Goal: Information Seeking & Learning: Learn about a topic

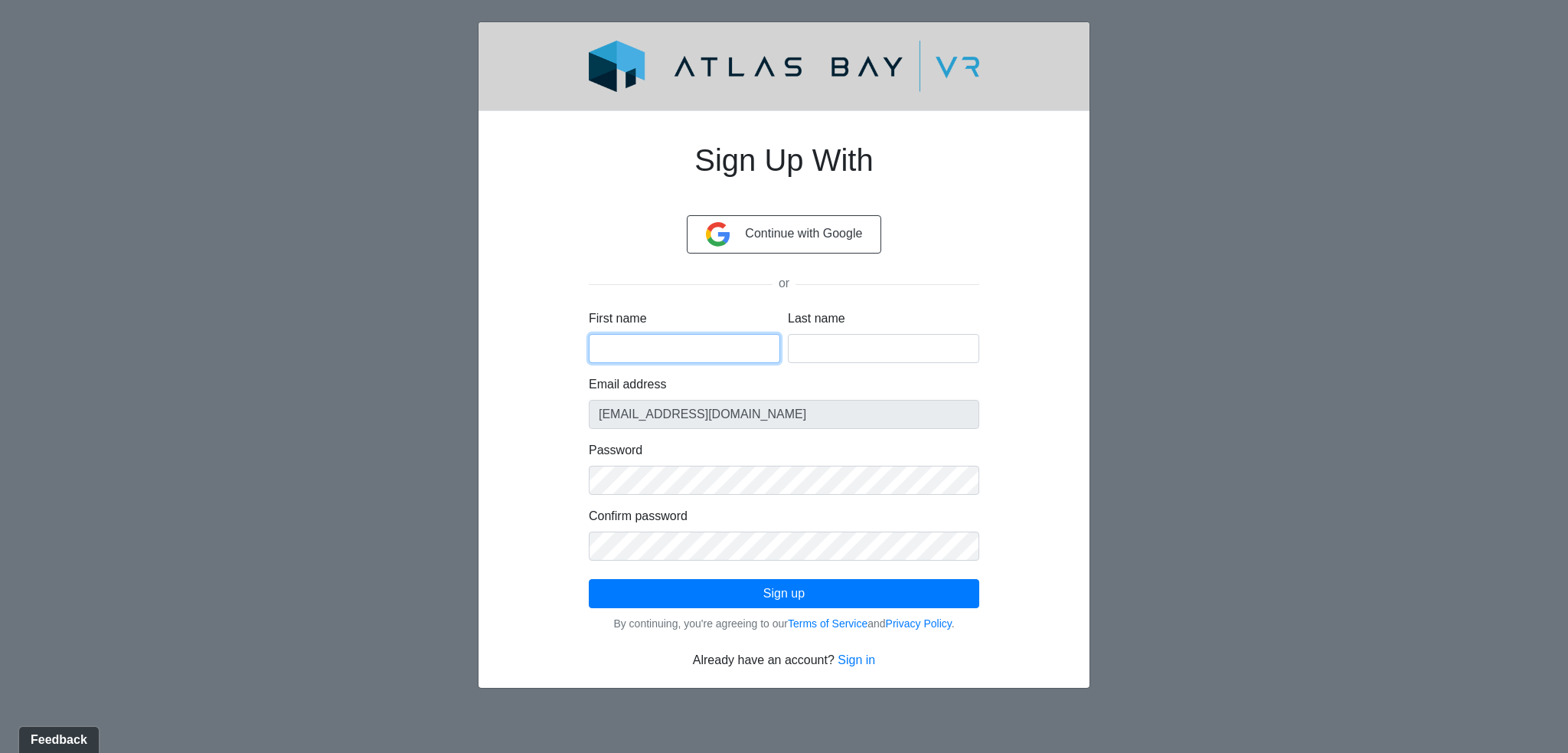
click at [710, 348] on input "First name" at bounding box center [685, 349] width 192 height 29
type input "j"
type input "JEAN"
type input "PISON"
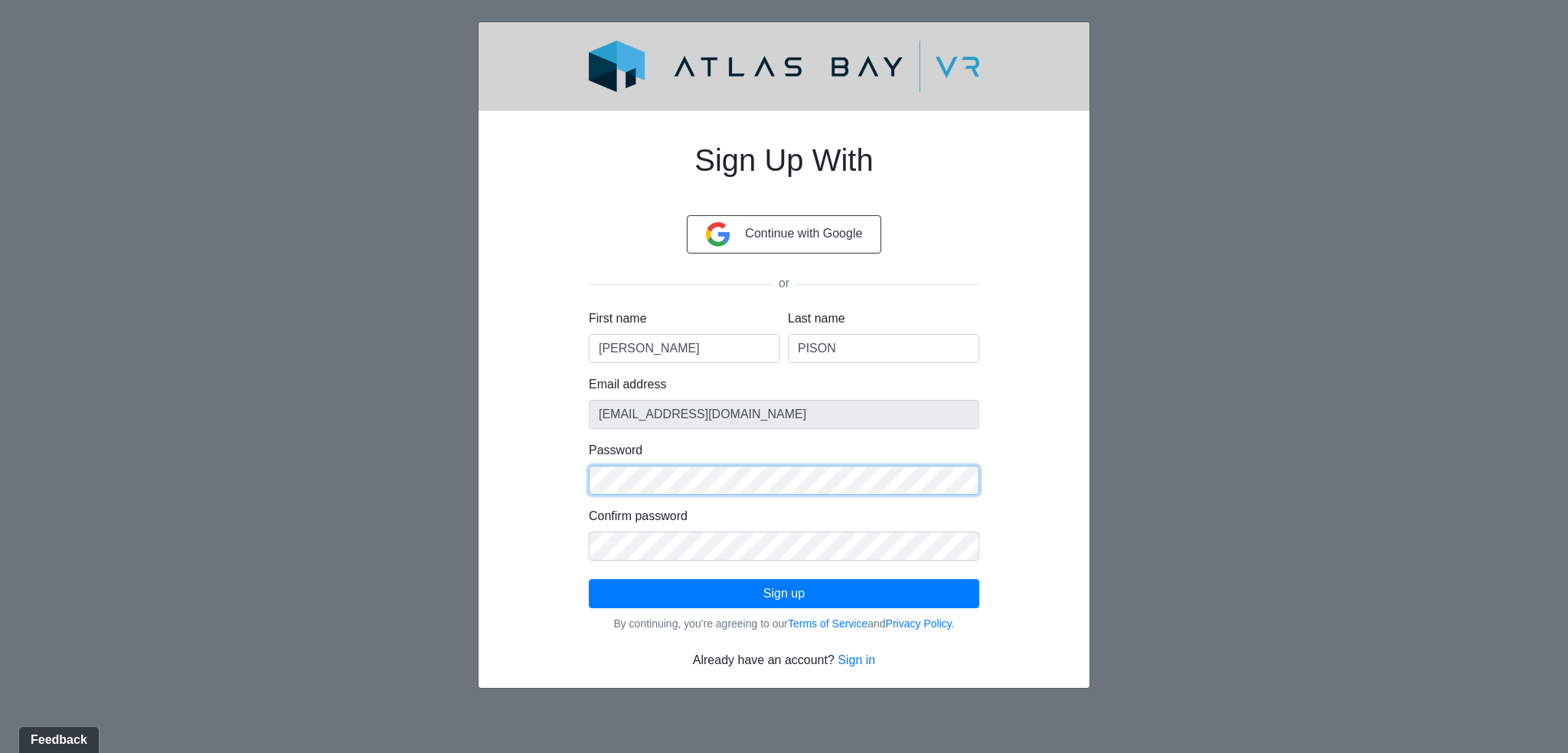
click at [567, 478] on div "Sign Up With Continue with Google or First name JEAN Last name PISON Email addr…" at bounding box center [784, 397] width 464 height 546
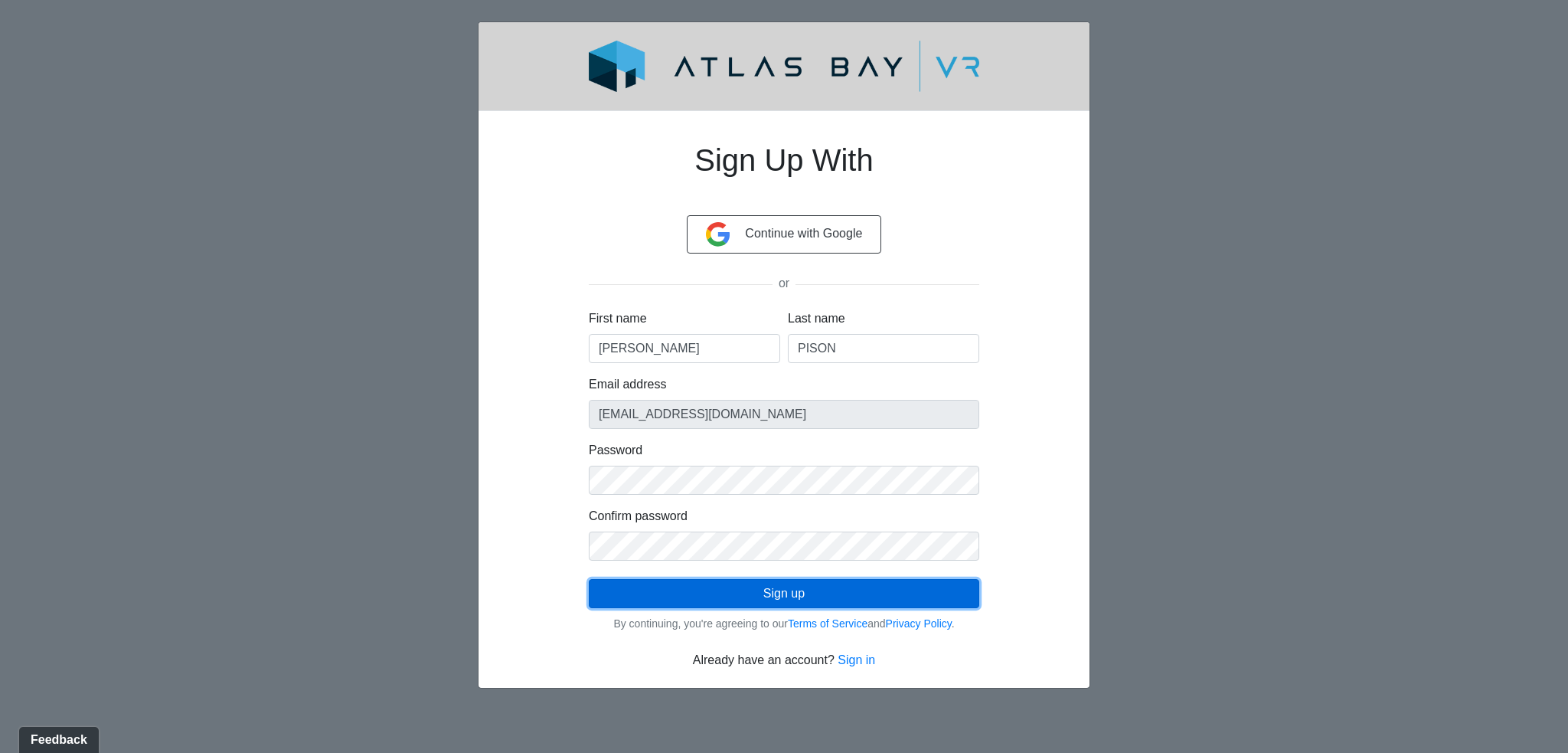
click at [752, 589] on button "Sign up" at bounding box center [784, 594] width 391 height 29
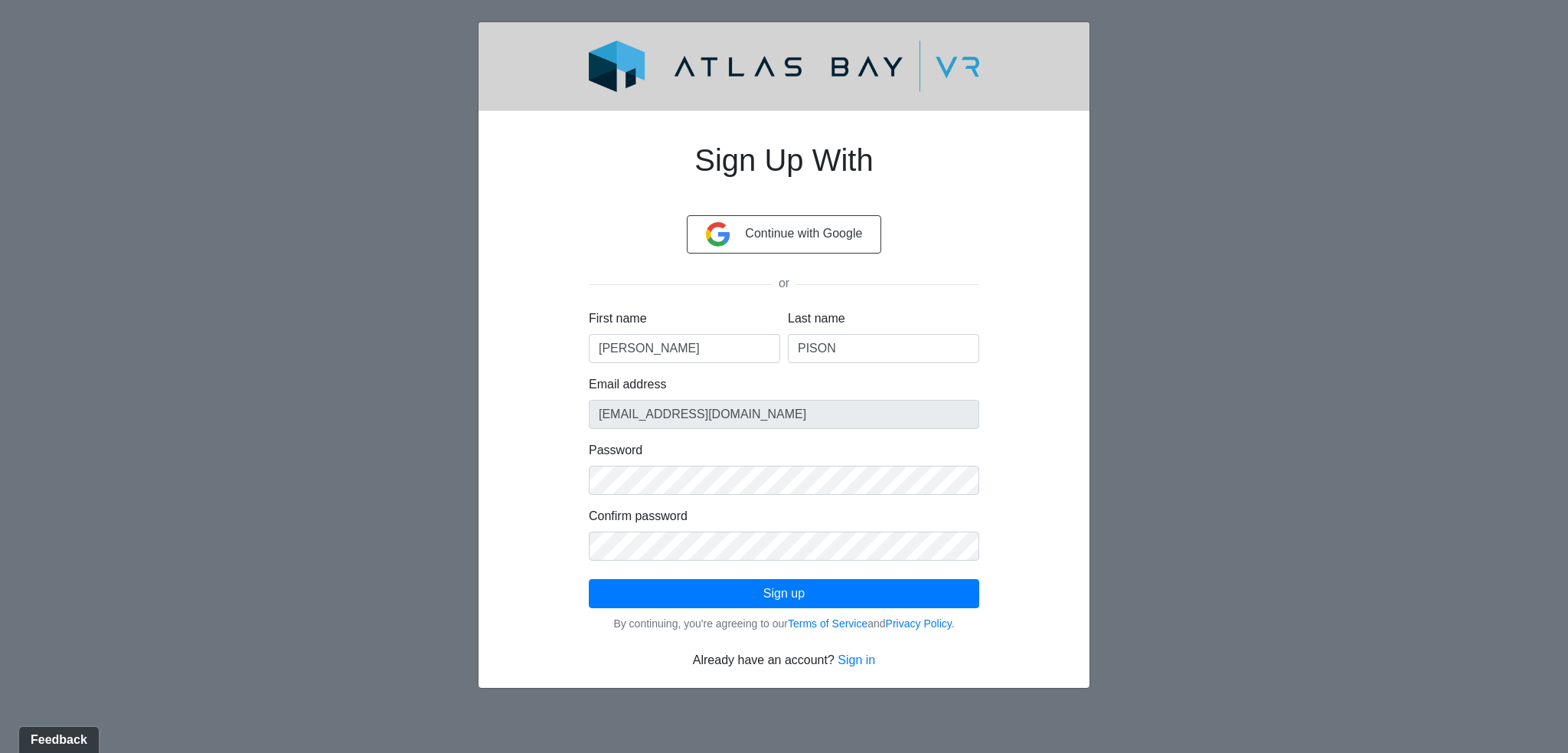
click at [981, 651] on div "Sign Up With Continue with Google or First name JEAN Last name PISON Email addr…" at bounding box center [784, 397] width 464 height 546
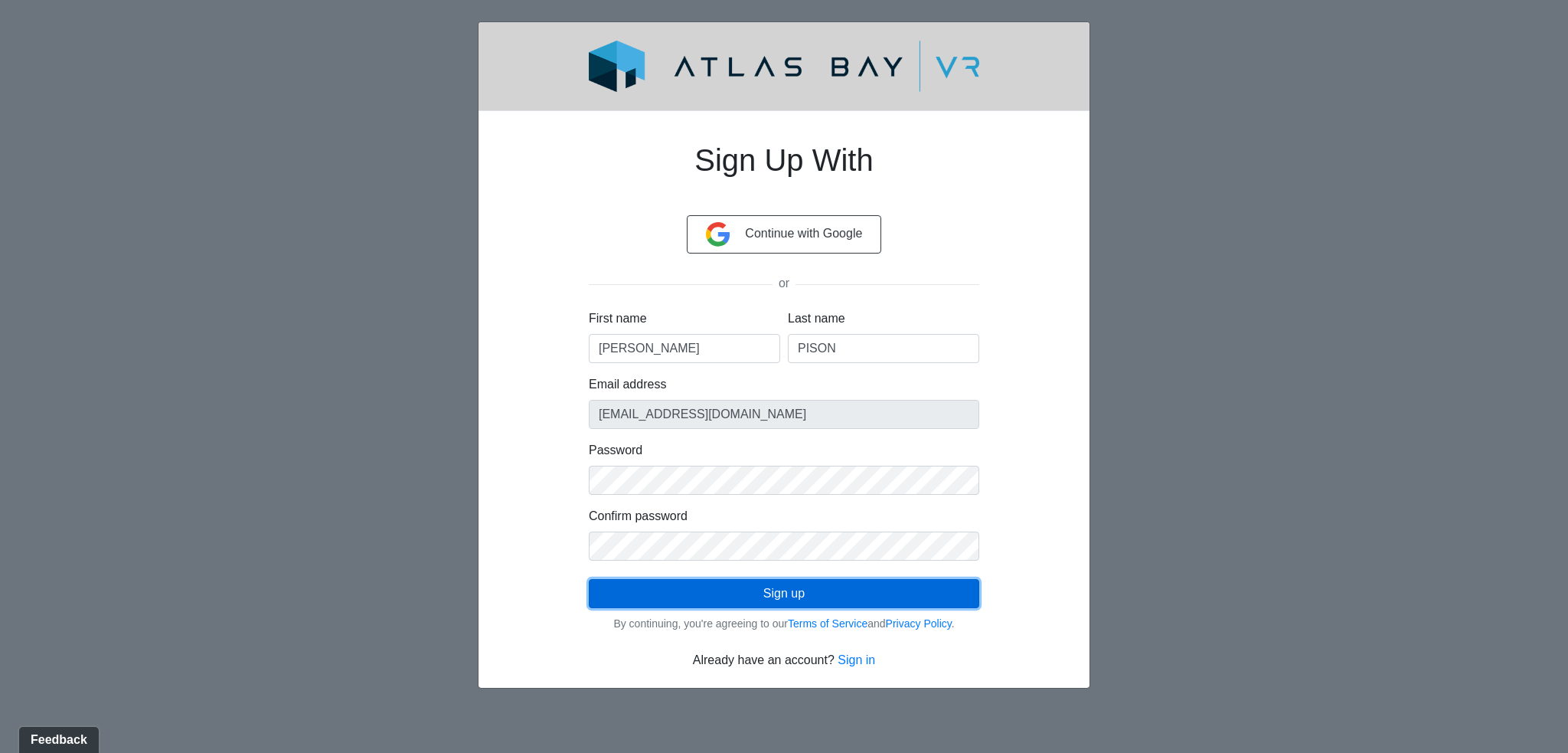
click at [755, 585] on button "Sign up" at bounding box center [784, 594] width 391 height 29
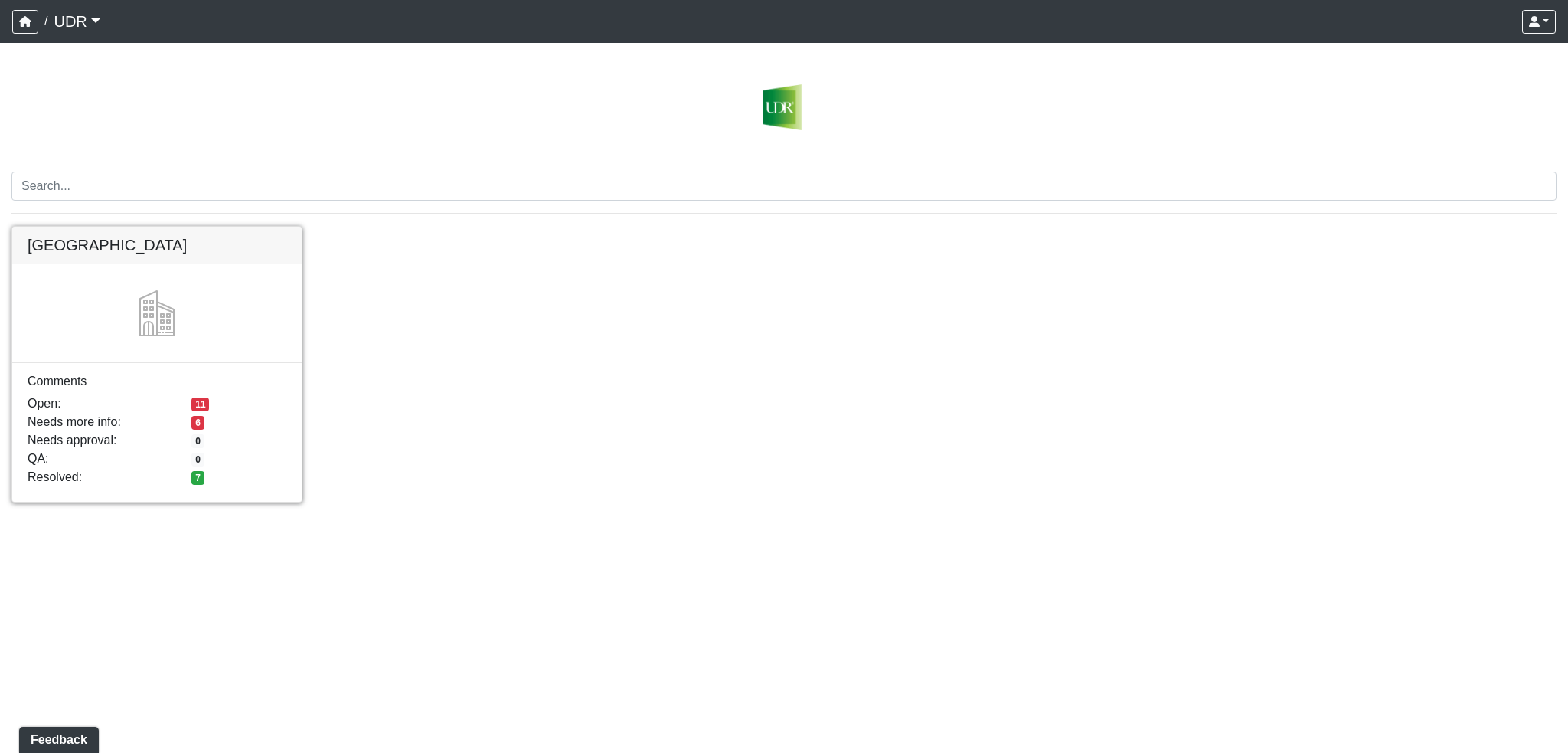
click at [141, 227] on link at bounding box center [156, 227] width 289 height 0
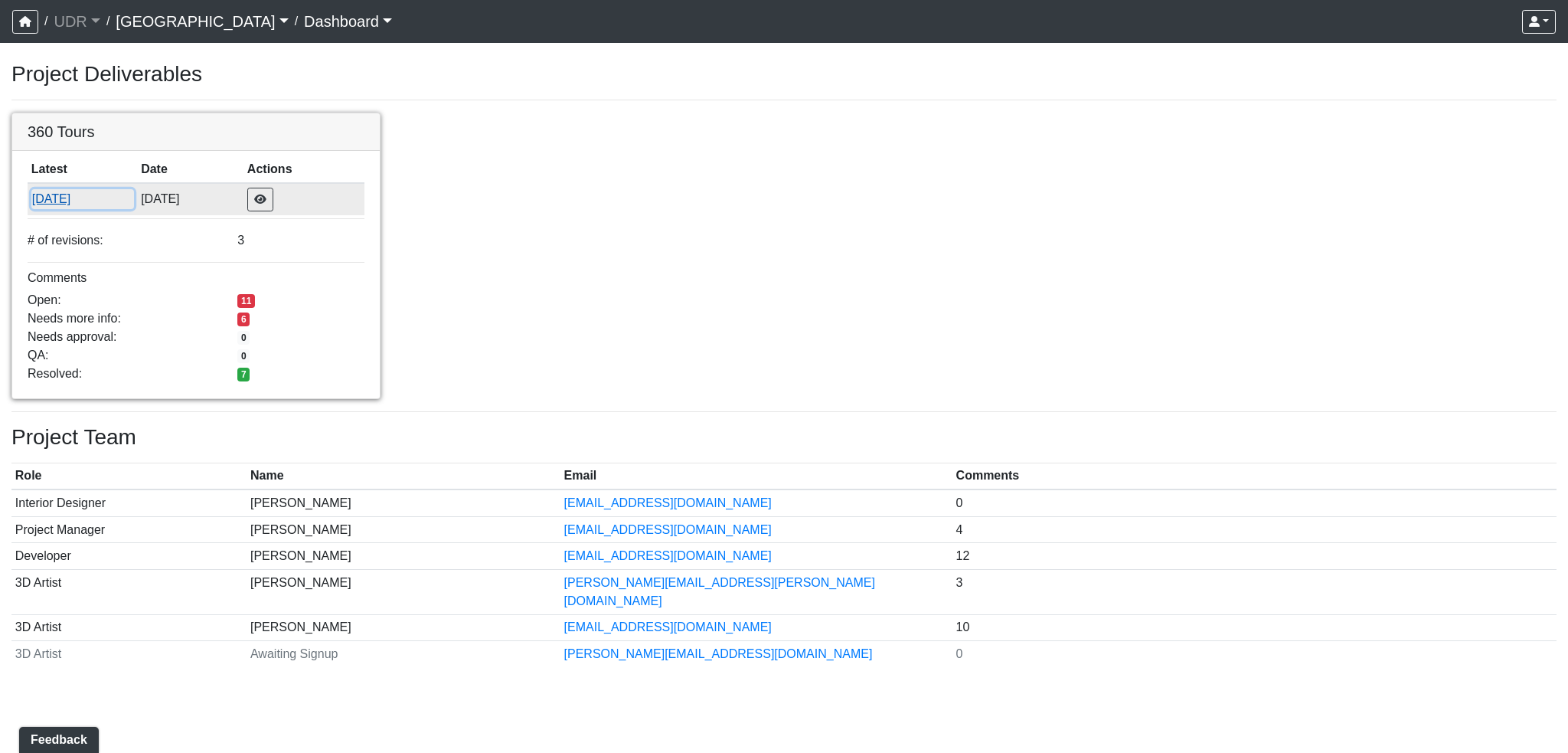
click at [55, 200] on button "[DATE]" at bounding box center [83, 199] width 102 height 20
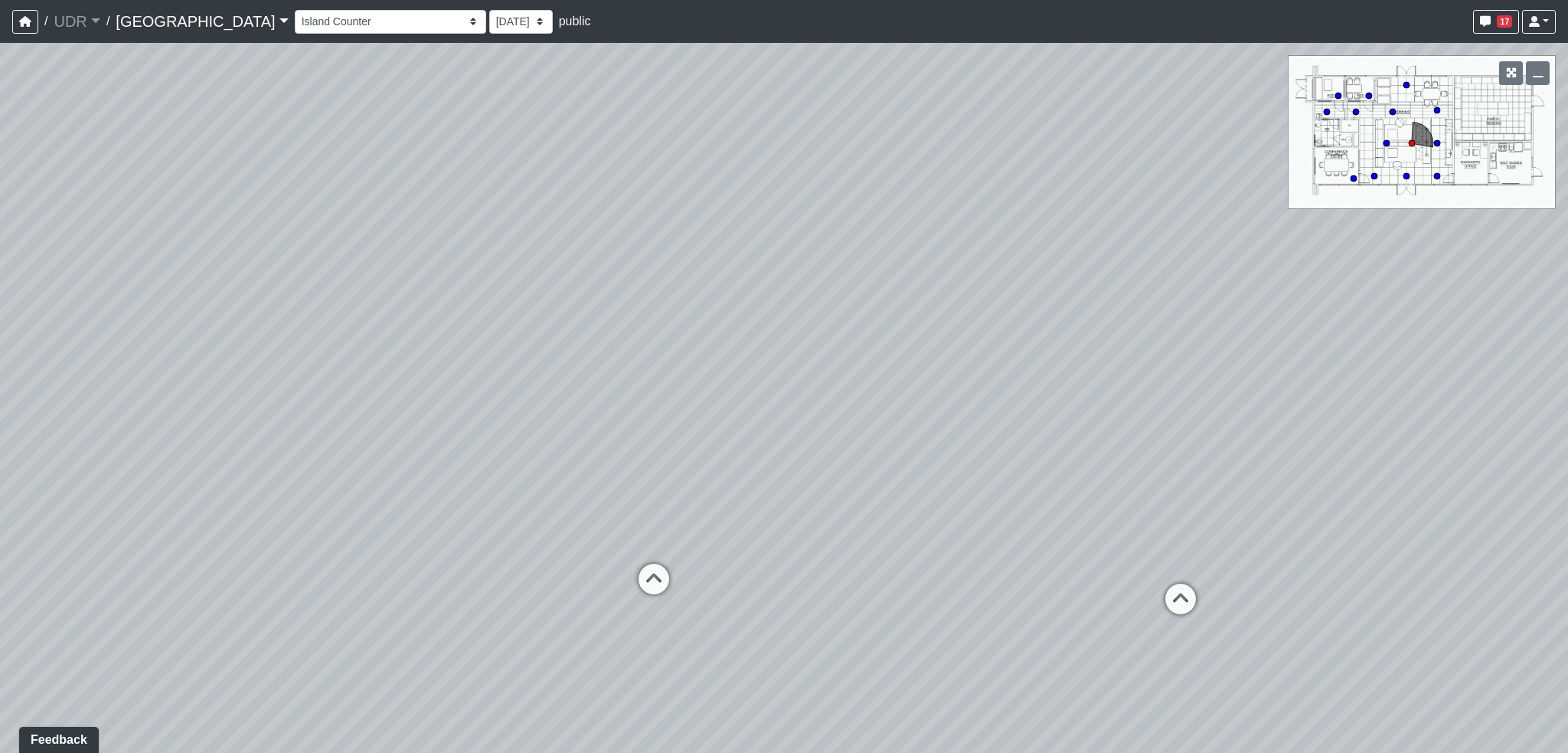
drag, startPoint x: 622, startPoint y: 355, endPoint x: 1127, endPoint y: 524, distance: 532.5
click at [1127, 524] on div "Loading... Conference Entry Loading... Coworking Entry Loading... Manager's Off…" at bounding box center [784, 397] width 1568 height 710
drag, startPoint x: 819, startPoint y: 461, endPoint x: 1125, endPoint y: 455, distance: 306.1
click at [1125, 455] on div "Loading... Conference Entry Loading... Coworking Entry Loading... Manager's Off…" at bounding box center [784, 397] width 1568 height 710
drag, startPoint x: 628, startPoint y: 472, endPoint x: 890, endPoint y: 448, distance: 263.1
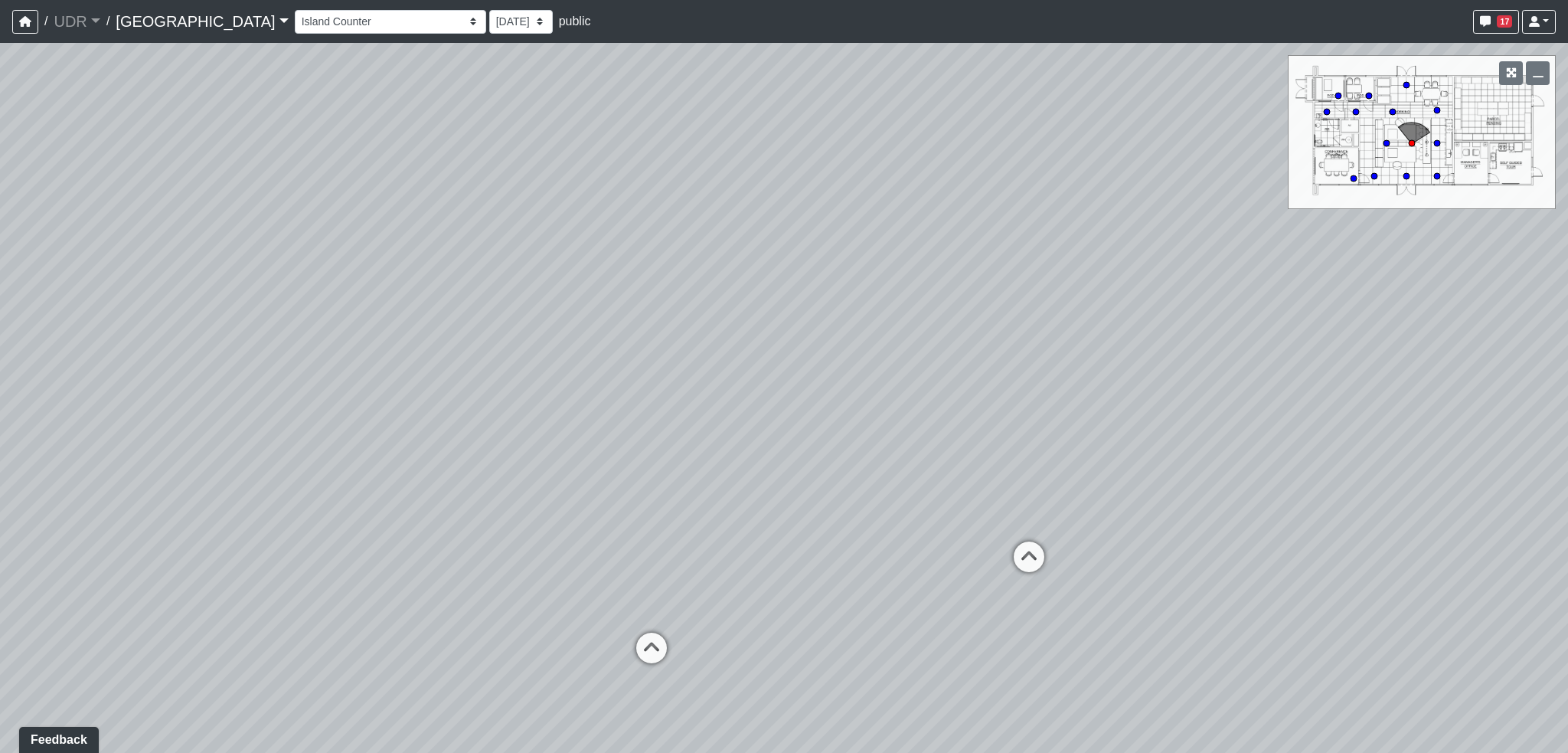
click at [890, 448] on div "Loading... Conference Entry Loading... Coworking Entry Loading... Manager's Off…" at bounding box center [784, 397] width 1568 height 710
drag, startPoint x: 608, startPoint y: 485, endPoint x: 619, endPoint y: 484, distance: 11.0
click at [619, 484] on div "Loading... Conference Entry Loading... Coworking Entry Loading... Manager's Off…" at bounding box center [784, 397] width 1568 height 710
drag, startPoint x: 639, startPoint y: 316, endPoint x: 1023, endPoint y: 321, distance: 384.0
click at [1023, 321] on div "Loading... Conference Entry Loading... Coworking Entry Loading... Manager's Off…" at bounding box center [784, 397] width 1568 height 710
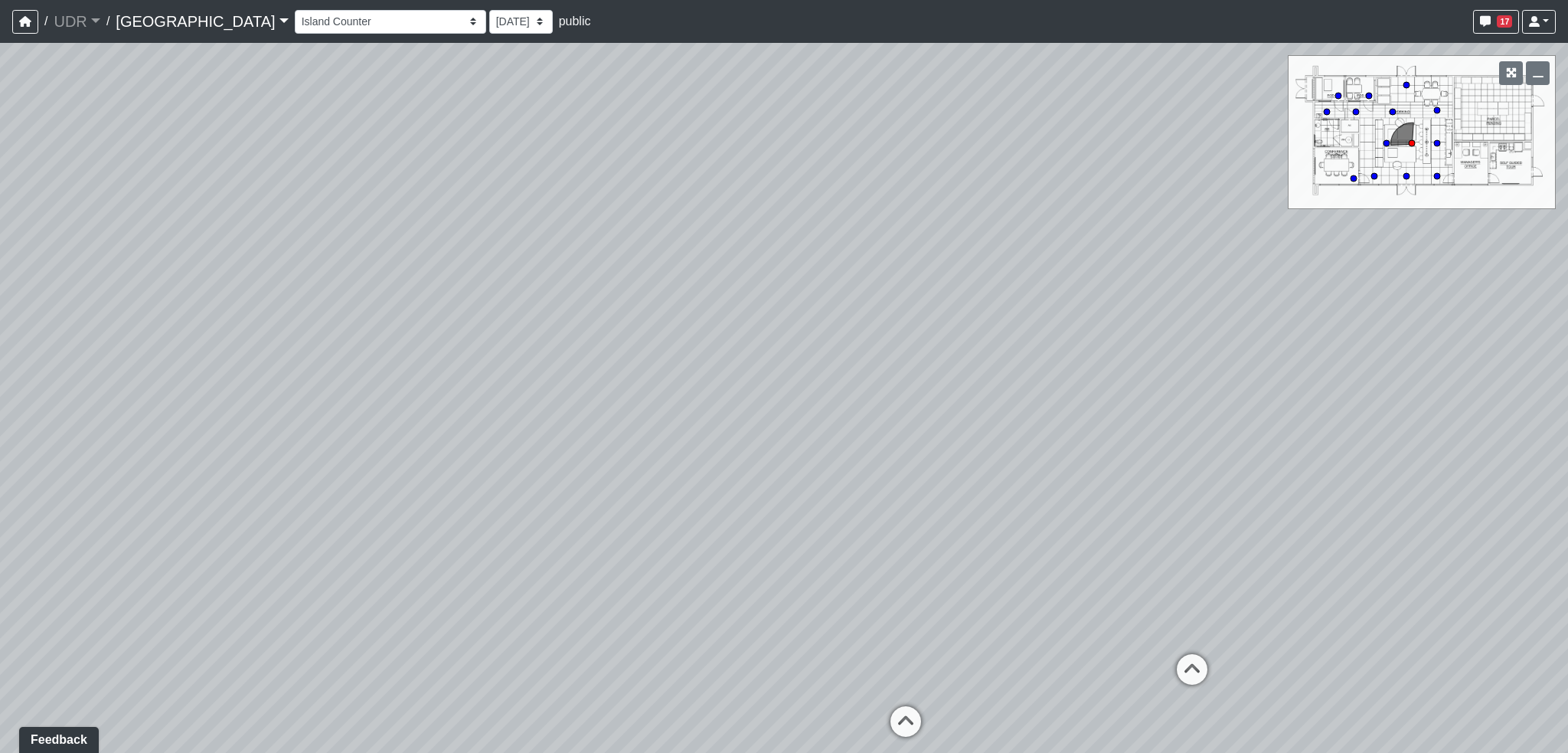
drag, startPoint x: 612, startPoint y: 363, endPoint x: 945, endPoint y: 349, distance: 333.3
click at [945, 349] on div "Loading... Conference Entry Loading... Coworking Entry Loading... Manager's Off…" at bounding box center [784, 397] width 1568 height 710
drag, startPoint x: 686, startPoint y: 372, endPoint x: 1066, endPoint y: 375, distance: 380.0
click at [1066, 375] on div "Loading... Conference Entry Loading... Coworking Entry Loading... Manager's Off…" at bounding box center [784, 397] width 1568 height 710
drag, startPoint x: 693, startPoint y: 390, endPoint x: 1050, endPoint y: 397, distance: 357.1
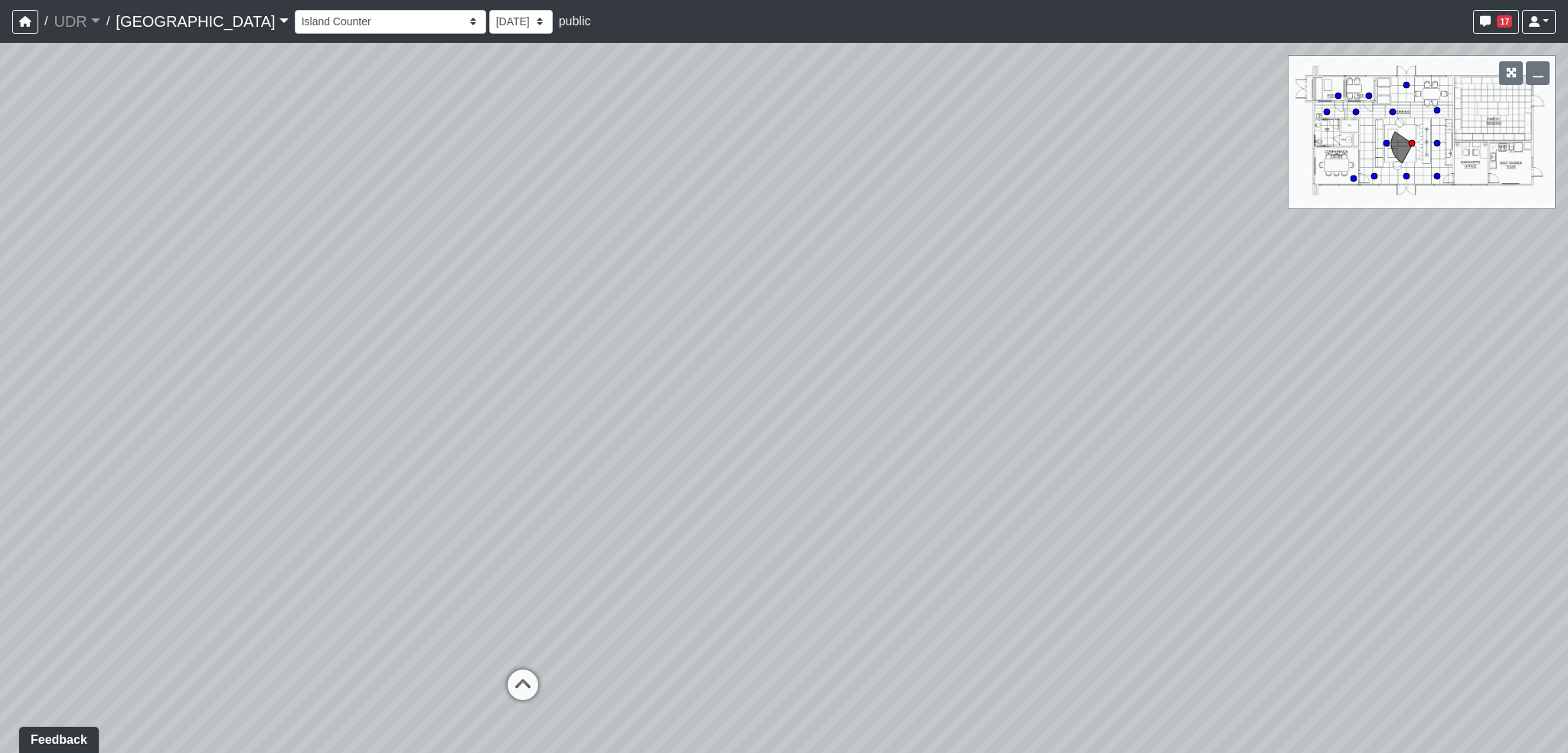
click at [1091, 395] on div "Loading... Conference Entry Loading... Coworking Entry Loading... Manager's Off…" at bounding box center [784, 397] width 1568 height 710
drag, startPoint x: 756, startPoint y: 399, endPoint x: 532, endPoint y: 304, distance: 243.3
click at [532, 304] on div "Loading... Conference Entry Loading... Coworking Entry Loading... Manager's Off…" at bounding box center [784, 397] width 1568 height 710
drag, startPoint x: 1055, startPoint y: 359, endPoint x: 527, endPoint y: 330, distance: 528.8
click at [527, 330] on div "Loading... Conference Entry Loading... Coworking Entry Loading... Manager's Off…" at bounding box center [784, 397] width 1568 height 710
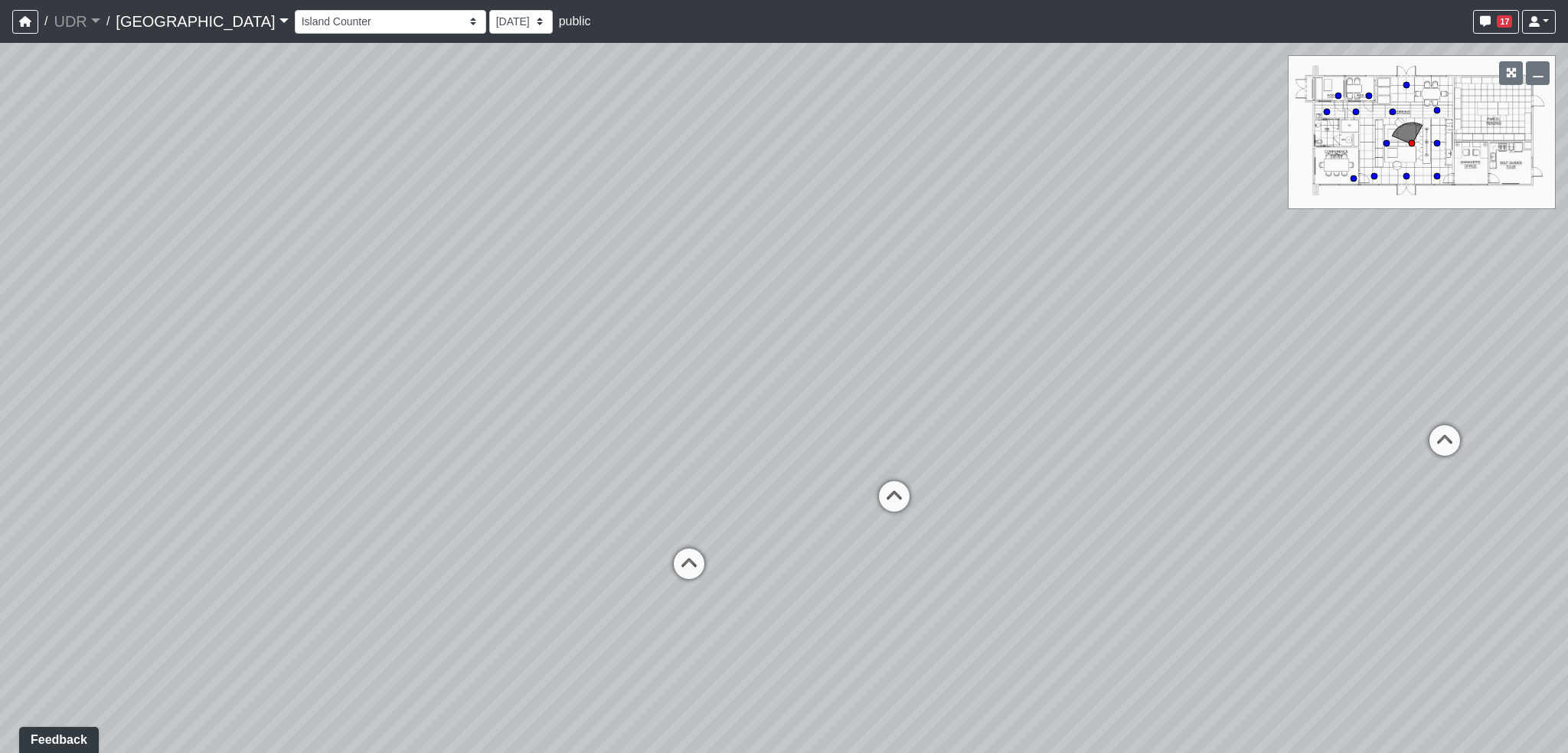
drag, startPoint x: 1102, startPoint y: 364, endPoint x: 556, endPoint y: 325, distance: 547.4
click at [556, 326] on div "Loading... Conference Entry Loading... Coworking Entry Loading... Manager's Off…" at bounding box center [784, 397] width 1568 height 710
drag, startPoint x: 1134, startPoint y: 361, endPoint x: 440, endPoint y: 325, distance: 694.9
click at [433, 325] on div "Loading... Conference Entry Loading... Coworking Entry Loading... Manager's Off…" at bounding box center [784, 397] width 1568 height 710
drag, startPoint x: 1033, startPoint y: 368, endPoint x: 477, endPoint y: 396, distance: 556.7
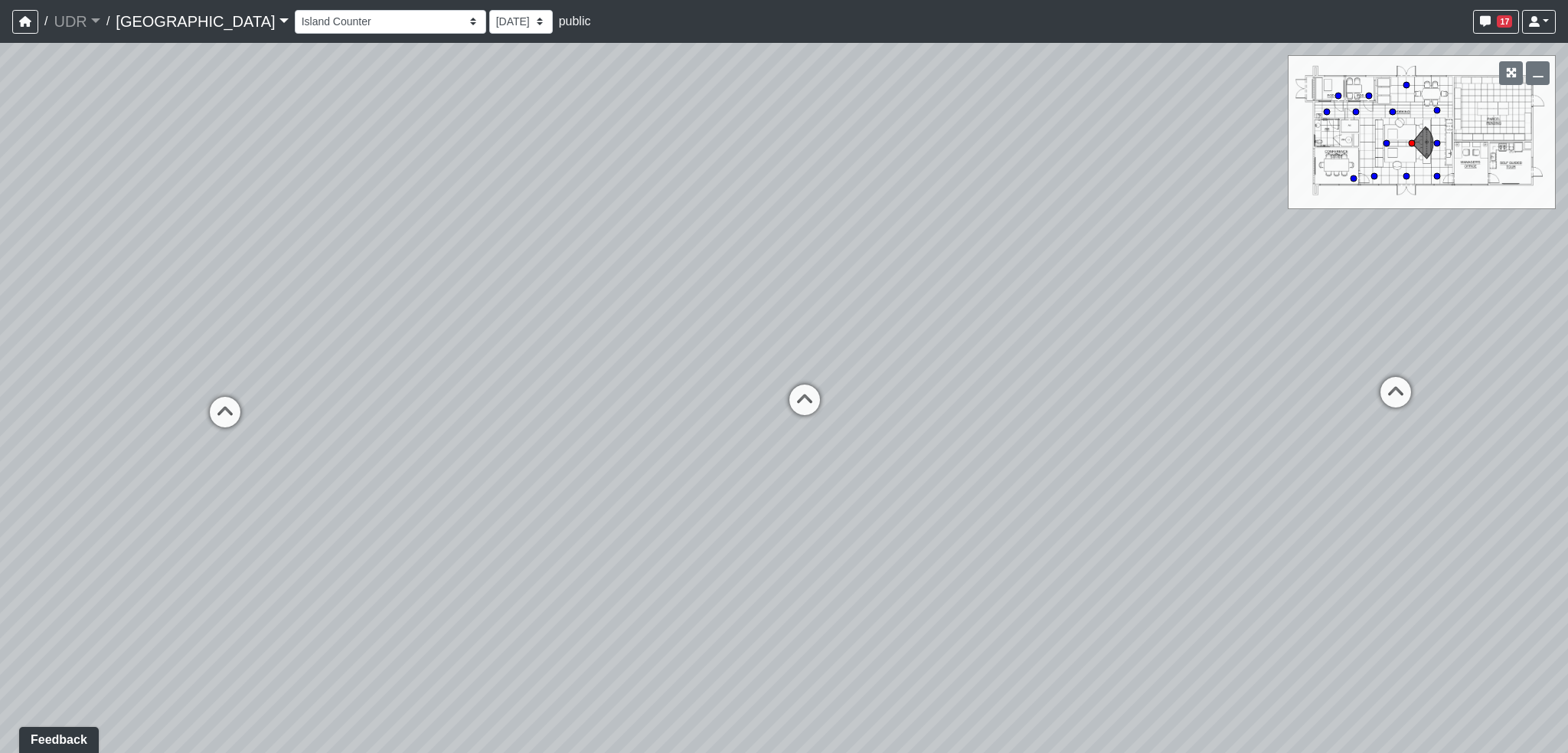
click at [464, 398] on div "Loading... Conference Entry Loading... Coworking Entry Loading... Manager's Off…" at bounding box center [784, 397] width 1568 height 710
drag, startPoint x: 1066, startPoint y: 409, endPoint x: 741, endPoint y: 481, distance: 332.9
click at [741, 481] on div "Loading... Conference Entry Loading... Coworking Entry Loading... Manager's Off…" at bounding box center [784, 397] width 1568 height 710
drag, startPoint x: 796, startPoint y: 440, endPoint x: 1349, endPoint y: 447, distance: 553.0
click at [1349, 447] on div "Loading... Conference Entry Loading... Coworking Entry Loading... Manager's Off…" at bounding box center [784, 397] width 1568 height 710
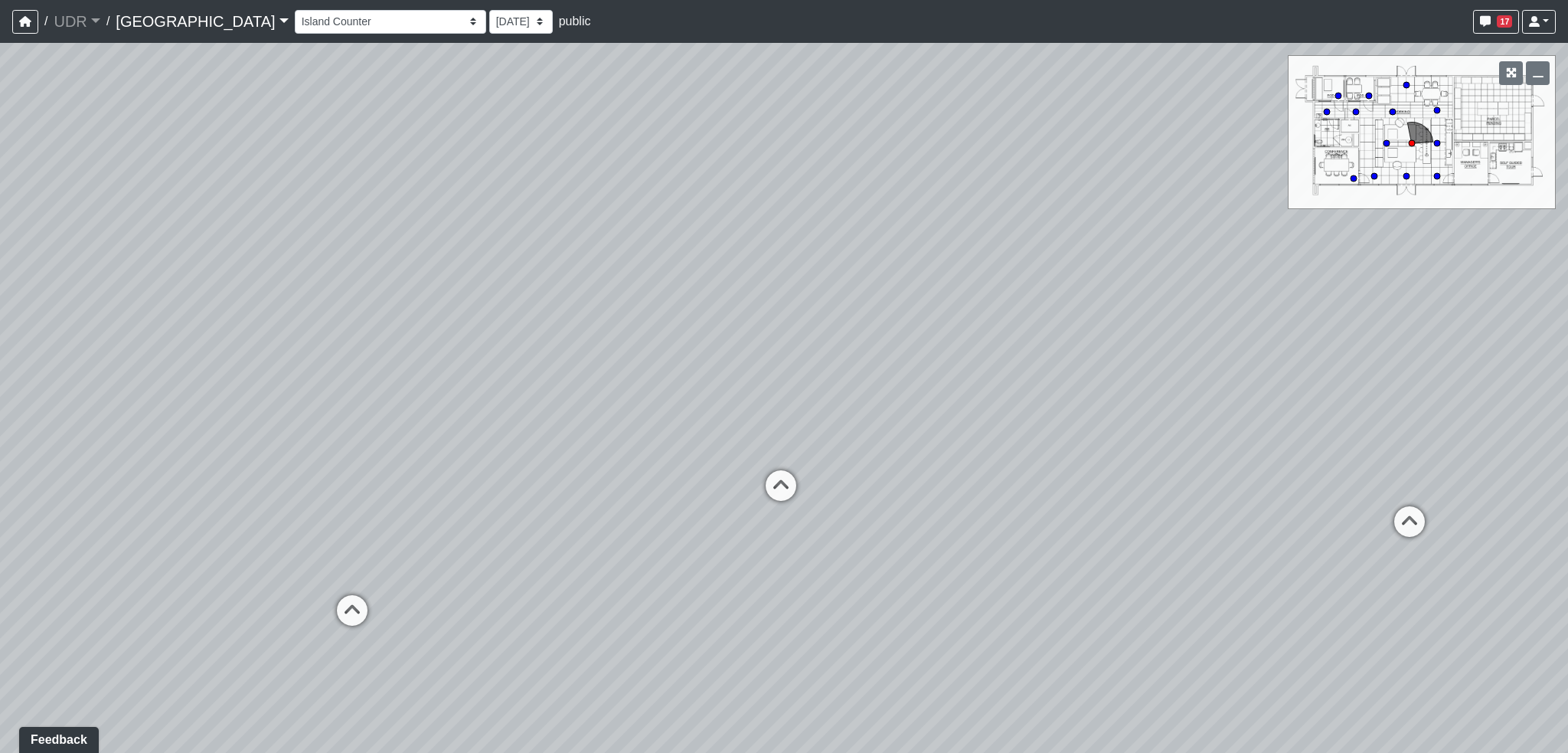
drag, startPoint x: 710, startPoint y: 432, endPoint x: 1228, endPoint y: 453, distance: 518.4
click at [1228, 453] on div "Loading... Conference Entry Loading... Coworking Entry Loading... Manager's Off…" at bounding box center [784, 397] width 1568 height 710
drag, startPoint x: 847, startPoint y: 439, endPoint x: 1283, endPoint y: 446, distance: 436.1
click at [1283, 446] on div "Loading... Conference Entry Loading... Coworking Entry Loading... Manager's Off…" at bounding box center [784, 397] width 1568 height 710
drag, startPoint x: 1003, startPoint y: 447, endPoint x: 1494, endPoint y: 434, distance: 491.2
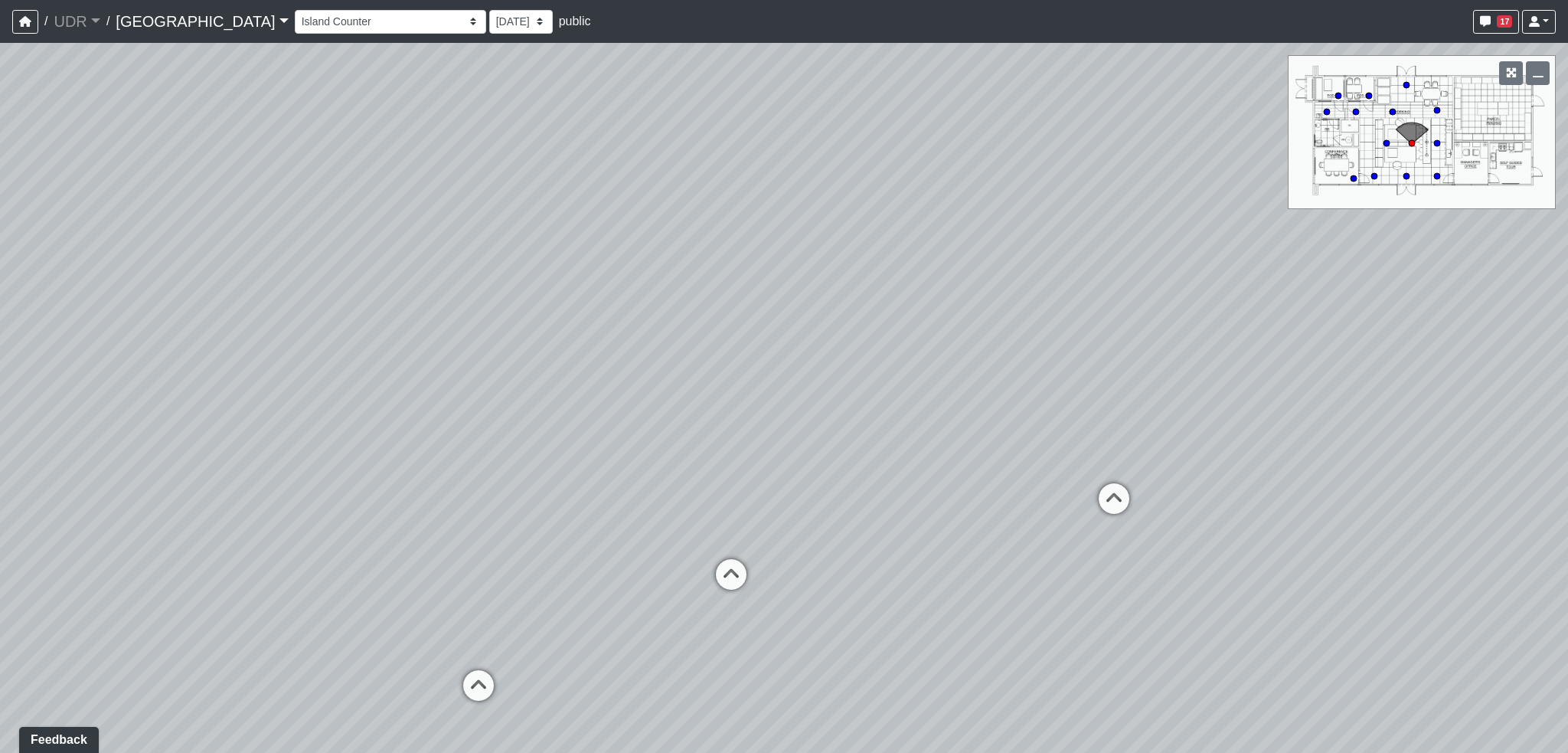
click at [1489, 434] on div "Loading... Conference Entry Loading... Coworking Entry Loading... Manager's Off…" at bounding box center [784, 397] width 1568 height 710
drag, startPoint x: 813, startPoint y: 427, endPoint x: 1256, endPoint y: 422, distance: 443.0
click at [1256, 422] on div "Loading... Conference Entry Loading... Coworking Entry Loading... Manager's Off…" at bounding box center [784, 397] width 1568 height 710
drag, startPoint x: 584, startPoint y: 404, endPoint x: 1335, endPoint y: 382, distance: 751.3
click at [1313, 382] on div "Loading... Conference Entry Loading... Coworking Entry Loading... Manager's Off…" at bounding box center [784, 397] width 1568 height 710
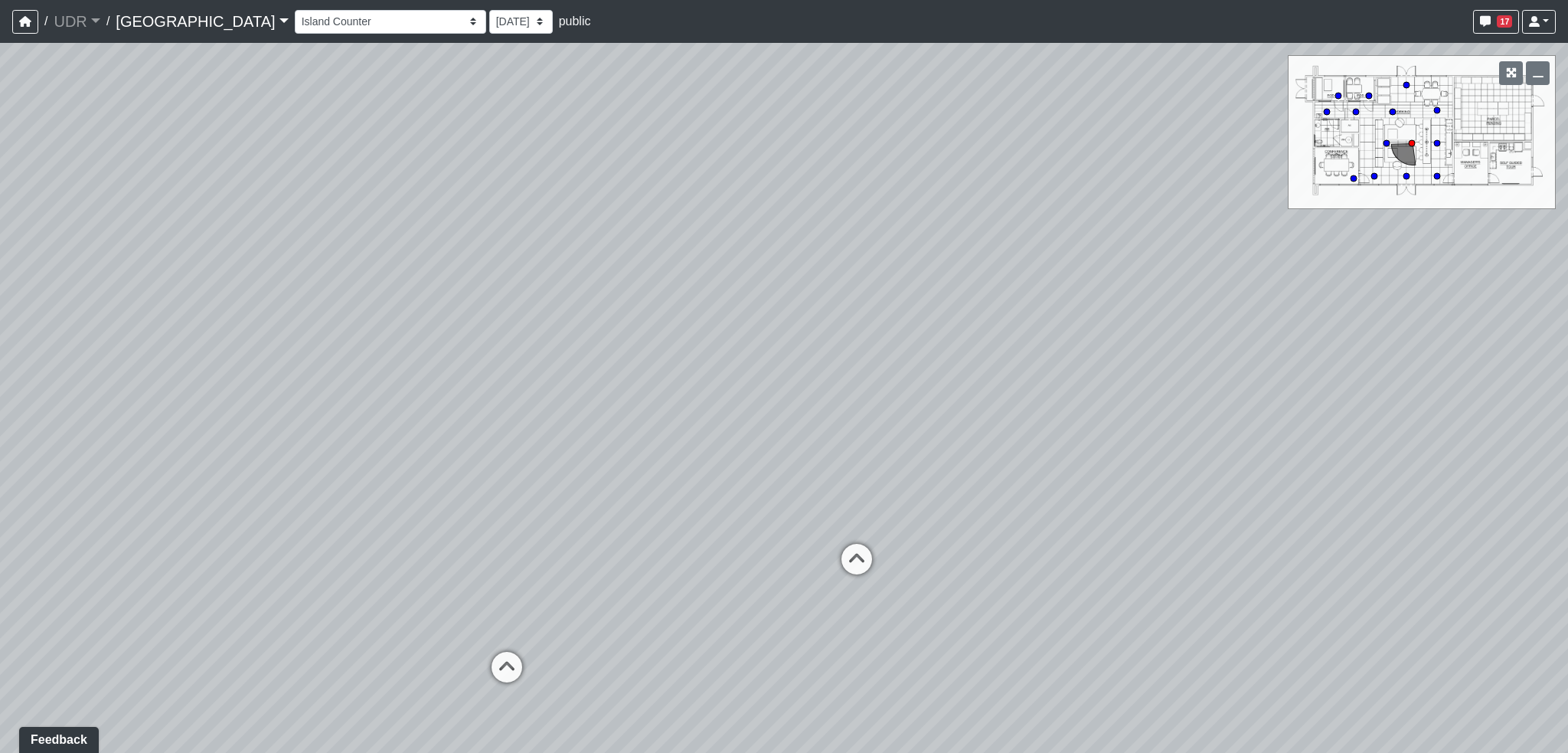
drag, startPoint x: 382, startPoint y: 381, endPoint x: 1253, endPoint y: 379, distance: 871.0
click at [1160, 373] on div "Loading... Conference Entry Loading... Coworking Entry Loading... Manager's Off…" at bounding box center [784, 397] width 1568 height 710
drag, startPoint x: 585, startPoint y: 402, endPoint x: 1260, endPoint y: 401, distance: 675.0
click at [1125, 402] on div "Loading... Conference Entry Loading... Coworking Entry Loading... Manager's Off…" at bounding box center [784, 397] width 1568 height 710
drag, startPoint x: 693, startPoint y: 407, endPoint x: 1085, endPoint y: 397, distance: 392.1
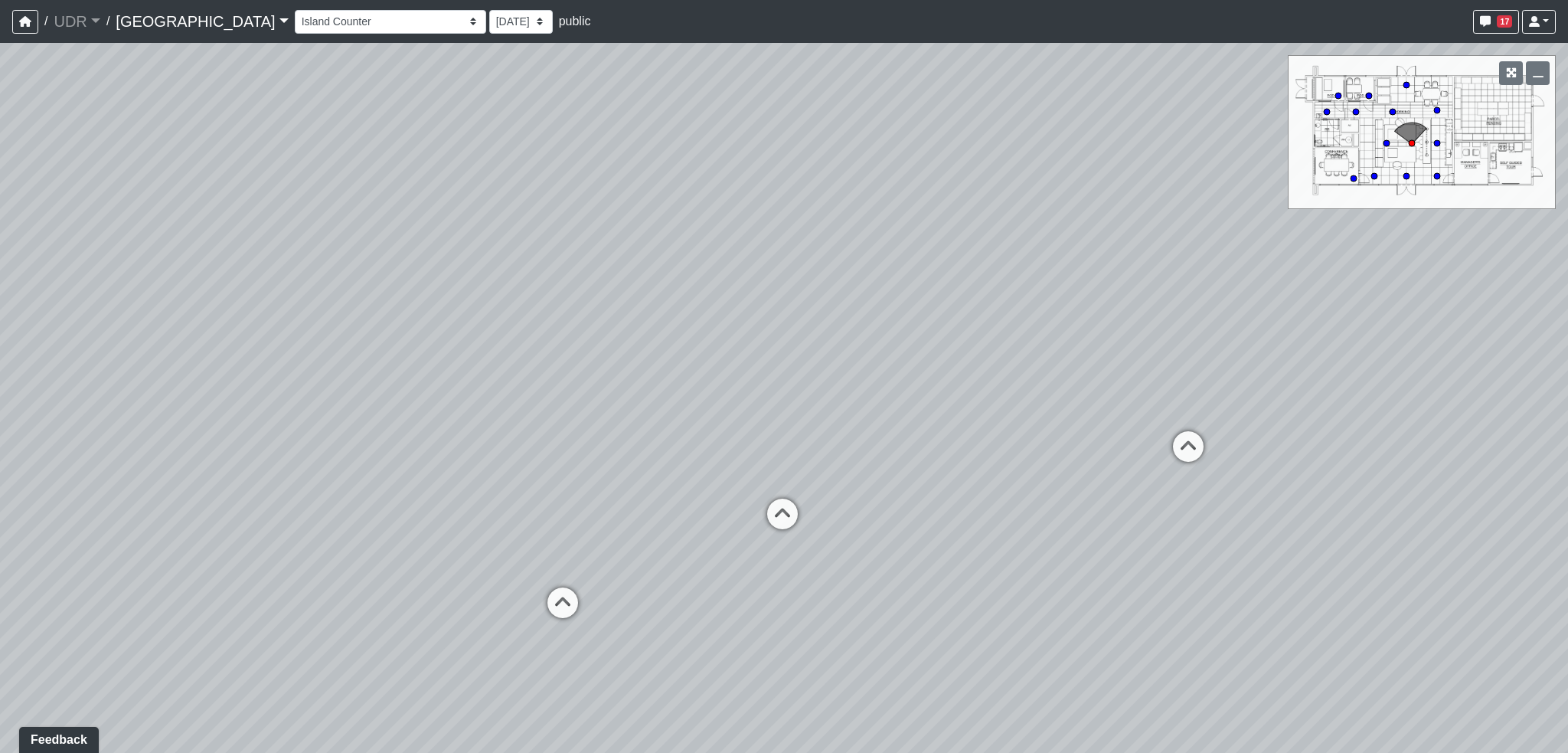
click at [1085, 397] on div "Loading... Conference Entry Loading... Coworking Entry Loading... Manager's Off…" at bounding box center [784, 397] width 1568 height 710
drag, startPoint x: 605, startPoint y: 403, endPoint x: 289, endPoint y: 341, distance: 322.0
click at [372, 349] on div "Loading... Conference Entry Loading... Coworking Entry Loading... Manager's Off…" at bounding box center [784, 397] width 1568 height 710
drag, startPoint x: 773, startPoint y: 343, endPoint x: 233, endPoint y: 312, distance: 540.9
click at [223, 312] on div "Loading... Conference Entry Loading... Coworking Entry Loading... Manager's Off…" at bounding box center [784, 397] width 1568 height 710
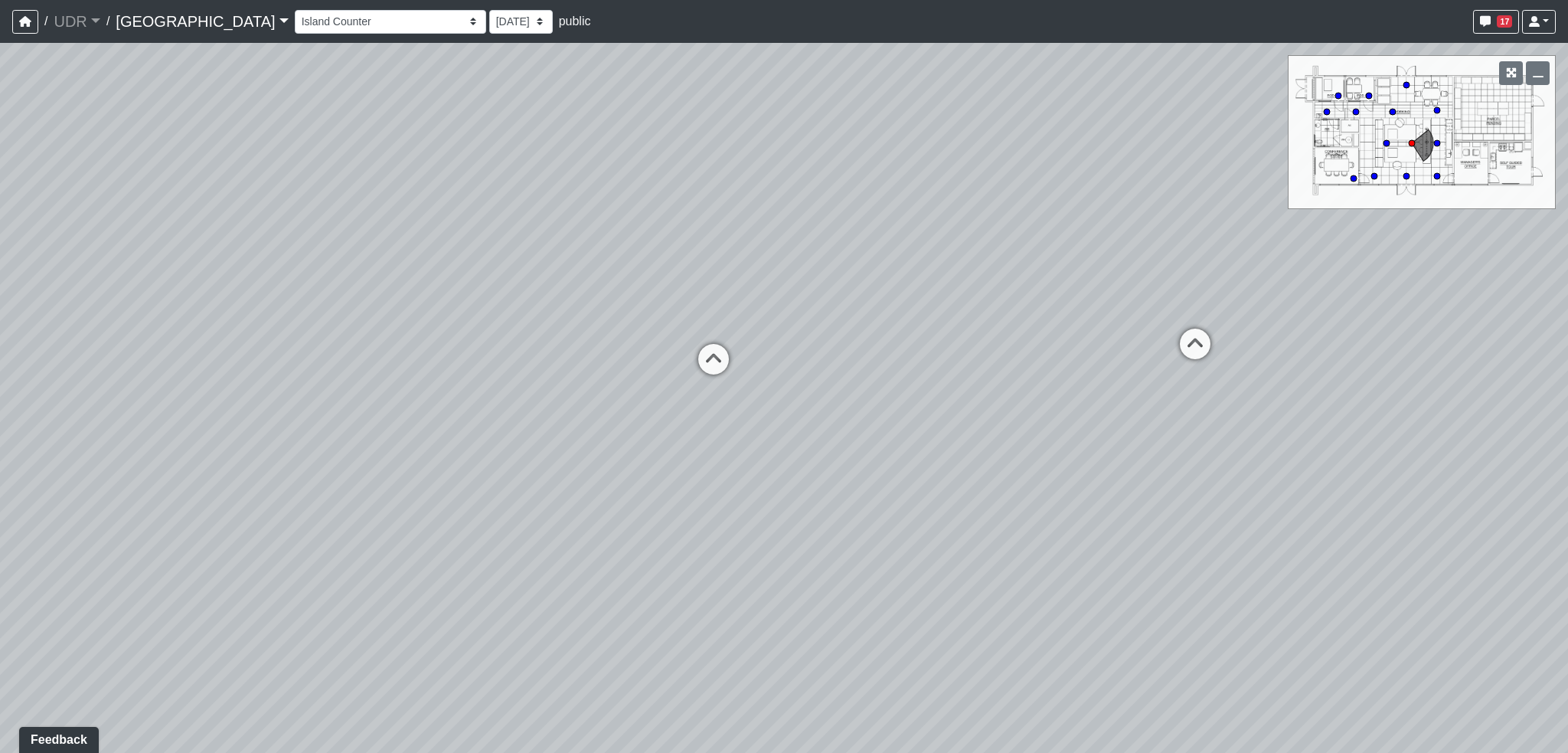
drag, startPoint x: 1435, startPoint y: 109, endPoint x: 1418, endPoint y: 128, distance: 25.5
click at [1418, 128] on div "NON-CURRENT REVISION Loading... Conference Entry Loading... Coworking Entry Loa…" at bounding box center [784, 397] width 1568 height 710
click at [1513, 26] on span "17" at bounding box center [1505, 21] width 15 height 12
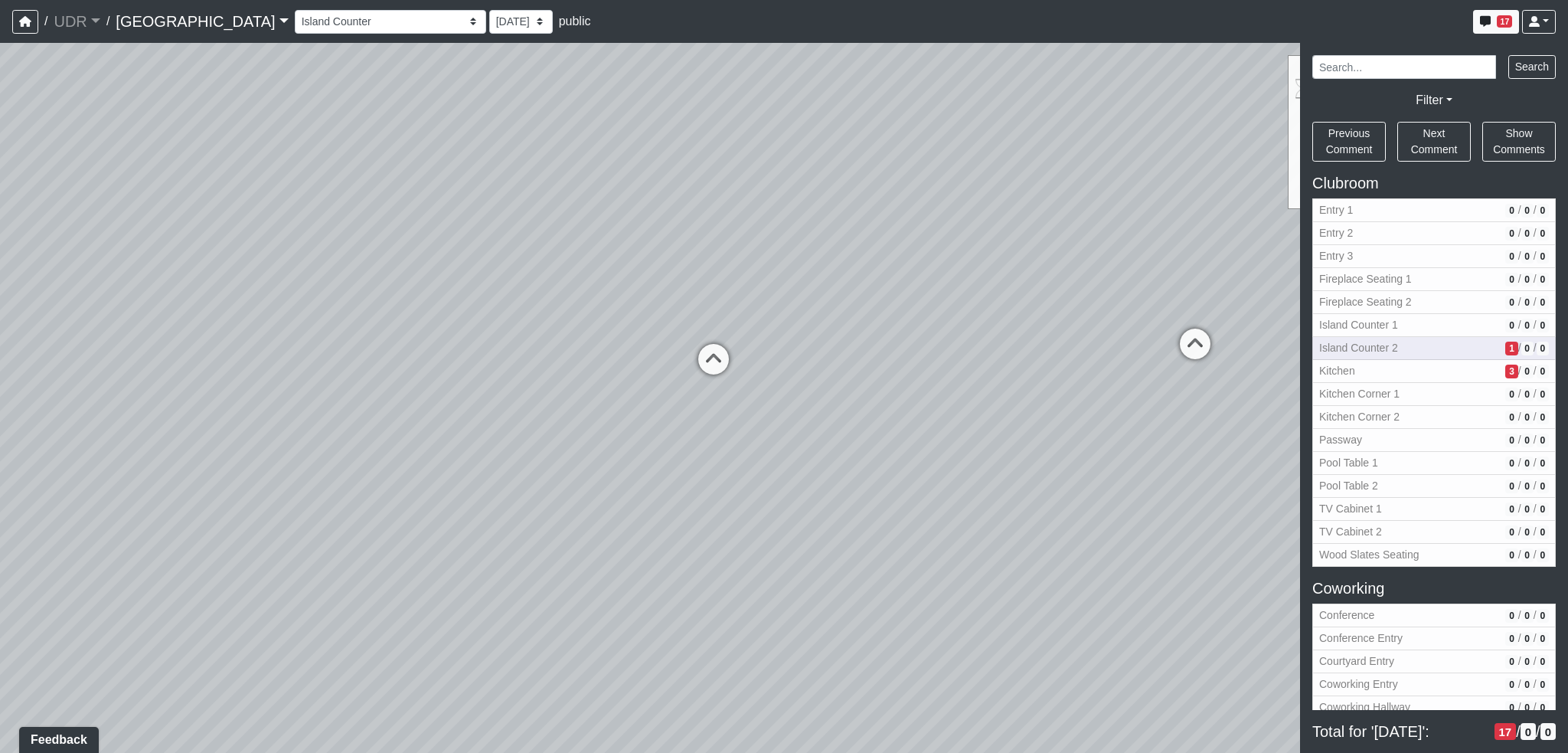
click at [1506, 347] on span "1" at bounding box center [1512, 349] width 12 height 14
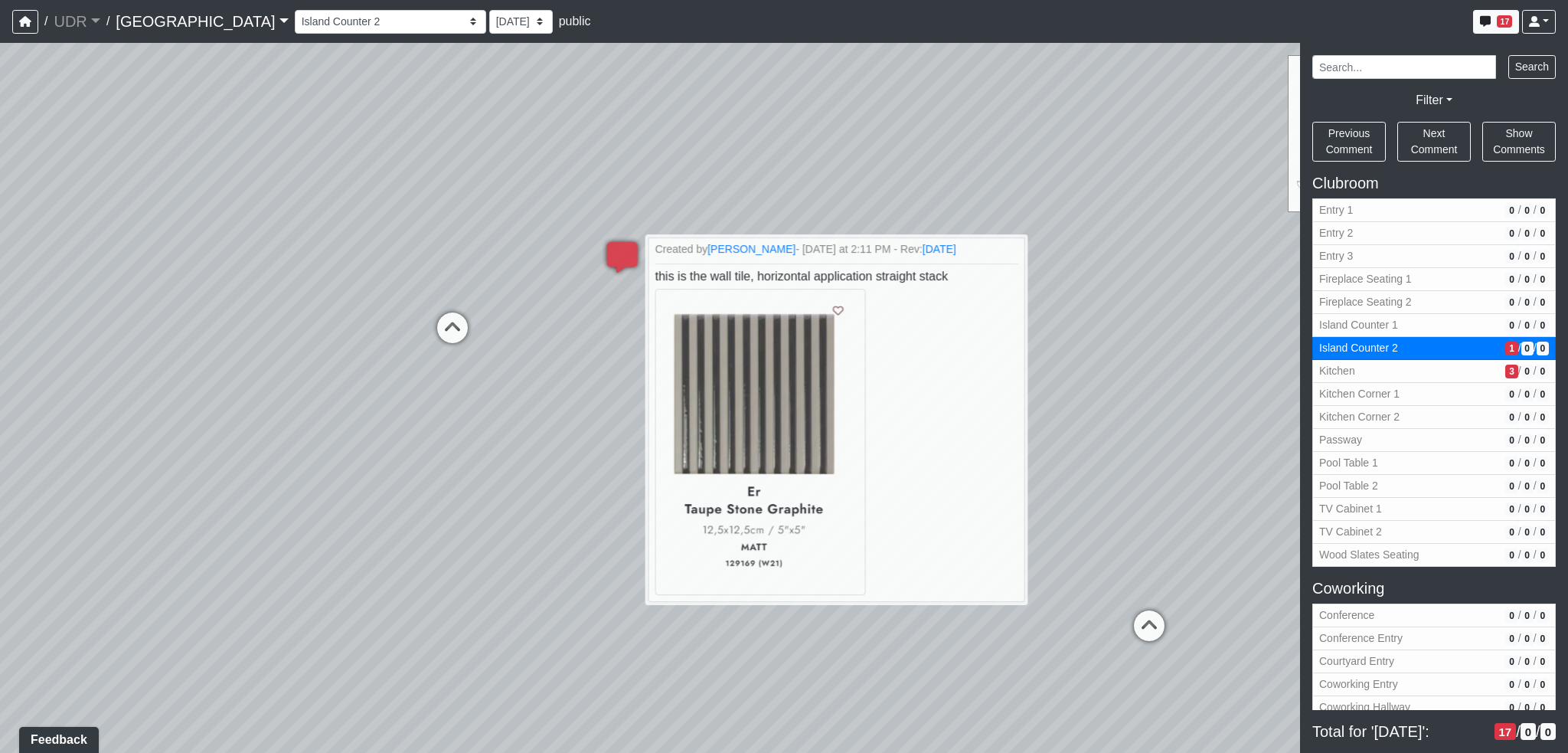
drag, startPoint x: 906, startPoint y: 402, endPoint x: 1124, endPoint y: 408, distance: 218.1
click at [1121, 408] on div "Loading... Conference Entry Loading... Coworking Entry Loading... Manager's Off…" at bounding box center [784, 397] width 1568 height 710
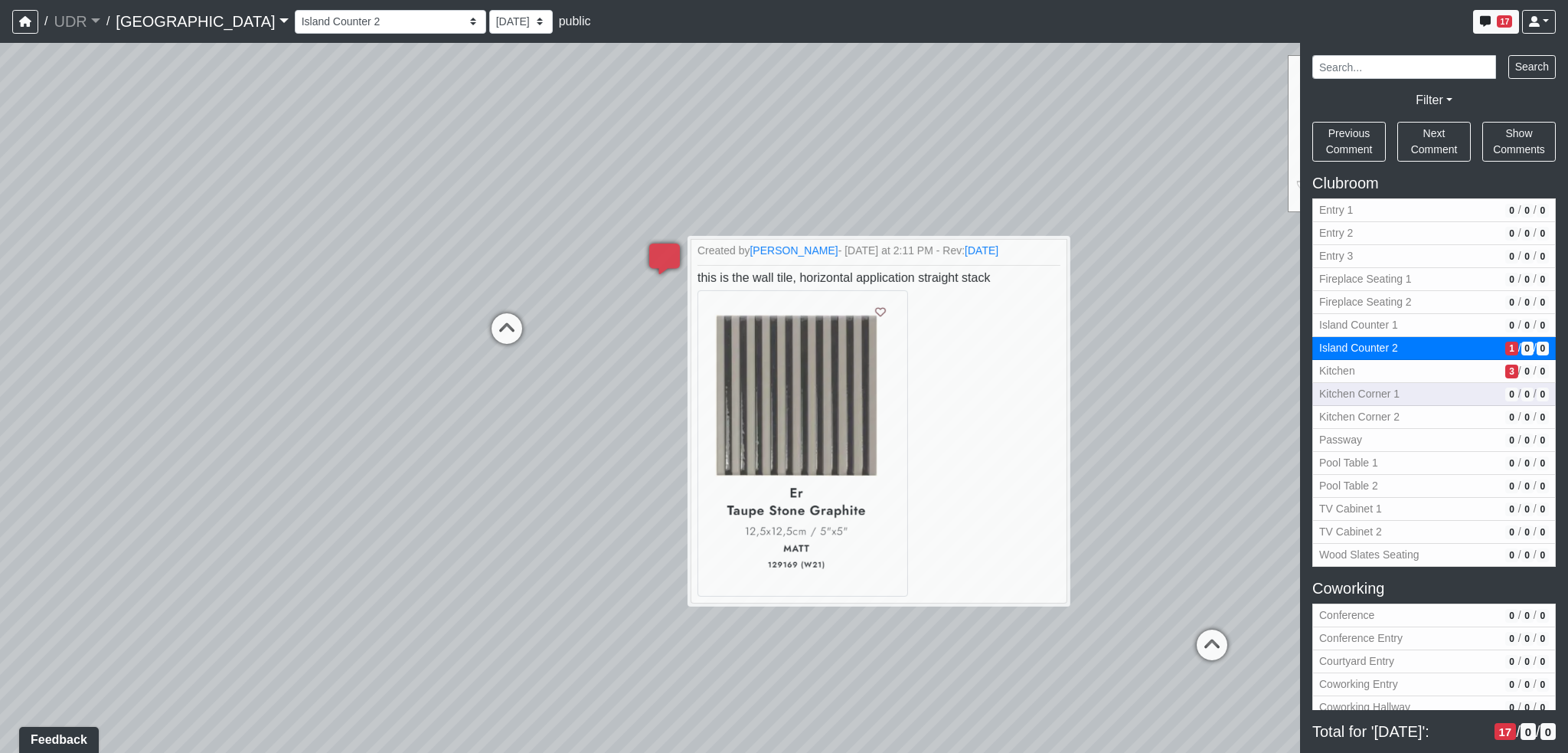
drag, startPoint x: 1036, startPoint y: 413, endPoint x: 1363, endPoint y: 403, distance: 327.2
click at [1363, 403] on div "NON-CURRENT REVISION Loading... Conference Entry Loading... Coworking Entry Loa…" at bounding box center [784, 397] width 1568 height 710
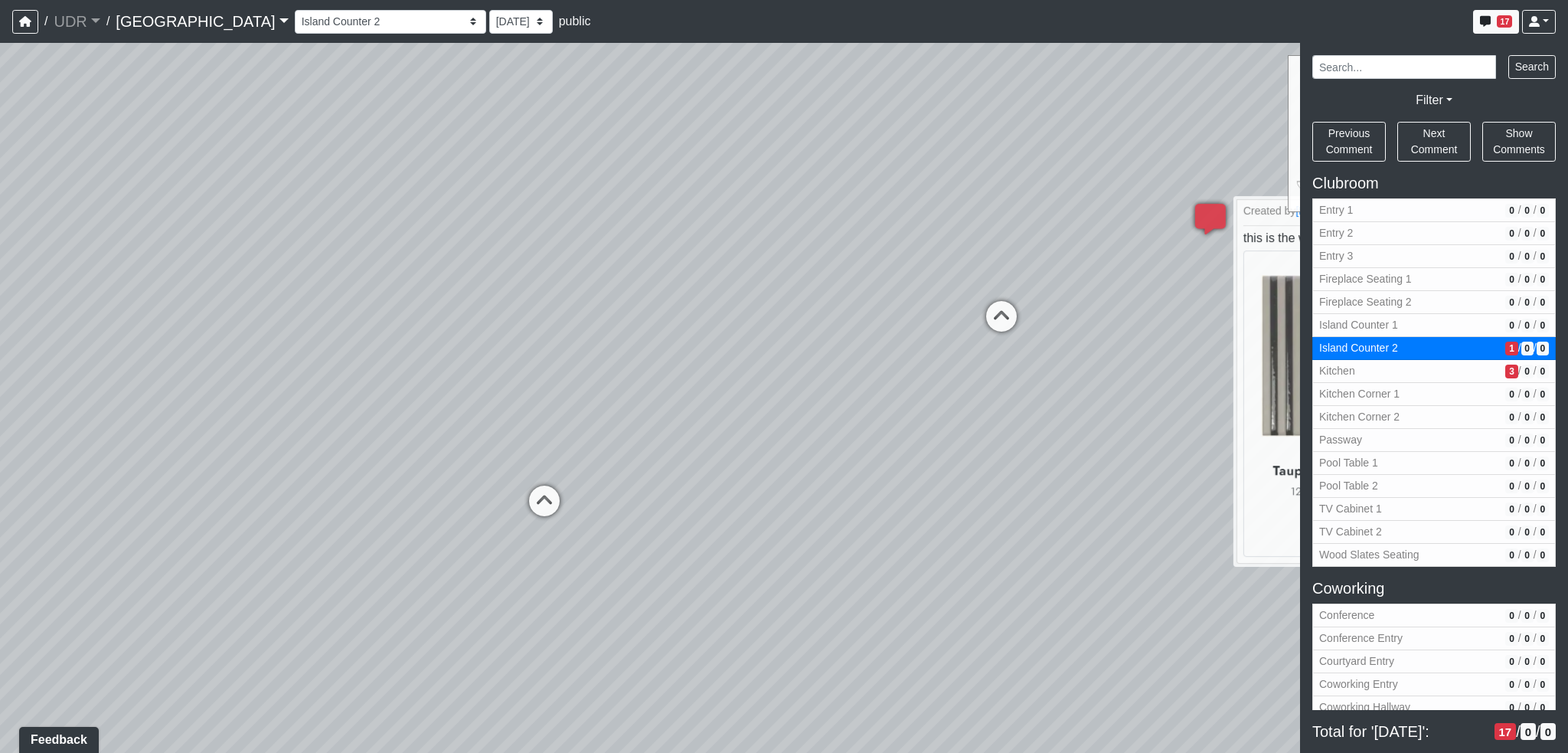
drag, startPoint x: 402, startPoint y: 426, endPoint x: 873, endPoint y: 422, distance: 471.0
click at [873, 422] on div "Loading... Conference Entry Loading... Coworking Entry Loading... Manager's Off…" at bounding box center [784, 397] width 1568 height 710
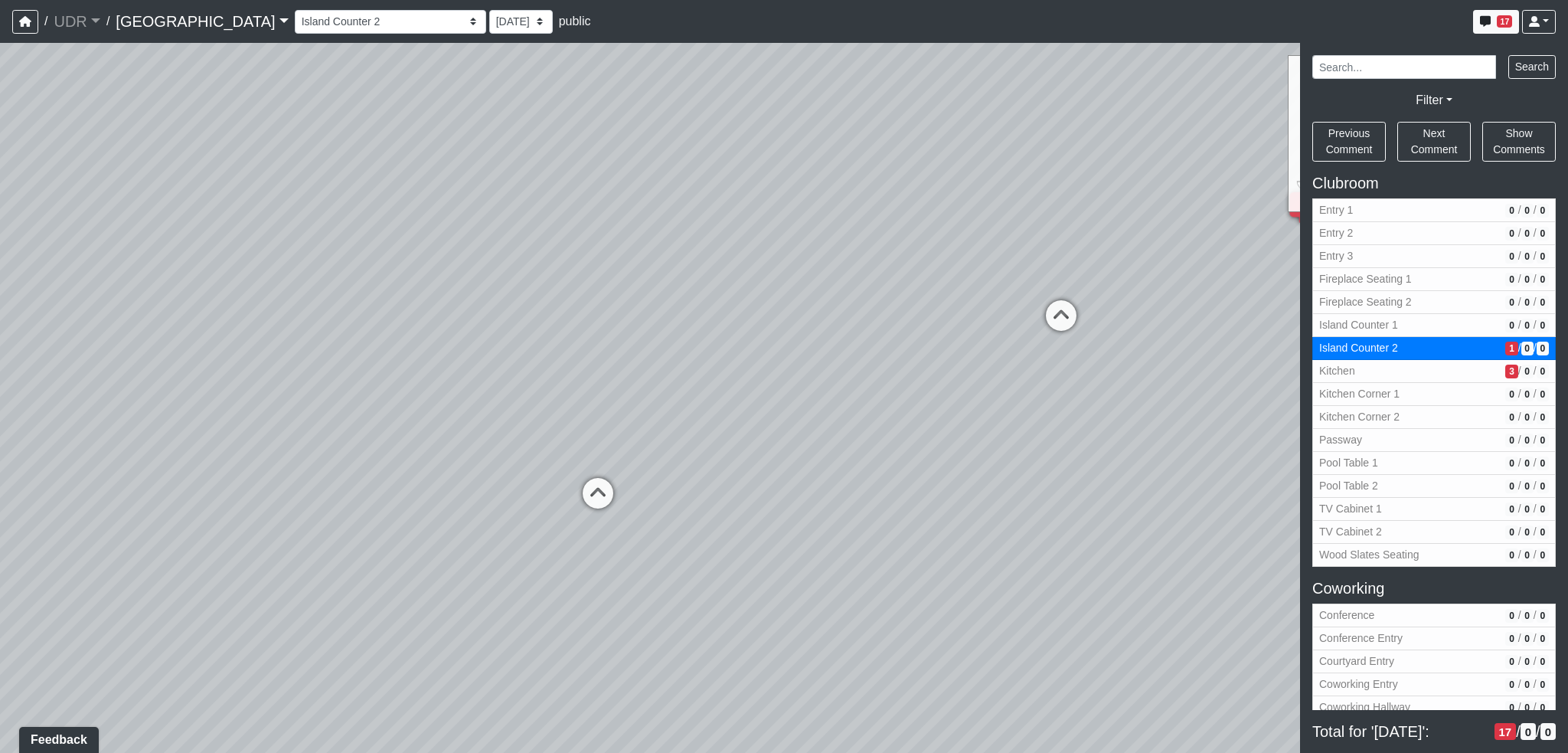
drag, startPoint x: 592, startPoint y: 433, endPoint x: 732, endPoint y: 433, distance: 140.0
click at [732, 433] on div "Loading... Conference Entry Loading... Coworking Entry Loading... Manager's Off…" at bounding box center [784, 397] width 1568 height 710
drag, startPoint x: 507, startPoint y: 439, endPoint x: 933, endPoint y: 438, distance: 426.0
click at [933, 438] on div "Loading... Conference Entry Loading... Coworking Entry Loading... Manager's Off…" at bounding box center [784, 397] width 1568 height 710
drag, startPoint x: 291, startPoint y: 406, endPoint x: 381, endPoint y: 420, distance: 91.1
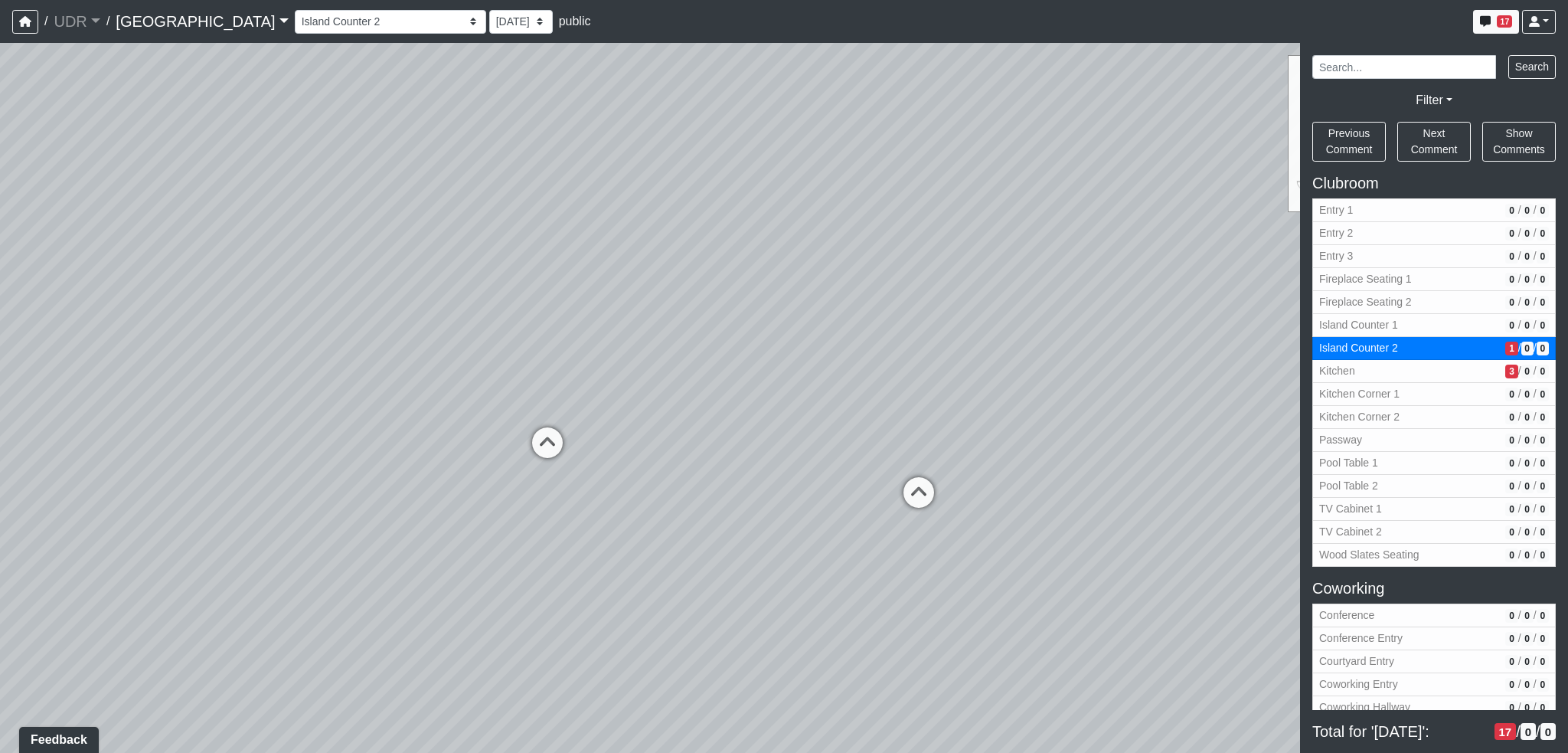
click at [381, 420] on div "Loading... Conference Entry Loading... Coworking Entry Loading... Manager's Off…" at bounding box center [784, 397] width 1568 height 710
drag, startPoint x: 362, startPoint y: 429, endPoint x: 637, endPoint y: 526, distance: 291.6
click at [637, 526] on div "Loading... Conference Entry Loading... Coworking Entry Loading... Manager's Off…" at bounding box center [784, 397] width 1568 height 710
drag, startPoint x: 383, startPoint y: 522, endPoint x: 848, endPoint y: 524, distance: 465.0
click at [850, 524] on div "Loading... Conference Entry Loading... Coworking Entry Loading... Manager's Off…" at bounding box center [784, 397] width 1568 height 710
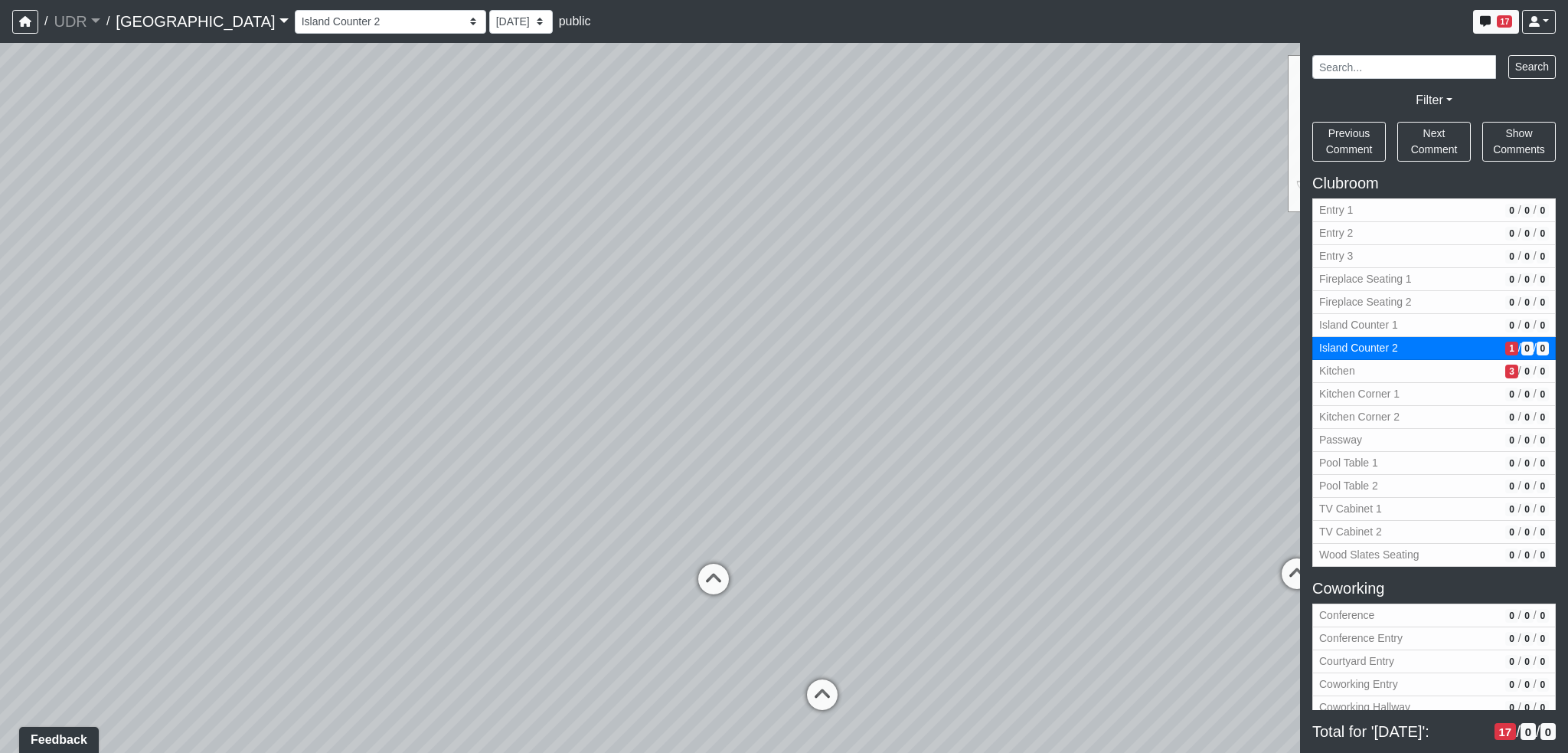
drag
click at [990, 513] on div "Loading... Conference Entry Loading... Coworking Entry Loading... Manager's Off…" at bounding box center [784, 397] width 1568 height 710
click at [1113, 477] on div "Loading... Conference Entry Loading... Coworking Entry Loading... Manager's Off…" at bounding box center [784, 397] width 1568 height 710
click at [117, 432] on div "Loading... Conference Entry Loading... Coworking Entry Loading... Manager's Off…" at bounding box center [784, 397] width 1568 height 710
click at [362, 449] on div "Loading... Conference Entry Loading... Coworking Entry Loading... Manager's Off…" at bounding box center [784, 397] width 1568 height 710
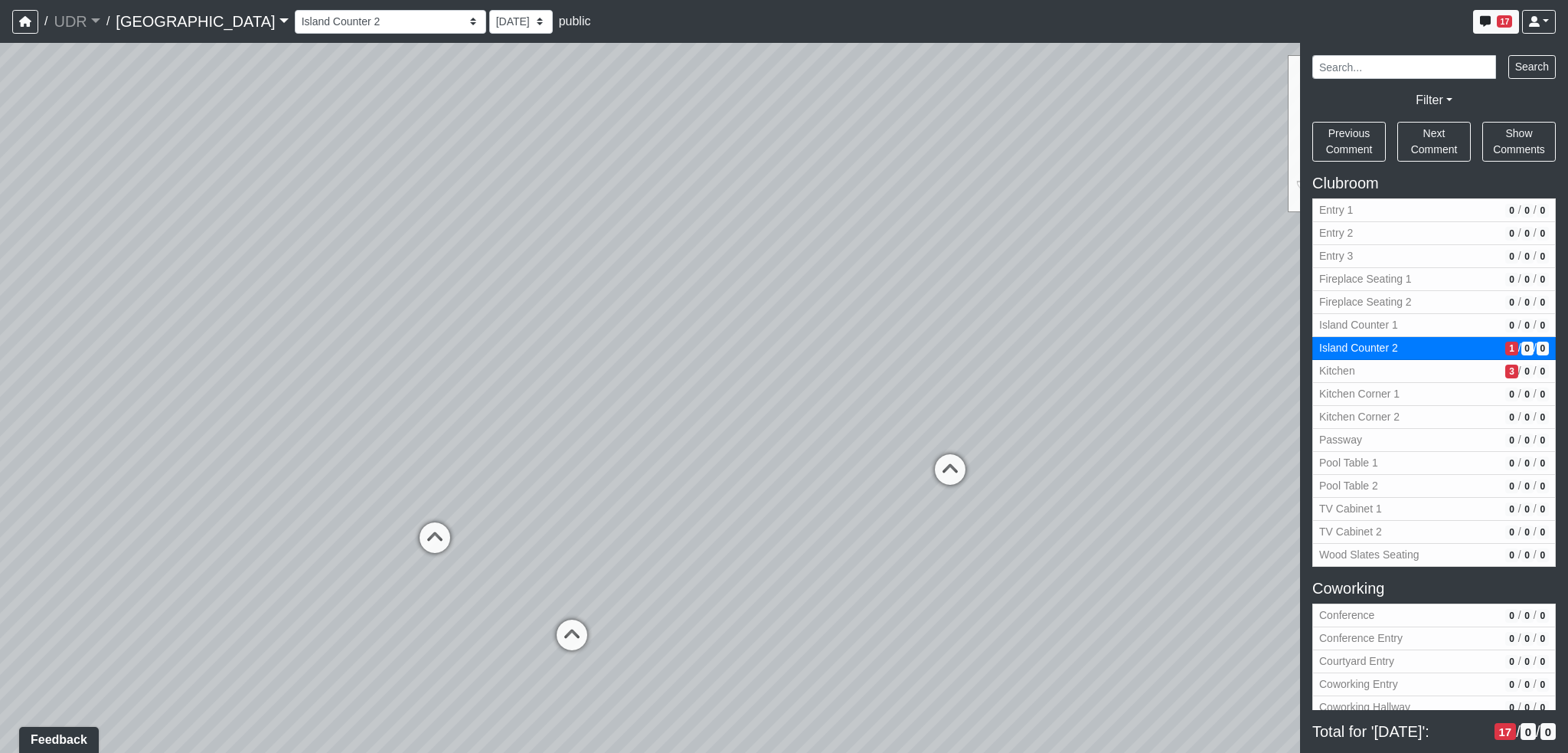
click at [286, 491] on div "Loading... Conference Entry Loading... Coworking Entry Loading... Manager's Off…" at bounding box center [784, 397] width 1568 height 710
click at [604, 436] on div "Loading... Conference Entry Loading... Coworking Entry Loading... Manager's Off…" at bounding box center [784, 397] width 1568 height 710
click at [366, 379] on div "Loading... Conference Entry Loading... Coworking Entry Loading... Manager's Off…" at bounding box center [784, 397] width 1568 height 710
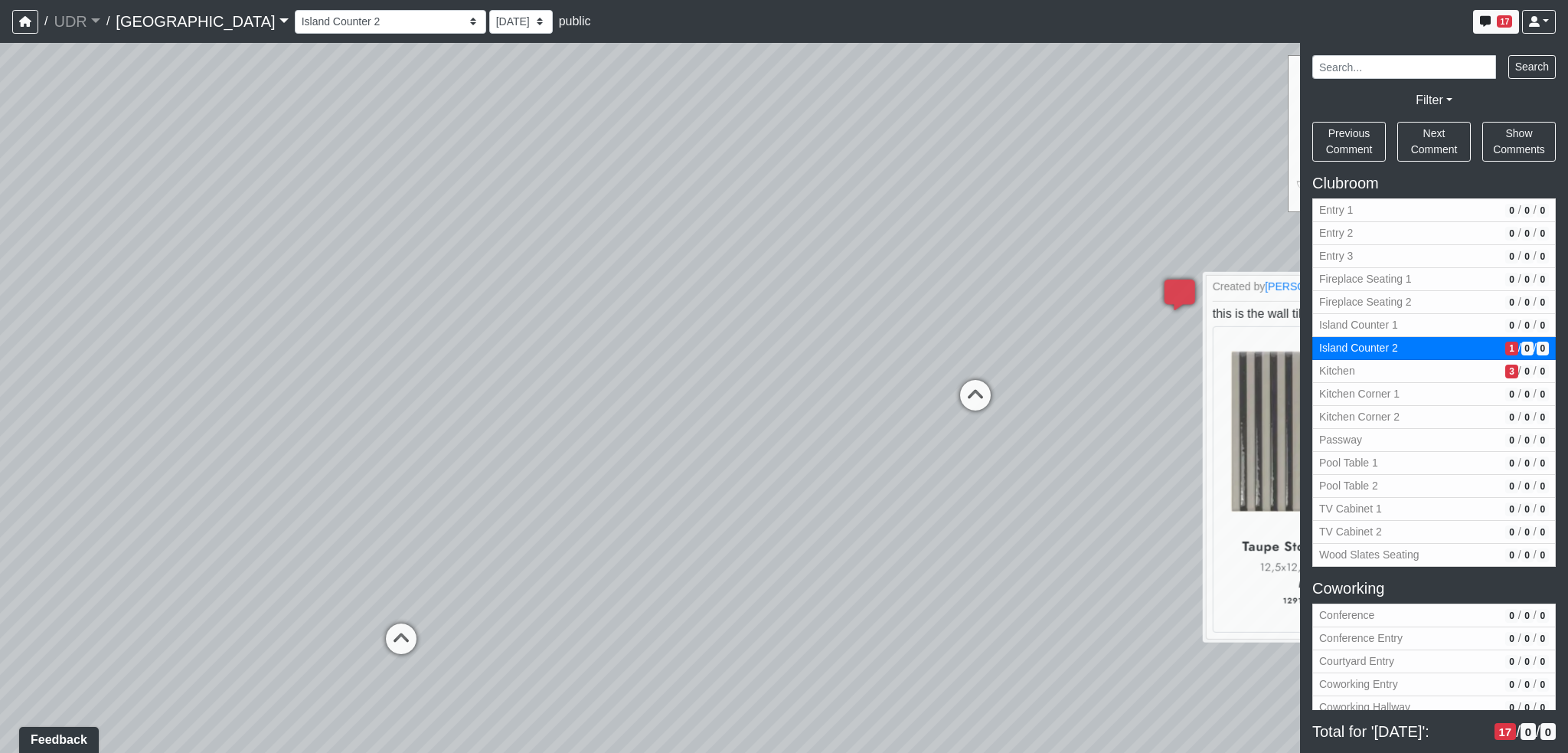
click at [728, 524] on div "Loading... Conference Entry Loading... Coworking Entry Loading... Manager's Off…" at bounding box center [784, 397] width 1568 height 710
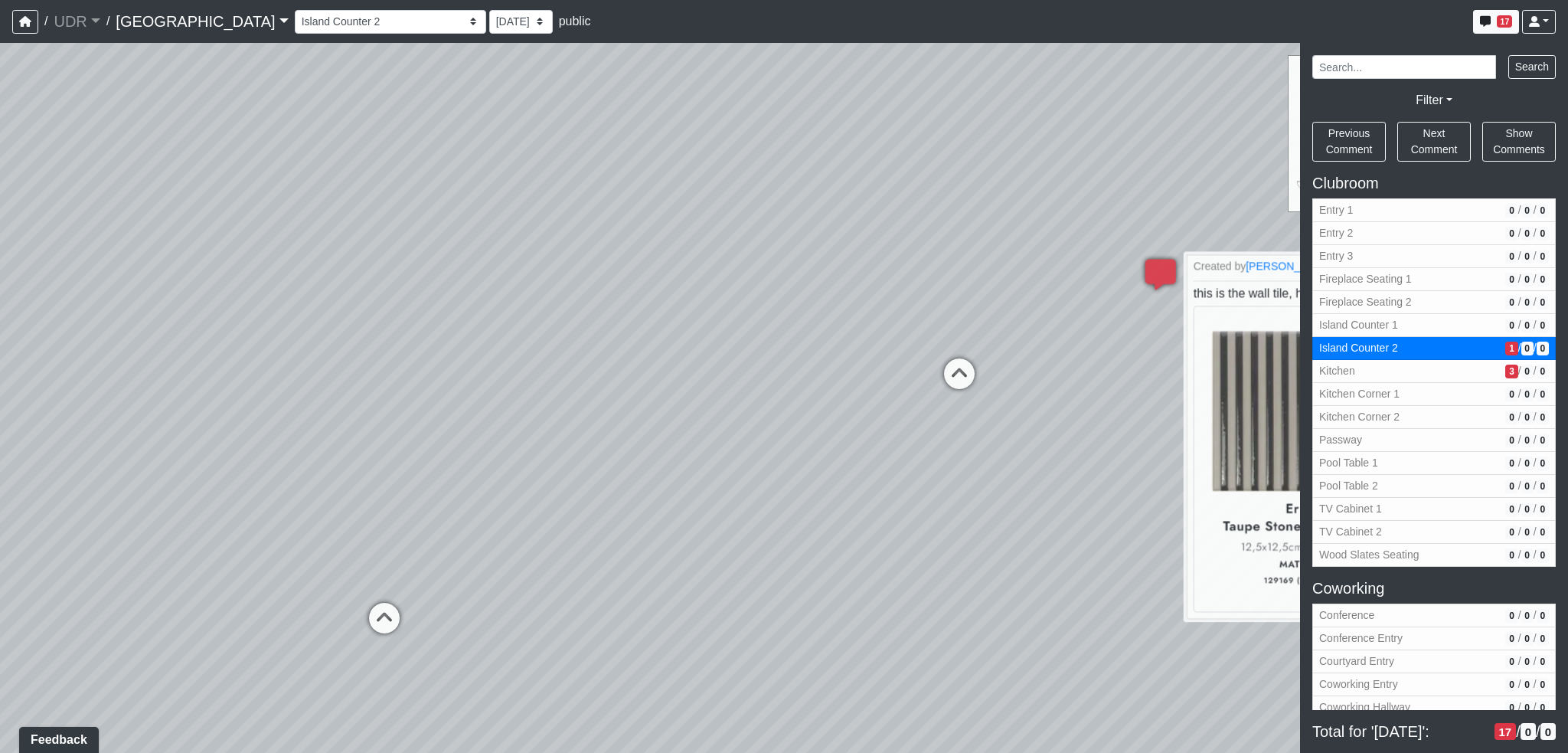
click at [750, 395] on div "Loading... Conference Entry Loading... Coworking Entry Loading... Manager's Off…" at bounding box center [784, 397] width 1568 height 710
click at [533, 379] on div "Loading... Conference Entry Loading... Coworking Entry Loading... Manager's Off…" at bounding box center [784, 397] width 1568 height 710
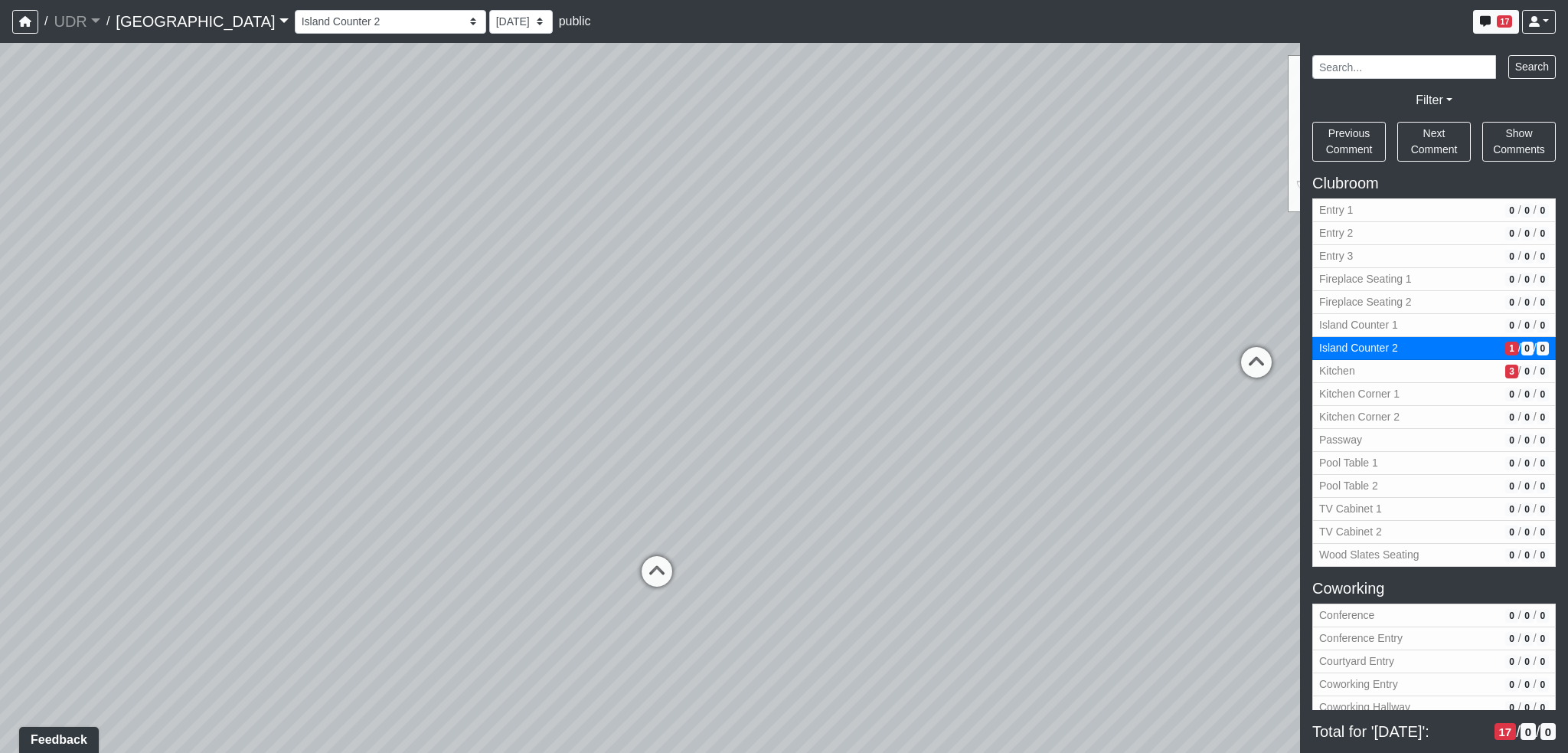
click at [992, 391] on div "Loading... Conference Entry Loading... Coworking Entry Loading... Manager's Off…" at bounding box center [784, 397] width 1568 height 710
click at [1102, 396] on div "Loading... Conference Entry Loading... Coworking Entry Loading... Manager's Off…" at bounding box center [784, 397] width 1568 height 710
click at [1506, 365] on span "3" at bounding box center [1512, 371] width 12 height 14
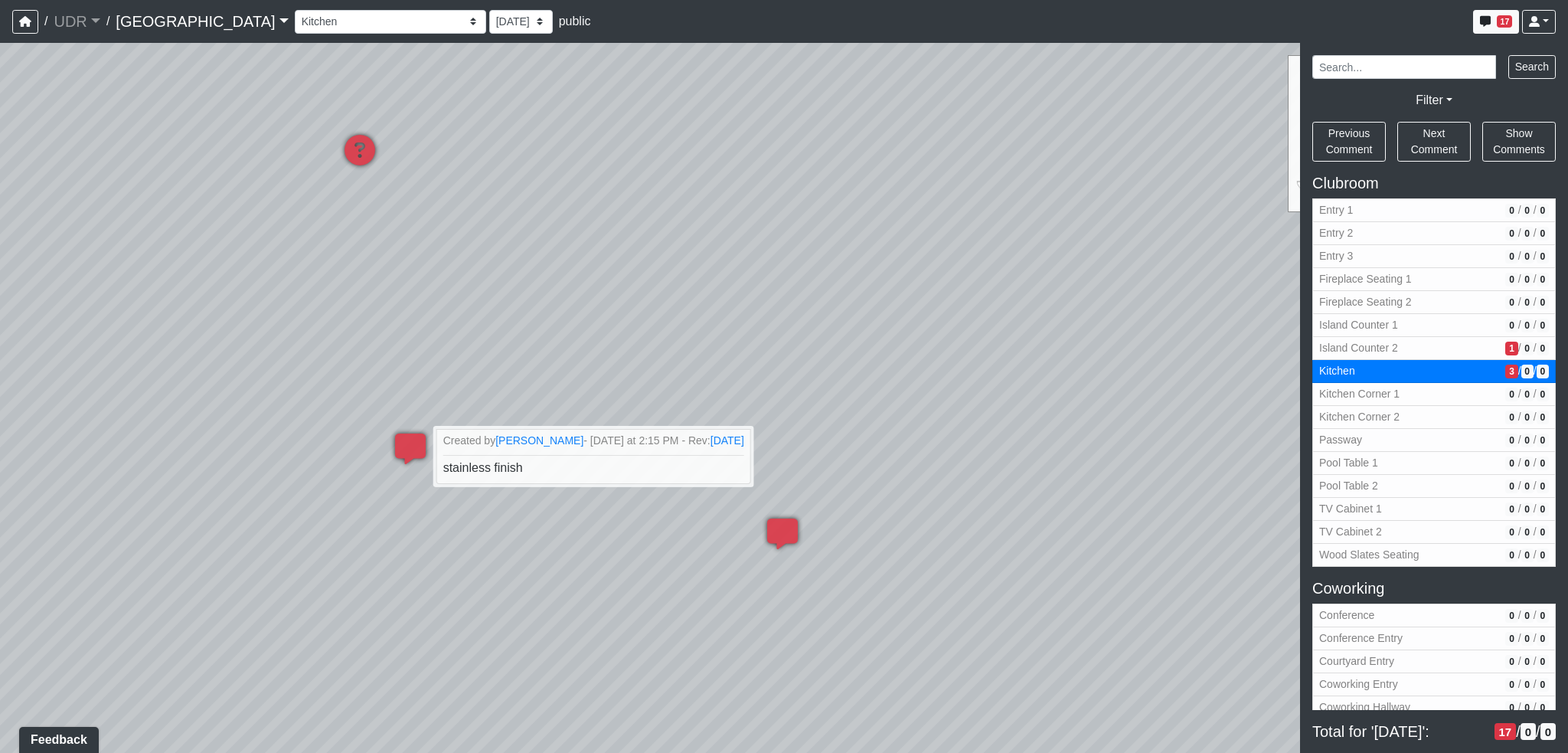
click at [709, 590] on div "Loading... Conference Entry Loading... Coworking Entry Loading... Manager's Off…" at bounding box center [784, 397] width 1568 height 710
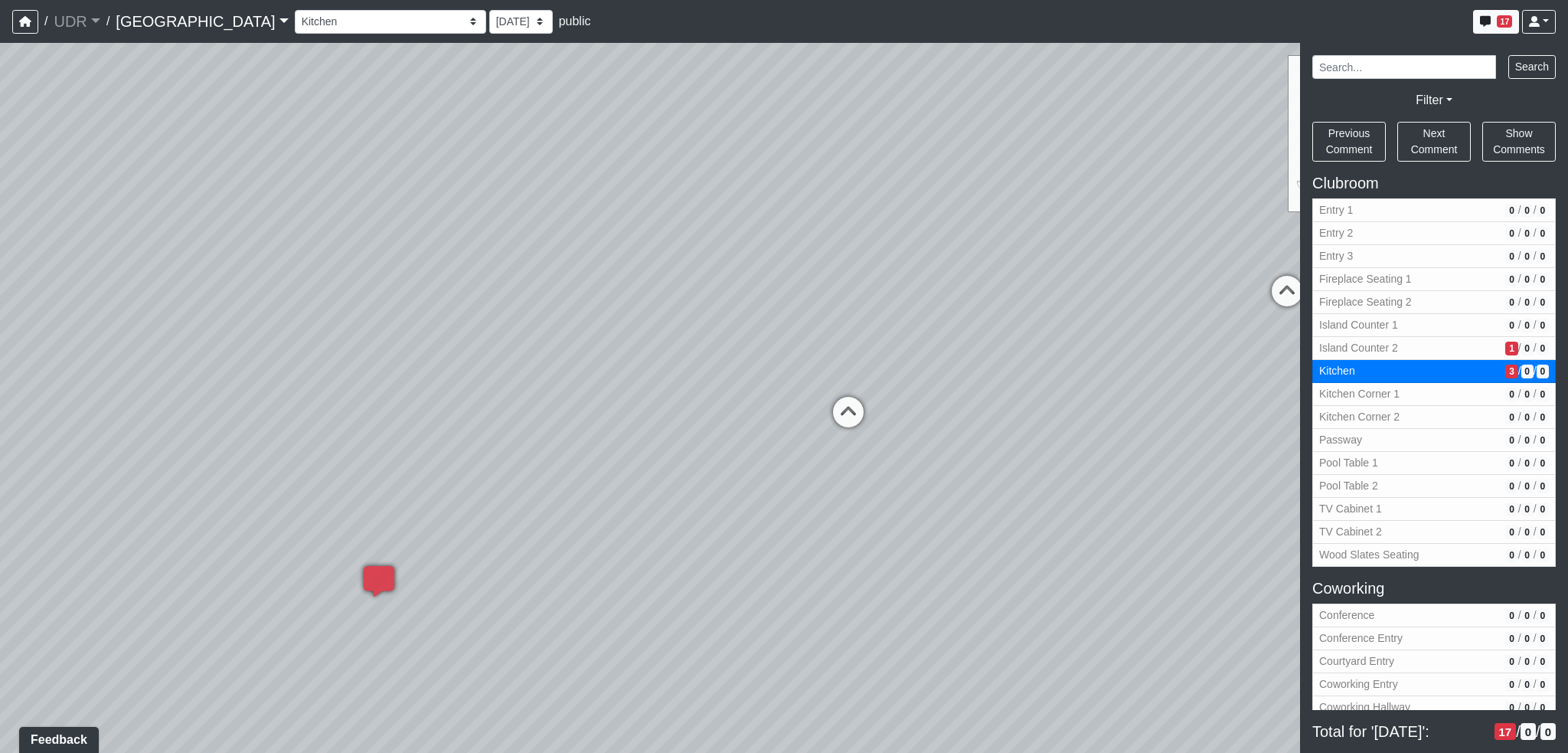
click at [448, 417] on div "Loading... Conference Entry Loading... Coworking Entry Loading... Manager's Off…" at bounding box center [784, 397] width 1568 height 710
click at [587, 408] on div "Loading... Conference Entry Loading... Coworking Entry Loading... Manager's Off…" at bounding box center [784, 397] width 1568 height 710
click at [661, 353] on div "Loading... Conference Entry Loading... Coworking Entry Loading... Manager's Off…" at bounding box center [784, 397] width 1568 height 710
click at [521, 374] on div "Loading... Conference Entry Loading... Coworking Entry Loading... Manager's Off…" at bounding box center [784, 397] width 1568 height 710
click at [1075, 374] on div "Loading... Conference Entry Loading... Coworking Entry Loading... Manager's Off…" at bounding box center [784, 397] width 1568 height 710
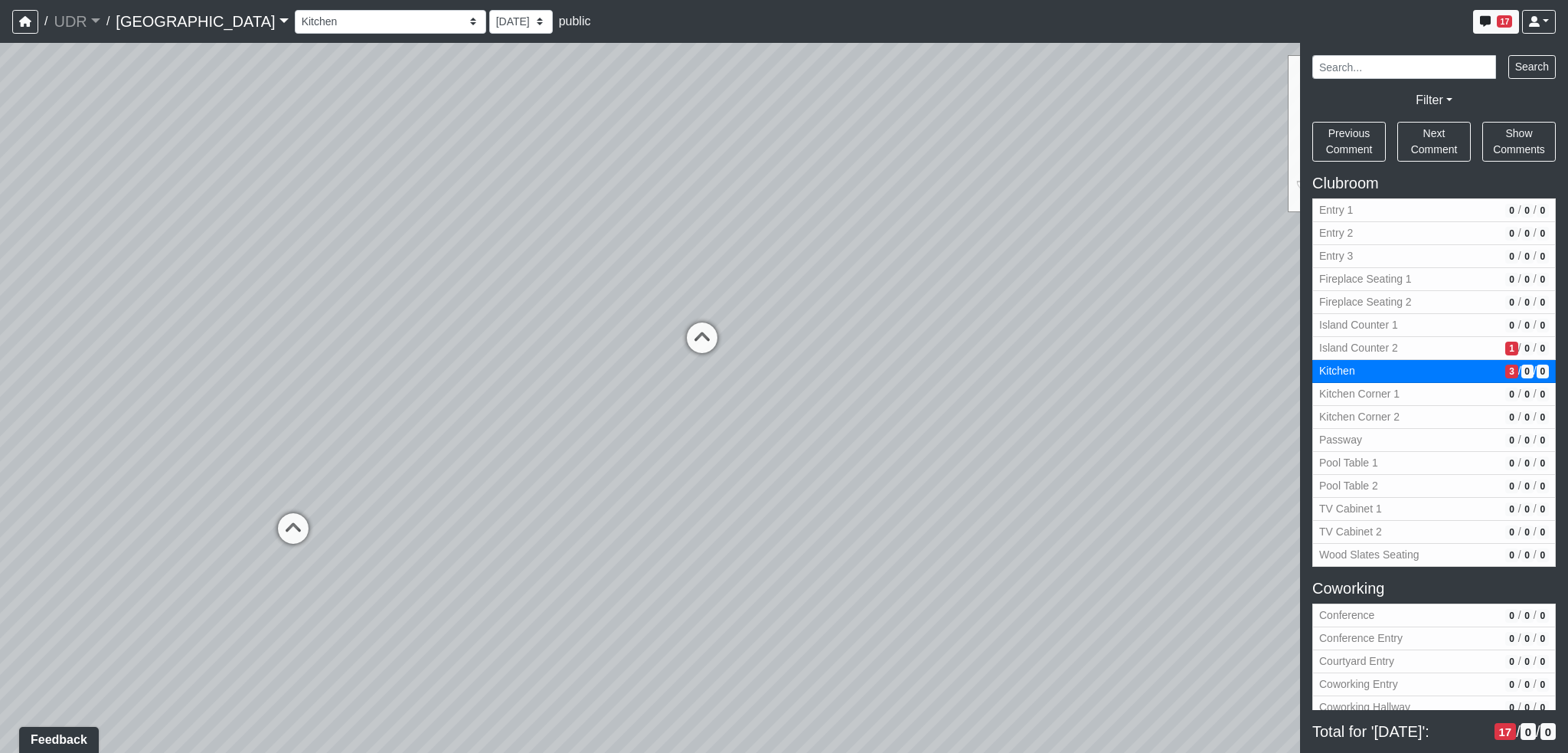
click at [1050, 374] on div "Loading... Conference Entry Loading... Coworking Entry Loading... Manager's Off…" at bounding box center [784, 397] width 1568 height 710
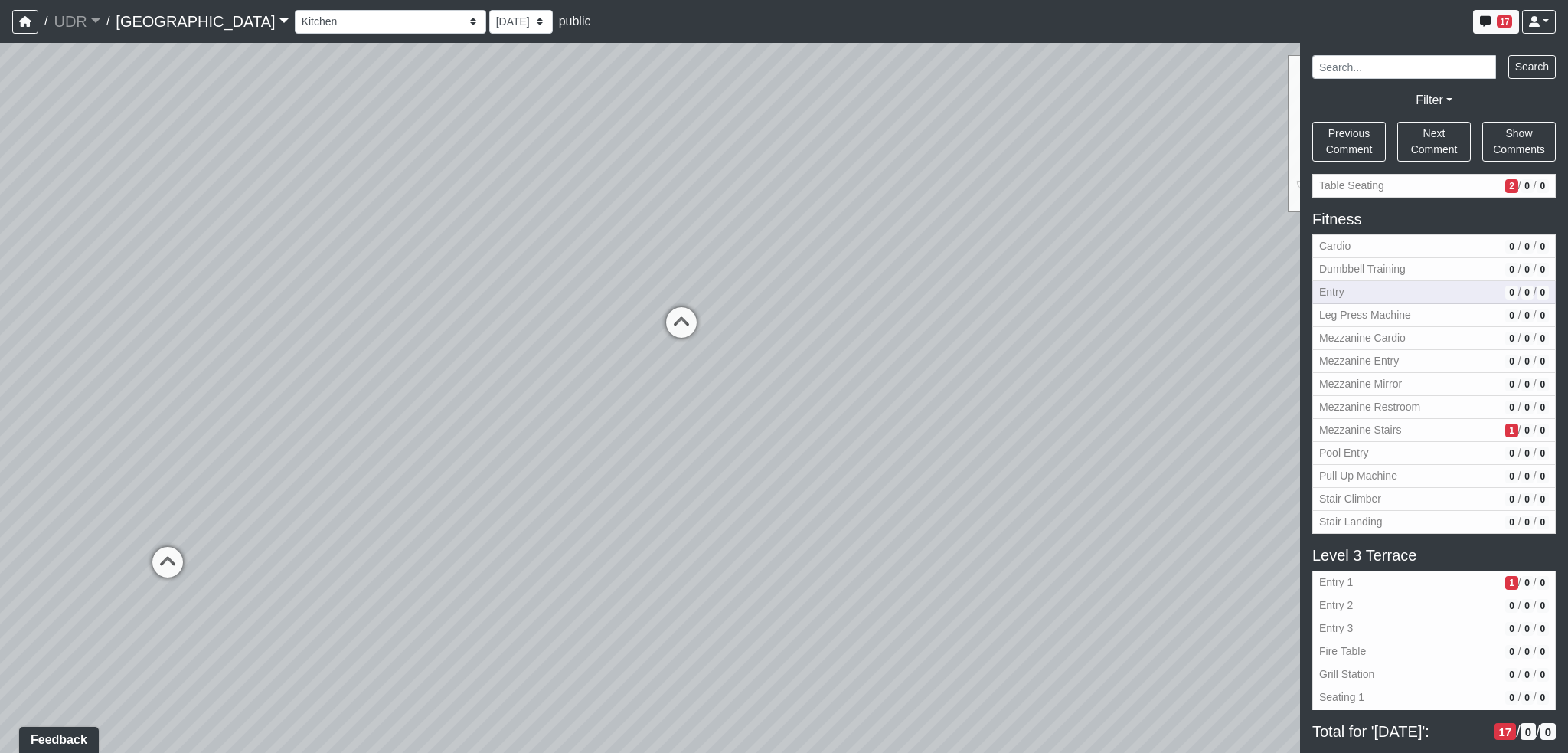
scroll to position [766, 0]
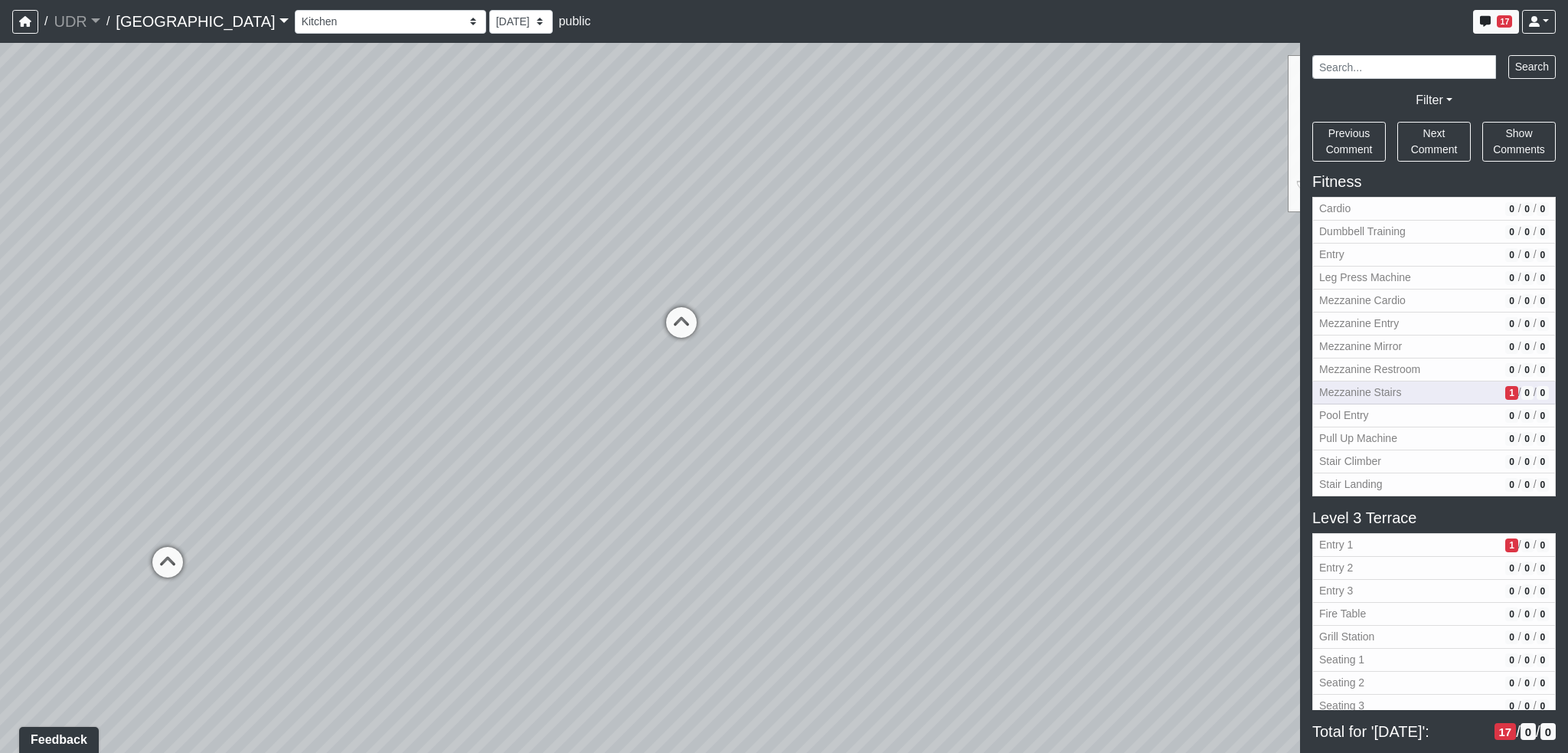
click at [1395, 388] on span "Mezzanine Stairs" at bounding box center [1409, 392] width 180 height 16
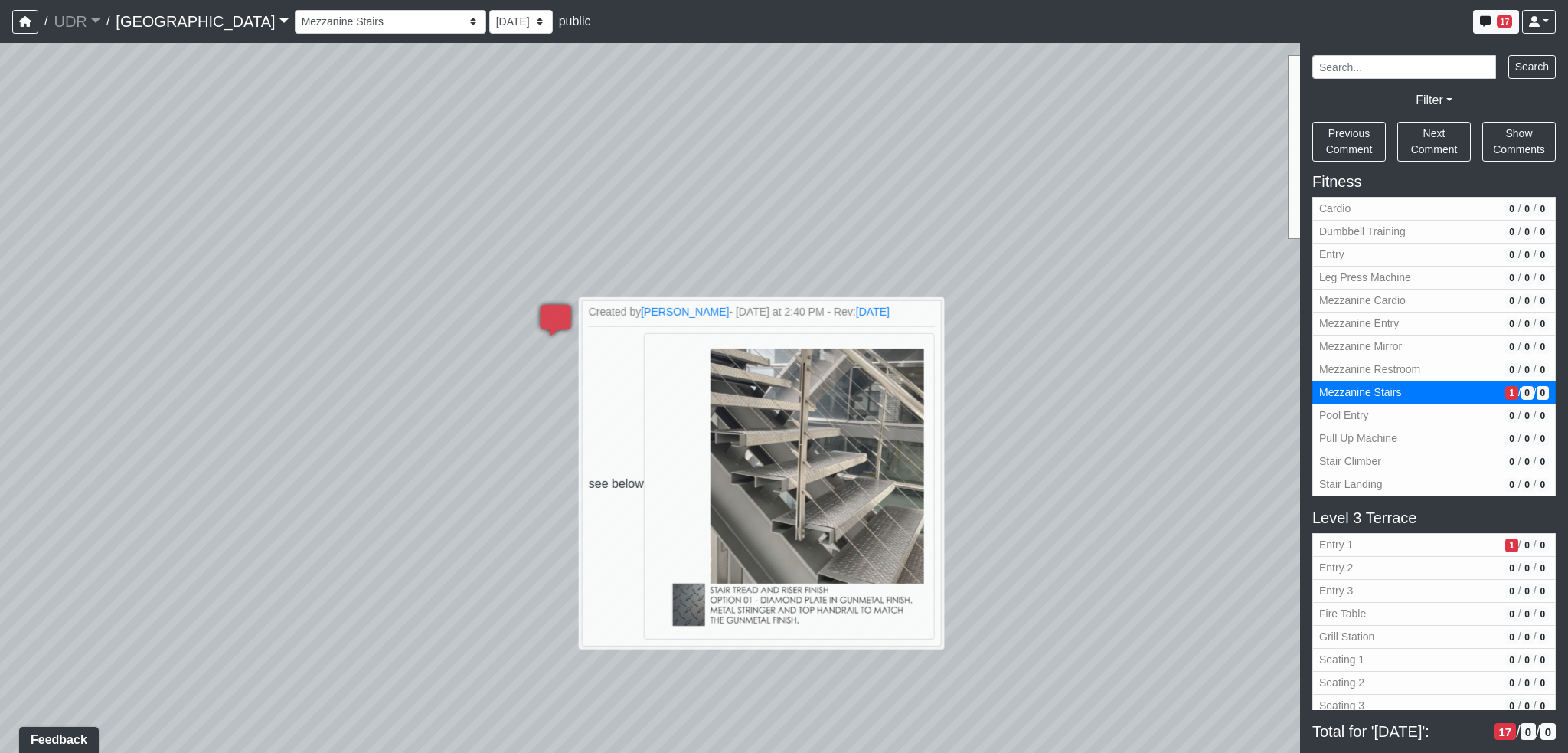
drag, startPoint x: 969, startPoint y: 484, endPoint x: 1100, endPoint y: 617, distance: 186.7
click at [1100, 617] on div "Loading... Conference Entry Loading... Coworking Entry Loading... Manager's Off…" at bounding box center [784, 397] width 1568 height 710
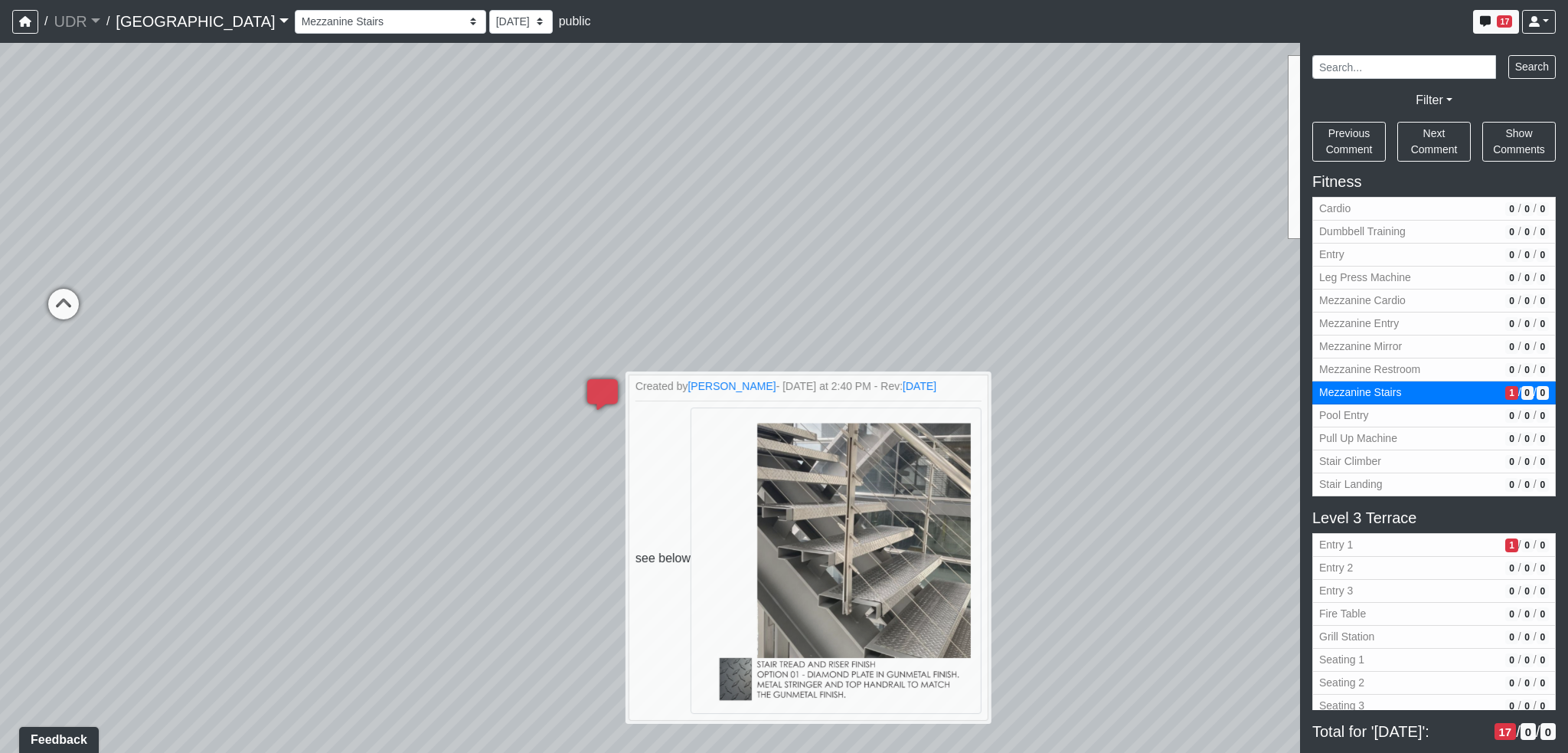
drag, startPoint x: 919, startPoint y: 370, endPoint x: 1105, endPoint y: 619, distance: 310.8
click at [1105, 619] on div "Loading... Conference Entry Loading... Coworking Entry Loading... Manager's Off…" at bounding box center [784, 397] width 1568 height 710
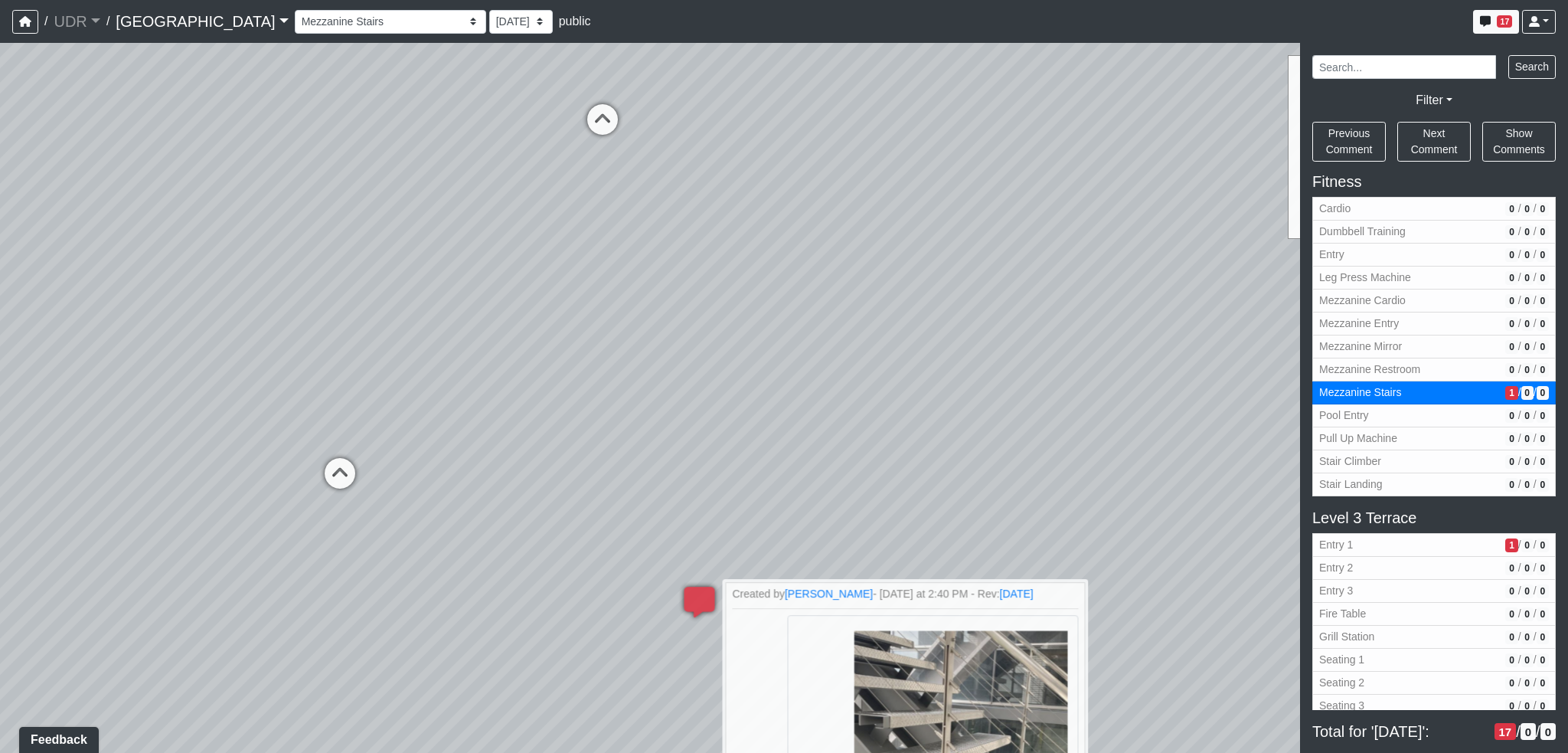
click at [930, 561] on div "Loading... Conference Entry Loading... Coworking Entry Loading... Manager's Off…" at bounding box center [784, 397] width 1568 height 710
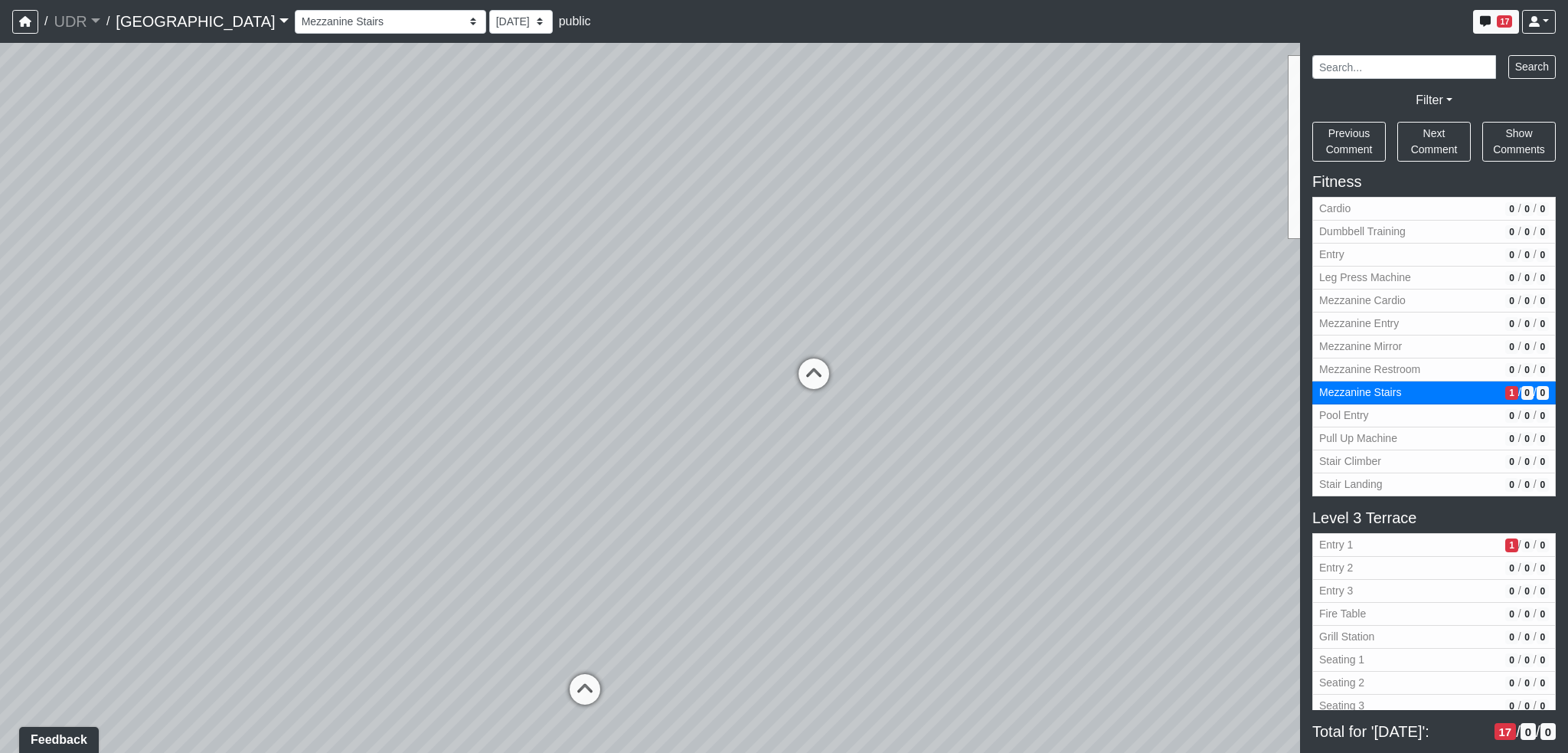
click at [1078, 441] on div "Loading... Conference Entry Loading... Coworking Entry Loading... Manager's Off…" at bounding box center [784, 397] width 1568 height 710
click at [1087, 385] on div "Loading... Conference Entry Loading... Coworking Entry Loading... Manager's Off…" at bounding box center [784, 397] width 1568 height 710
drag, startPoint x: 808, startPoint y: 385, endPoint x: 1014, endPoint y: 350, distance: 209.0
click at [1014, 350] on div "Loading... Conference Entry Loading... Coworking Entry Loading... Manager's Off…" at bounding box center [784, 397] width 1568 height 710
click at [828, 477] on div "Loading... Conference Entry Loading... Coworking Entry Loading... Manager's Off…" at bounding box center [784, 397] width 1568 height 710
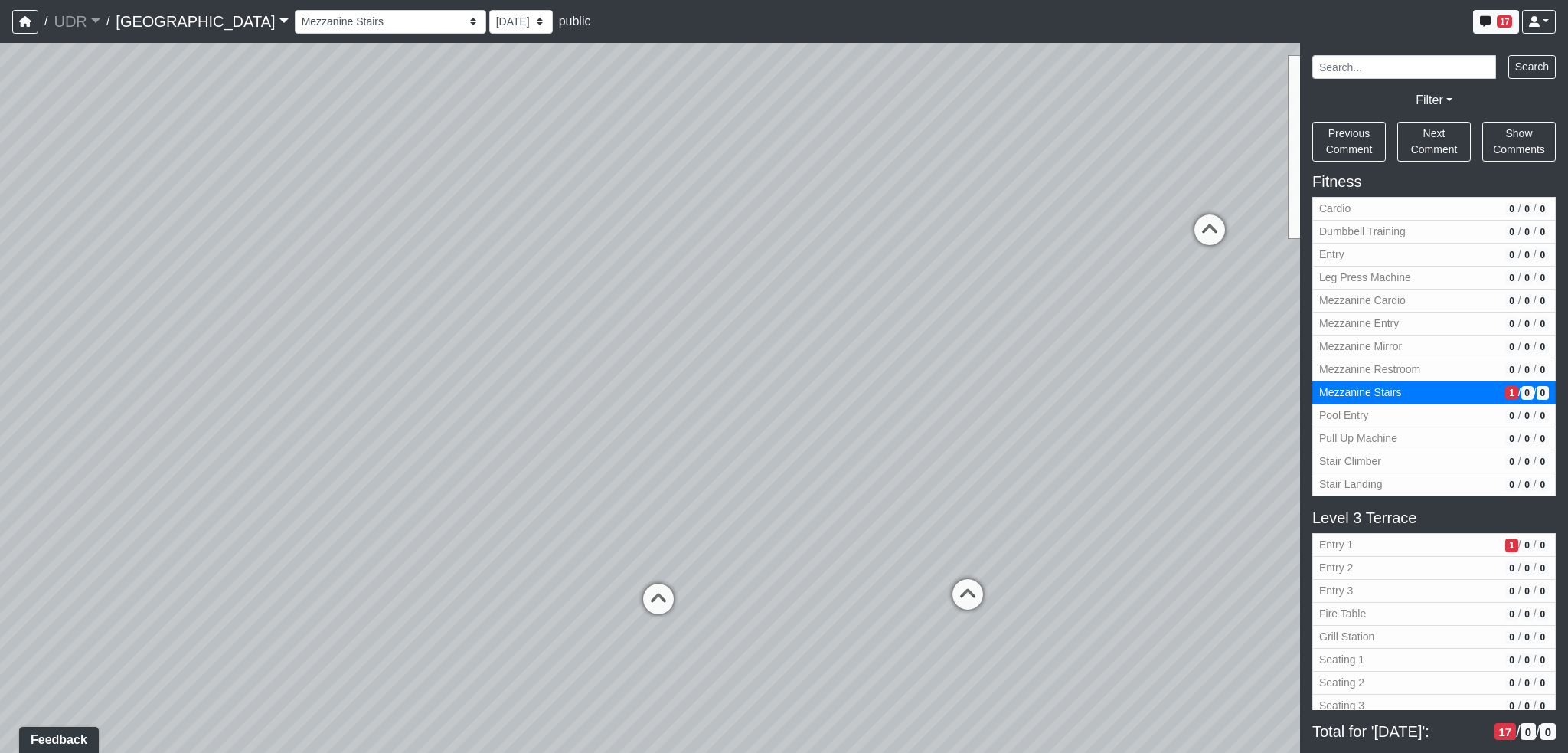
click at [248, 463] on div "Loading... Conference Entry Loading... Coworking Entry Loading... Manager's Off…" at bounding box center [784, 397] width 1568 height 710
click at [1010, 466] on div "Loading... Conference Entry Loading... Coworking Entry Loading... Manager's Off…" at bounding box center [784, 397] width 1568 height 710
click at [297, 551] on div "Loading... Conference Entry Loading... Coworking Entry Loading... Manager's Off…" at bounding box center [784, 397] width 1568 height 710
click at [529, 551] on div "Loading... Conference Entry Loading... Coworking Entry Loading... Manager's Off…" at bounding box center [784, 397] width 1568 height 710
drag, startPoint x: 396, startPoint y: 413, endPoint x: 865, endPoint y: 445, distance: 470.1
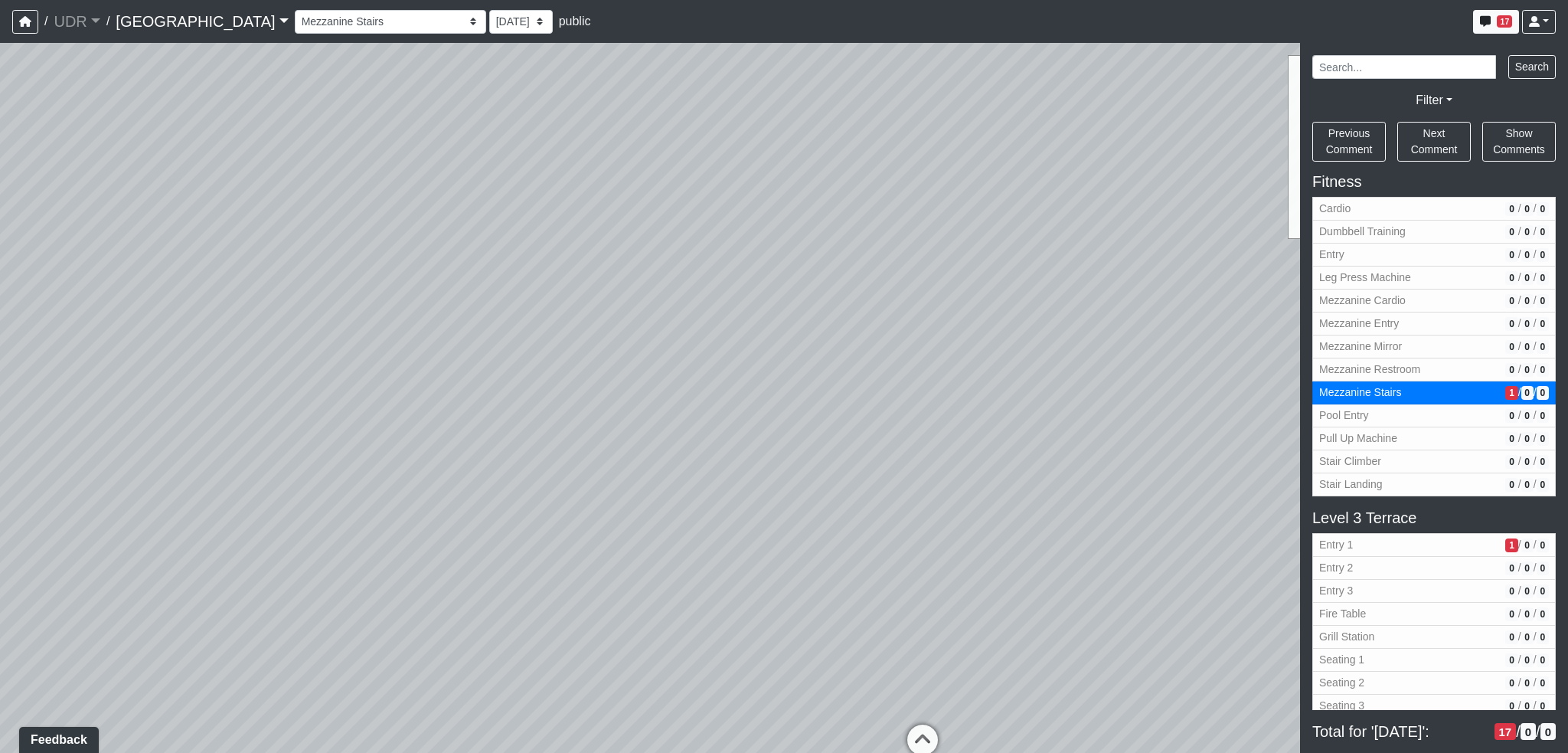
click at [865, 445] on div "Loading... Conference Entry Loading... Coworking Entry Loading... Manager's Off…" at bounding box center [784, 397] width 1568 height 710
drag, startPoint x: 545, startPoint y: 460, endPoint x: 614, endPoint y: 282, distance: 190.9
click at [631, 287] on div "Loading... Conference Entry Loading... Coworking Entry Loading... Manager's Off…" at bounding box center [784, 397] width 1568 height 710
drag, startPoint x: 965, startPoint y: 357, endPoint x: 94, endPoint y: 282, distance: 874.2
click at [98, 282] on div "Loading... Conference Entry Loading... Coworking Entry Loading... Manager's Off…" at bounding box center [784, 397] width 1568 height 710
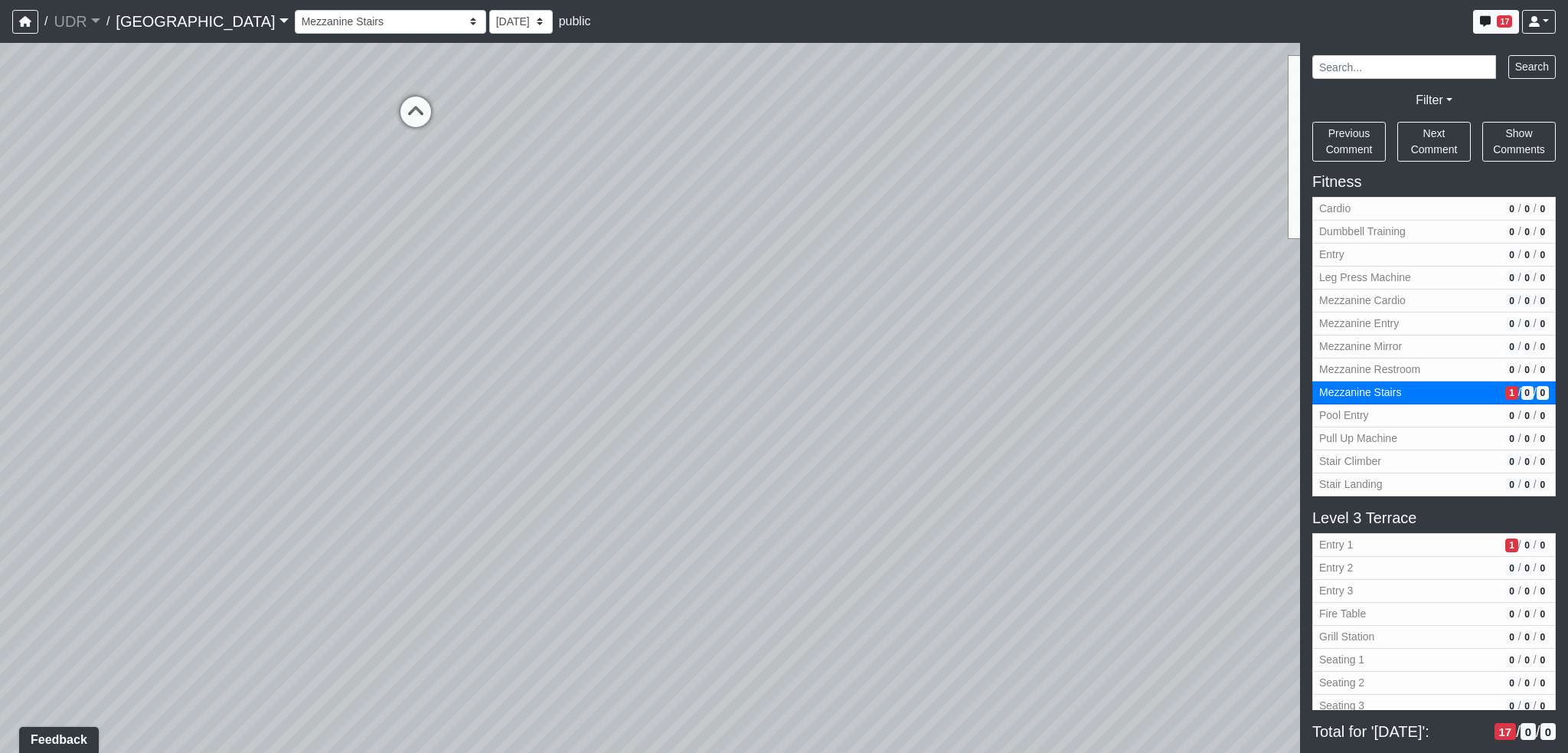
drag, startPoint x: 503, startPoint y: 310, endPoint x: 115, endPoint y: 403, distance: 399.0
click at [35, 421] on div "Loading... Conference Entry Loading... Coworking Entry Loading... Manager's Off…" at bounding box center [784, 397] width 1568 height 710
click at [1506, 538] on span "1" at bounding box center [1512, 545] width 12 height 14
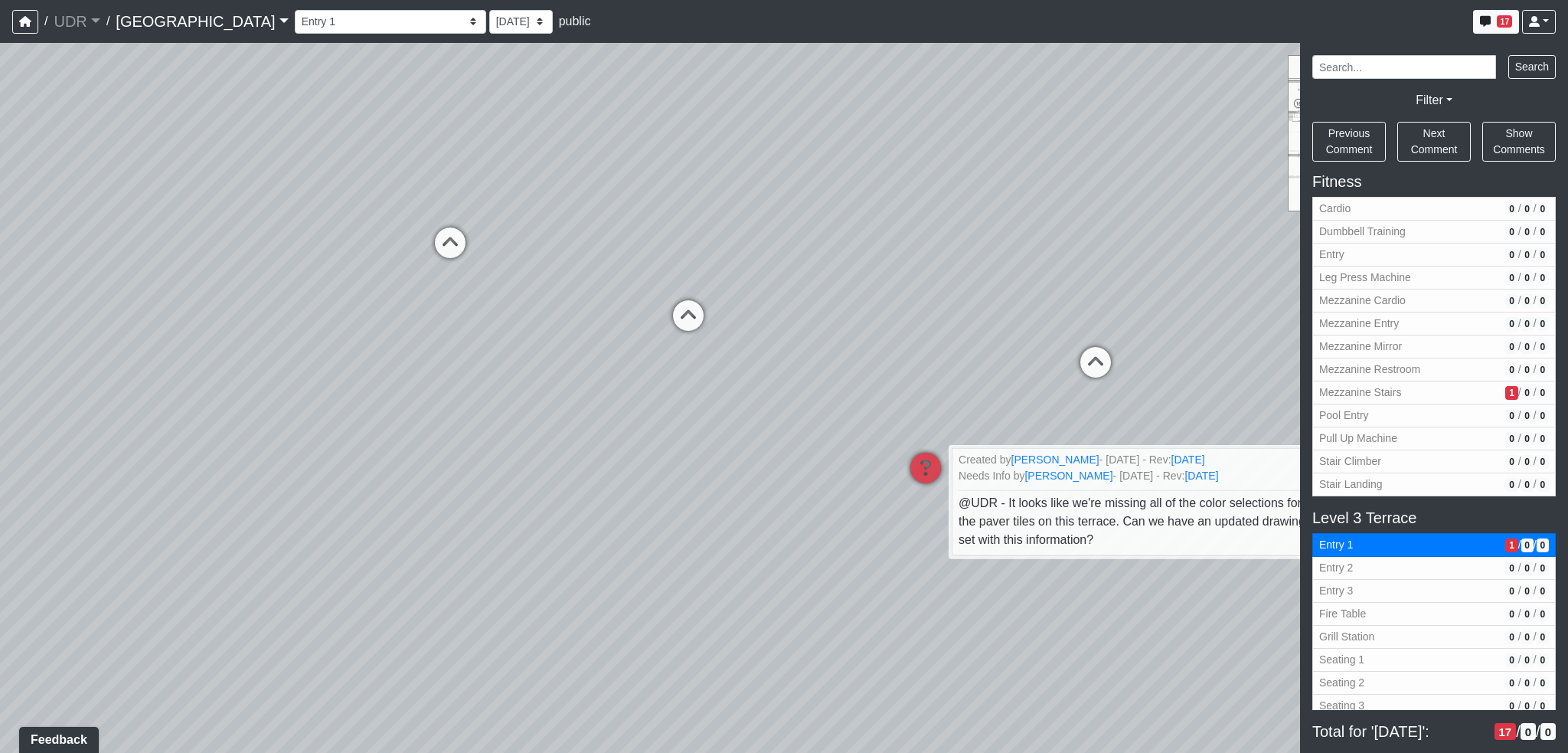
drag, startPoint x: 352, startPoint y: 379, endPoint x: 1044, endPoint y: 590, distance: 723.5
click at [1072, 612] on div "Loading... Conference Entry Loading... Coworking Entry Loading... Manager's Off…" at bounding box center [784, 397] width 1568 height 710
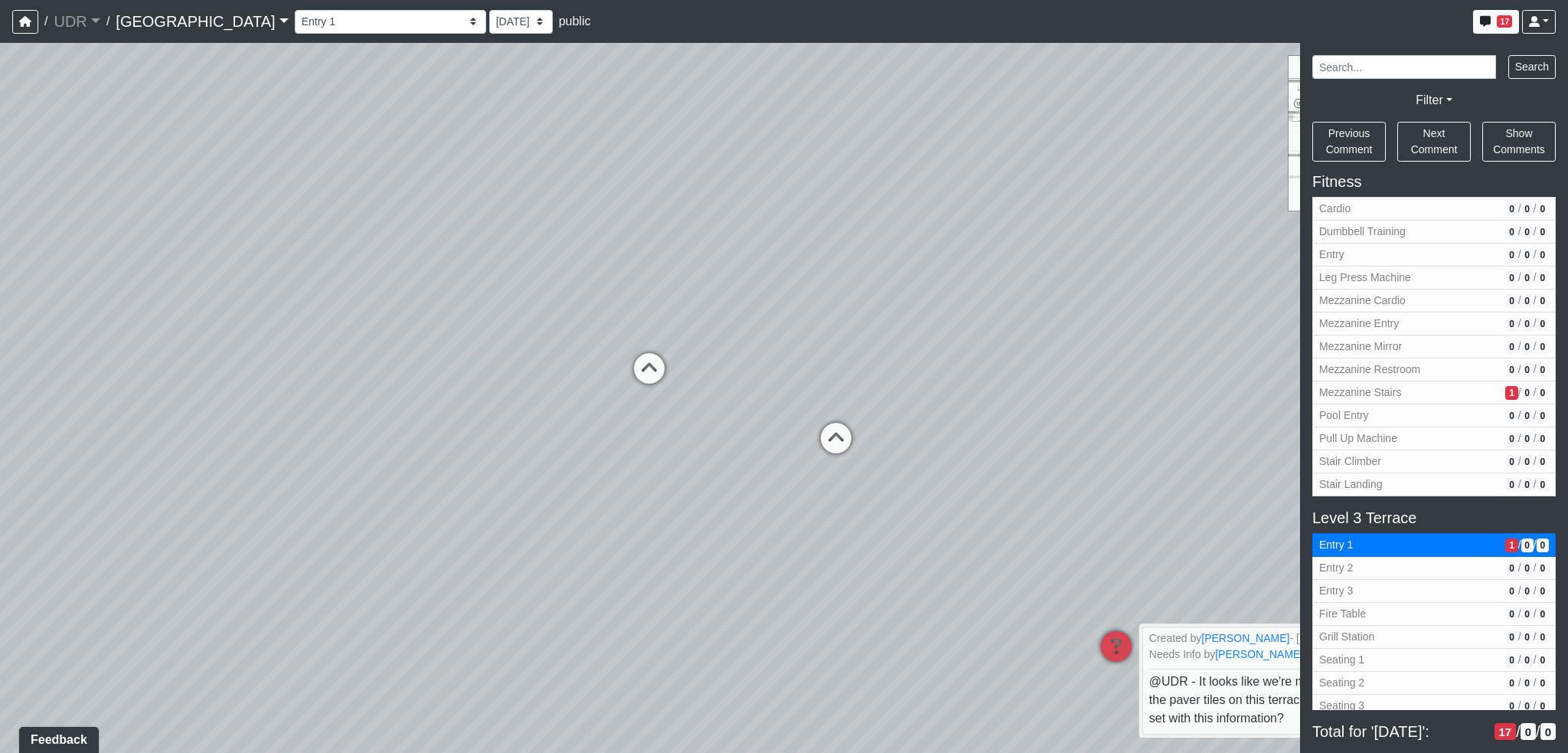
drag, startPoint x: 702, startPoint y: 458, endPoint x: 946, endPoint y: 590, distance: 277.4
click at [946, 595] on div "Loading... Conference Entry Loading... Coworking Entry Loading... Manager's Off…" at bounding box center [784, 397] width 1568 height 710
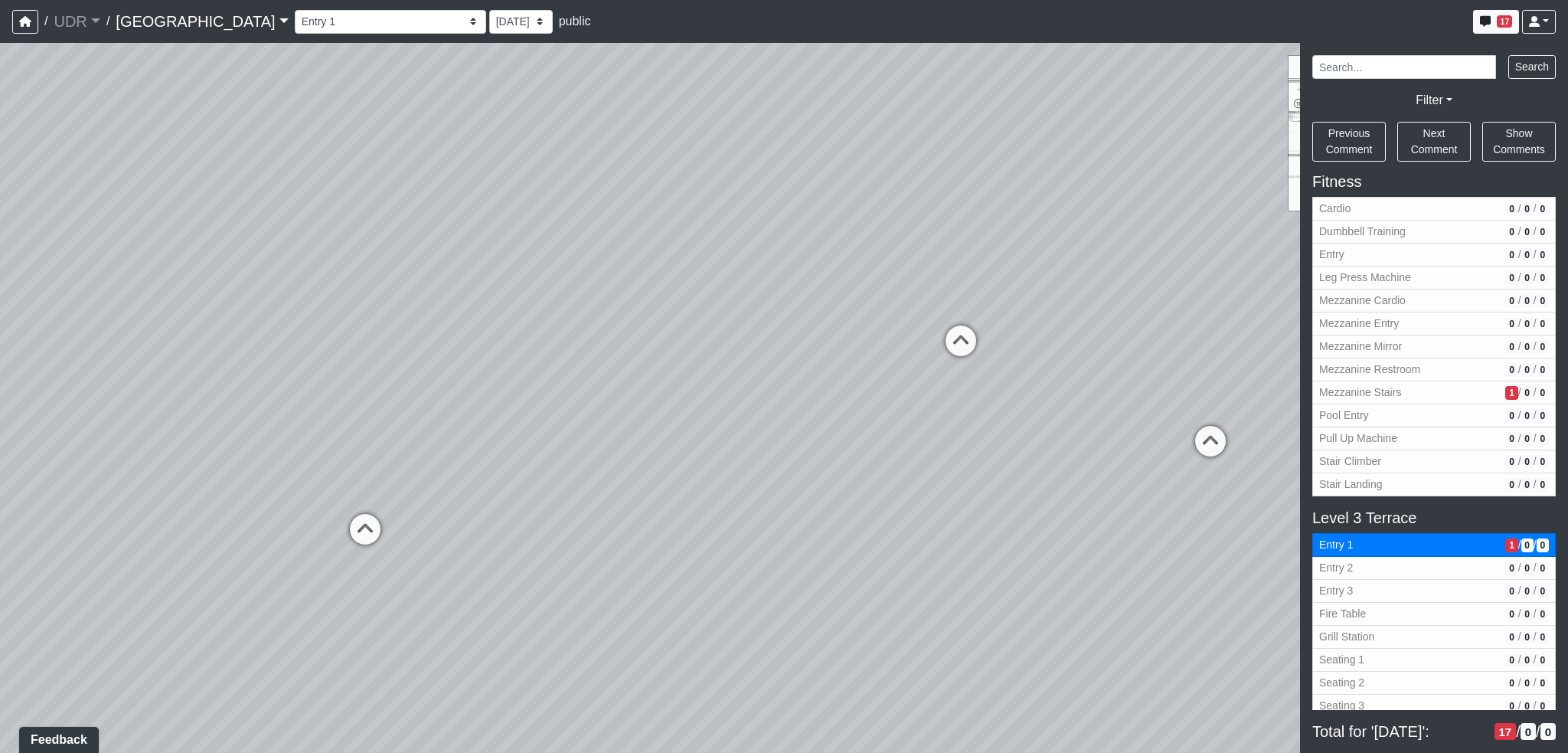
drag, startPoint x: 627, startPoint y: 443, endPoint x: 981, endPoint y: 419, distance: 354.8
click at [992, 414] on div "Loading... Conference Entry Loading... Coworking Entry Loading... Manager's Off…" at bounding box center [784, 397] width 1568 height 710
drag, startPoint x: 593, startPoint y: 411, endPoint x: 1078, endPoint y: 426, distance: 485.2
click at [1078, 426] on div "Loading... Conference Entry Loading... Coworking Entry Loading... Manager's Off…" at bounding box center [784, 397] width 1568 height 710
drag, startPoint x: 529, startPoint y: 420, endPoint x: 466, endPoint y: 447, distance: 68.5
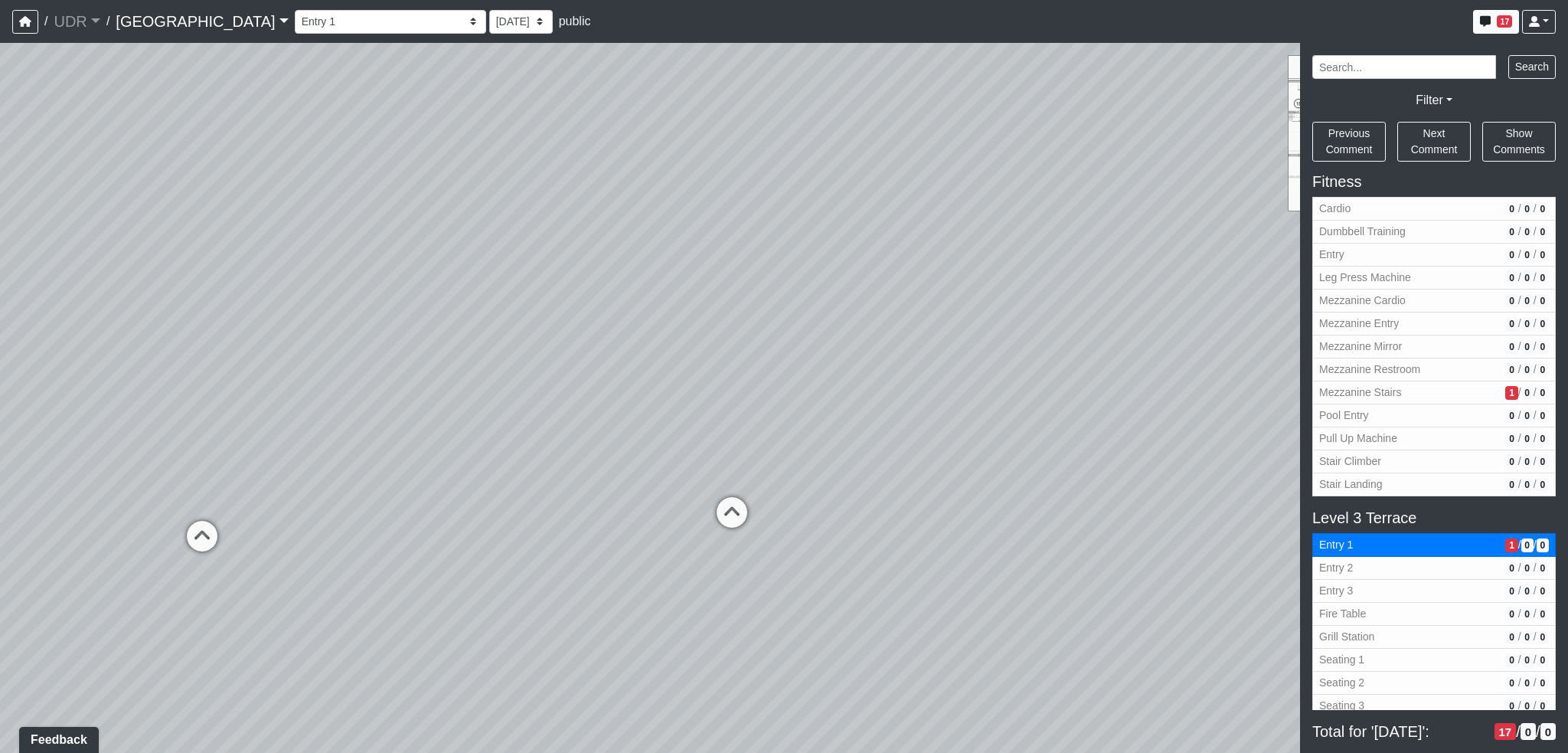
click at [466, 447] on div "Loading... Conference Entry Loading... Coworking Entry Loading... Manager's Off…" at bounding box center [784, 397] width 1568 height 710
drag, startPoint x: 768, startPoint y: 489, endPoint x: 859, endPoint y: 501, distance: 91.8
click at [1011, 522] on div "Loading... Conference Entry Loading... Coworking Entry Loading... Manager's Off…" at bounding box center [784, 397] width 1568 height 710
drag, startPoint x: 563, startPoint y: 459, endPoint x: 970, endPoint y: 462, distance: 407.0
click at [924, 462] on div "Loading... Conference Entry Loading... Coworking Entry Loading... Manager's Off…" at bounding box center [784, 397] width 1568 height 710
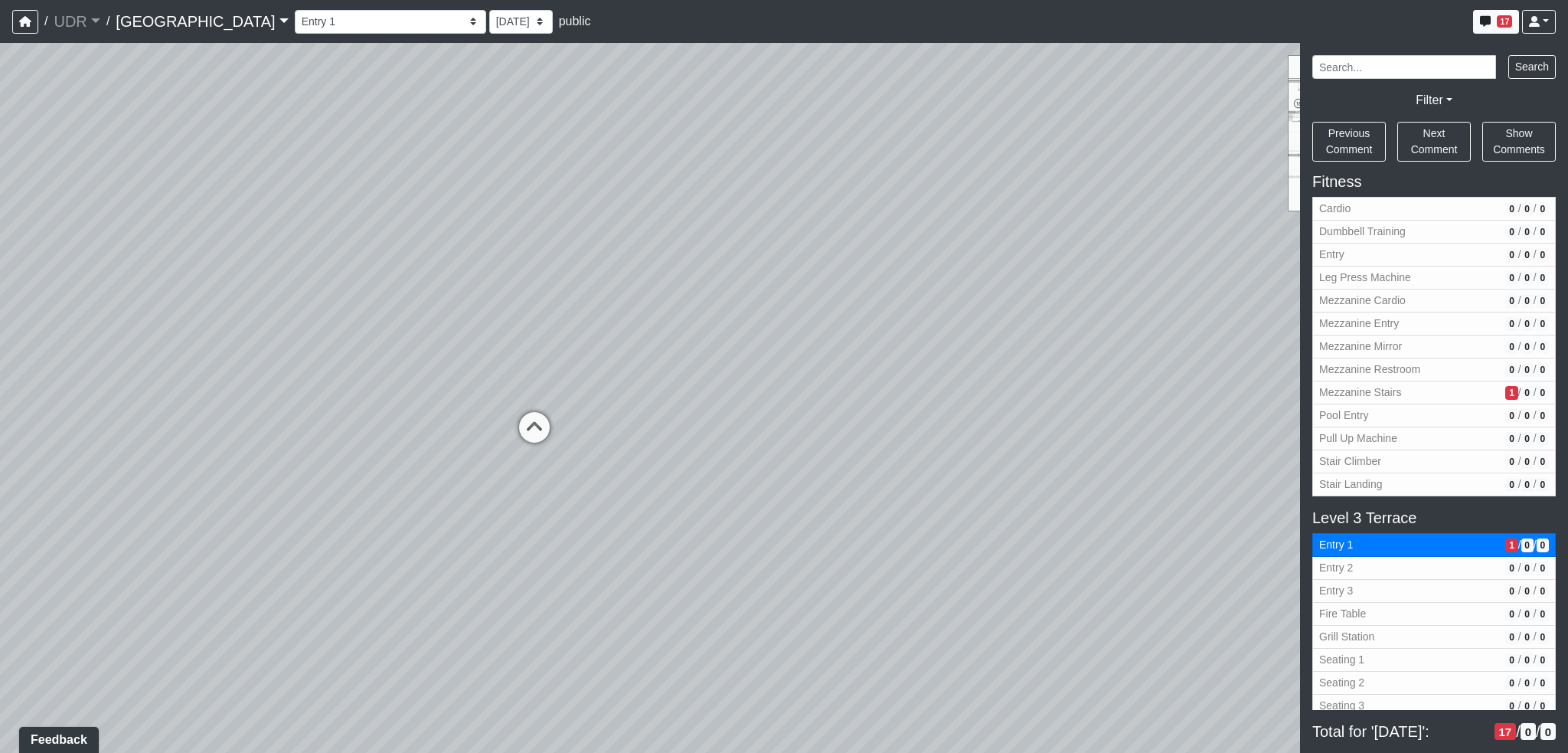
drag, startPoint x: 468, startPoint y: 469, endPoint x: 1026, endPoint y: 495, distance: 558.6
click at [1041, 490] on div "Loading... Conference Entry Loading... Coworking Entry Loading... Manager's Off…" at bounding box center [784, 397] width 1568 height 710
drag, startPoint x: 504, startPoint y: 468, endPoint x: 1088, endPoint y: 460, distance: 584.1
click at [987, 462] on div "Loading... Conference Entry Loading... Coworking Entry Loading... Manager's Off…" at bounding box center [784, 397] width 1568 height 710
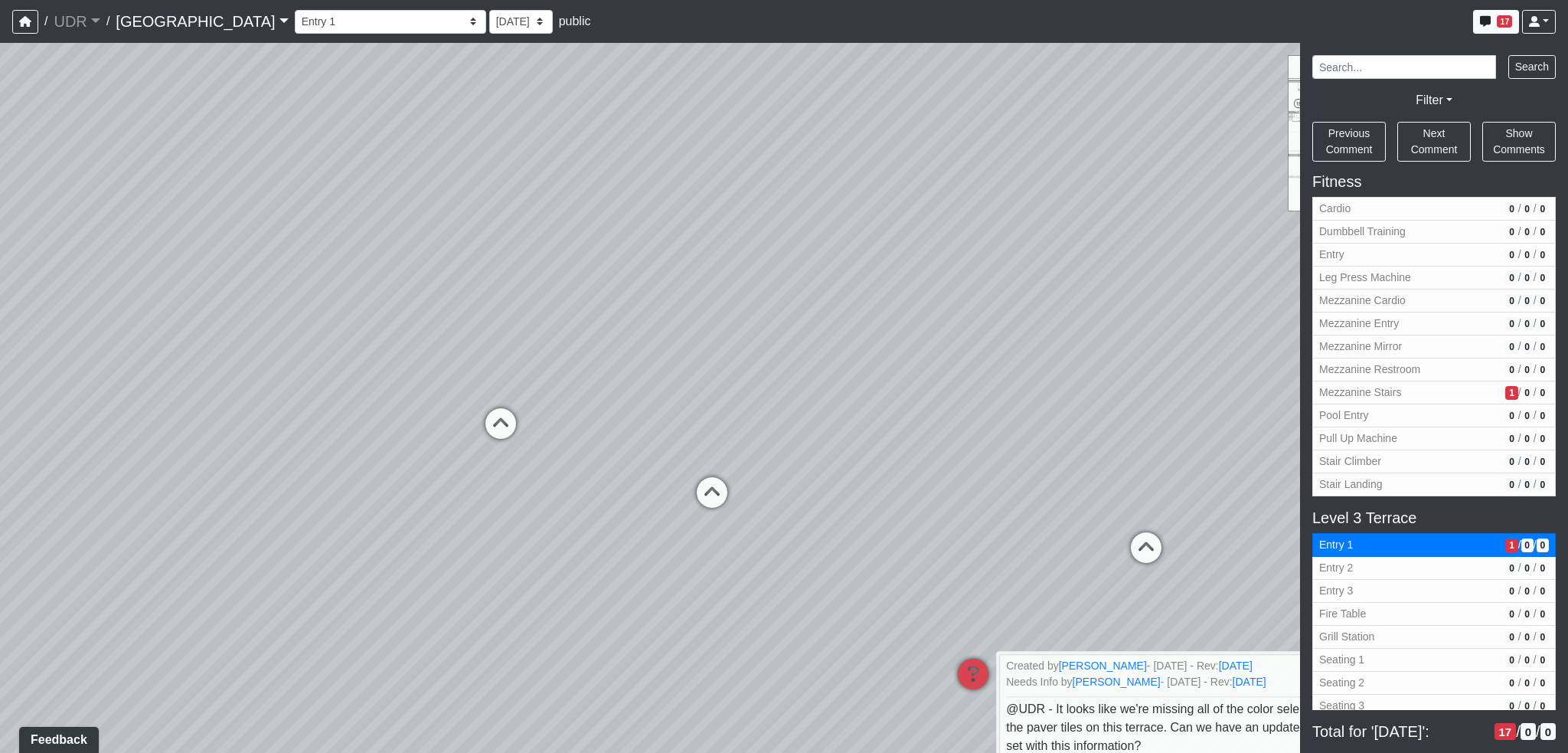
drag, startPoint x: 520, startPoint y: 451, endPoint x: 605, endPoint y: 443, distance: 85.4
click at [605, 443] on div "Loading... Conference Entry Loading... Coworking Entry Loading... Manager's Off…" at bounding box center [784, 397] width 1568 height 710
drag, startPoint x: 532, startPoint y: 411, endPoint x: 1183, endPoint y: 374, distance: 652.1
click at [1177, 374] on div "Loading... Conference Entry Loading... Coworking Entry Loading... Manager's Off…" at bounding box center [784, 397] width 1568 height 710
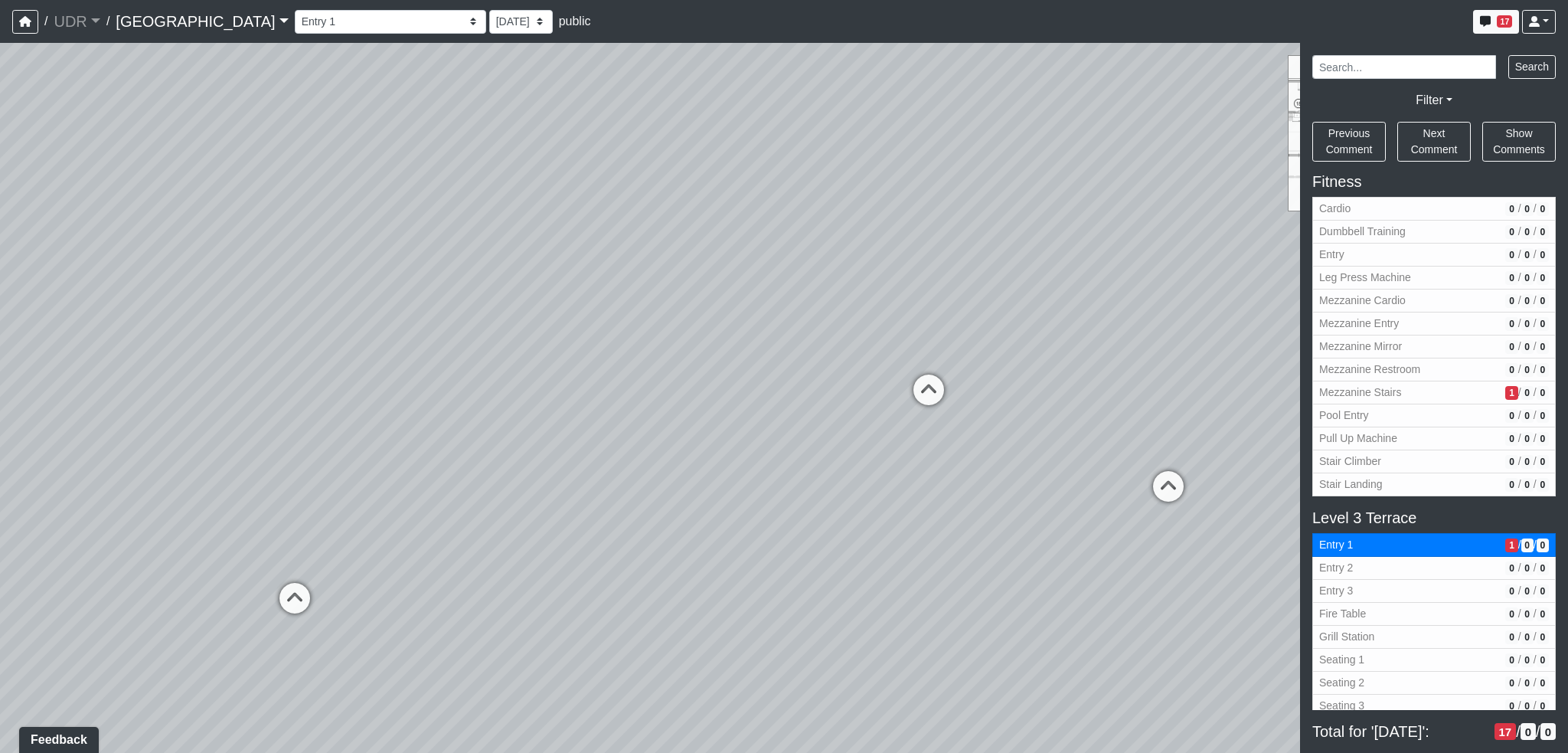
drag, startPoint x: 868, startPoint y: 387, endPoint x: 1108, endPoint y: 382, distance: 240.1
click at [1108, 382] on div "Loading... Conference Entry Loading... Coworking Entry Loading... Manager's Off…" at bounding box center [784, 397] width 1568 height 710
drag, startPoint x: 819, startPoint y: 422, endPoint x: 880, endPoint y: 421, distance: 61.0
click at [880, 421] on div "Loading... Conference Entry Loading... Coworking Entry Loading... Manager's Off…" at bounding box center [784, 397] width 1568 height 710
drag, startPoint x: 744, startPoint y: 446, endPoint x: 1172, endPoint y: 432, distance: 428.2
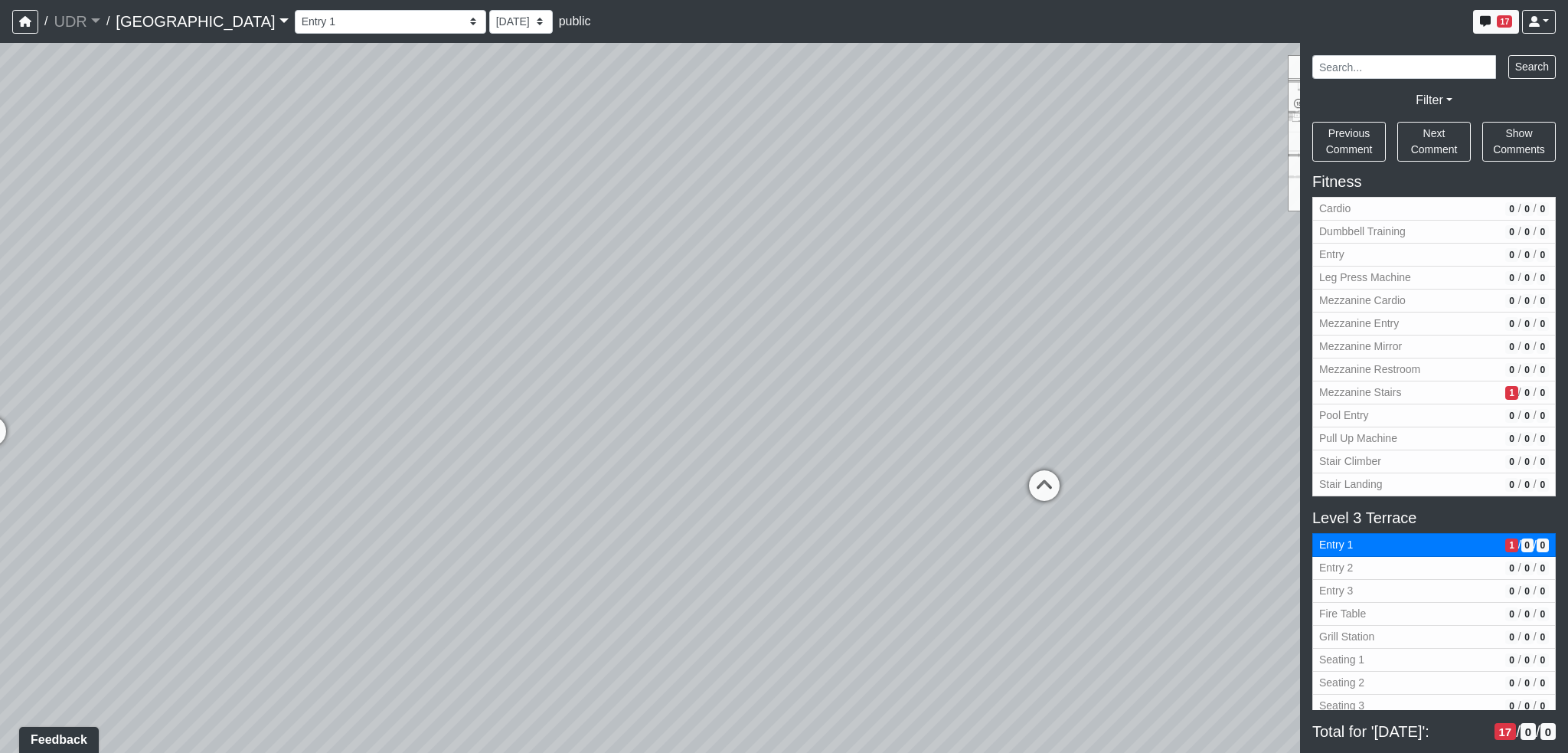
click at [1167, 432] on div "Loading... Conference Entry Loading... Coworking Entry Loading... Manager's Off…" at bounding box center [784, 397] width 1568 height 710
drag, startPoint x: 359, startPoint y: 438, endPoint x: 870, endPoint y: 431, distance: 511.0
click at [868, 431] on div "Loading... Conference Entry Loading... Coworking Entry Loading... Manager's Off…" at bounding box center [784, 397] width 1568 height 710
drag, startPoint x: 674, startPoint y: 273, endPoint x: 755, endPoint y: 275, distance: 81.0
click at [755, 275] on div "Loading... Conference Entry Loading... Coworking Entry Loading... Manager's Off…" at bounding box center [784, 397] width 1568 height 710
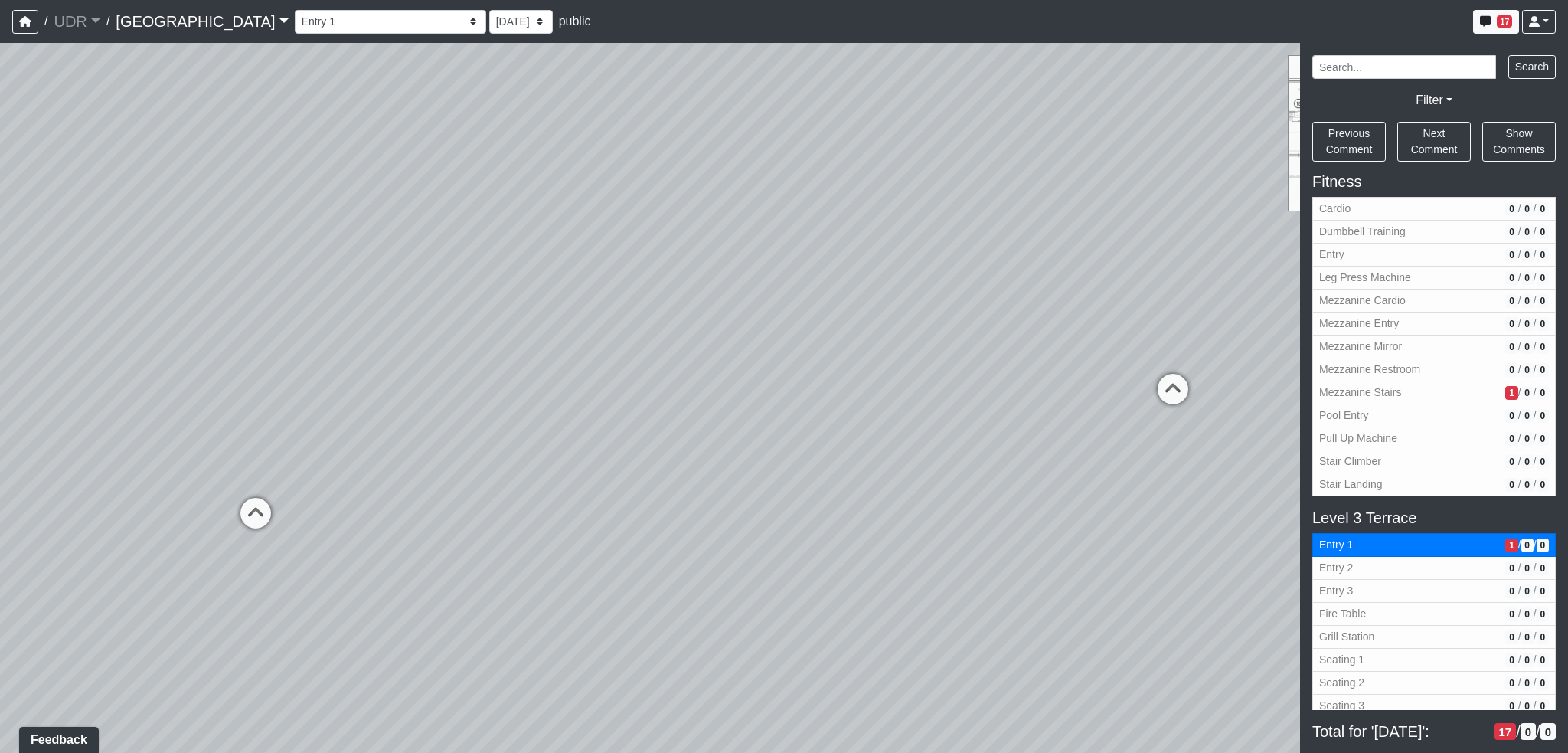
click at [1048, 313] on div "Loading... Conference Entry Loading... Coworking Entry Loading... Manager's Off…" at bounding box center [784, 397] width 1568 height 710
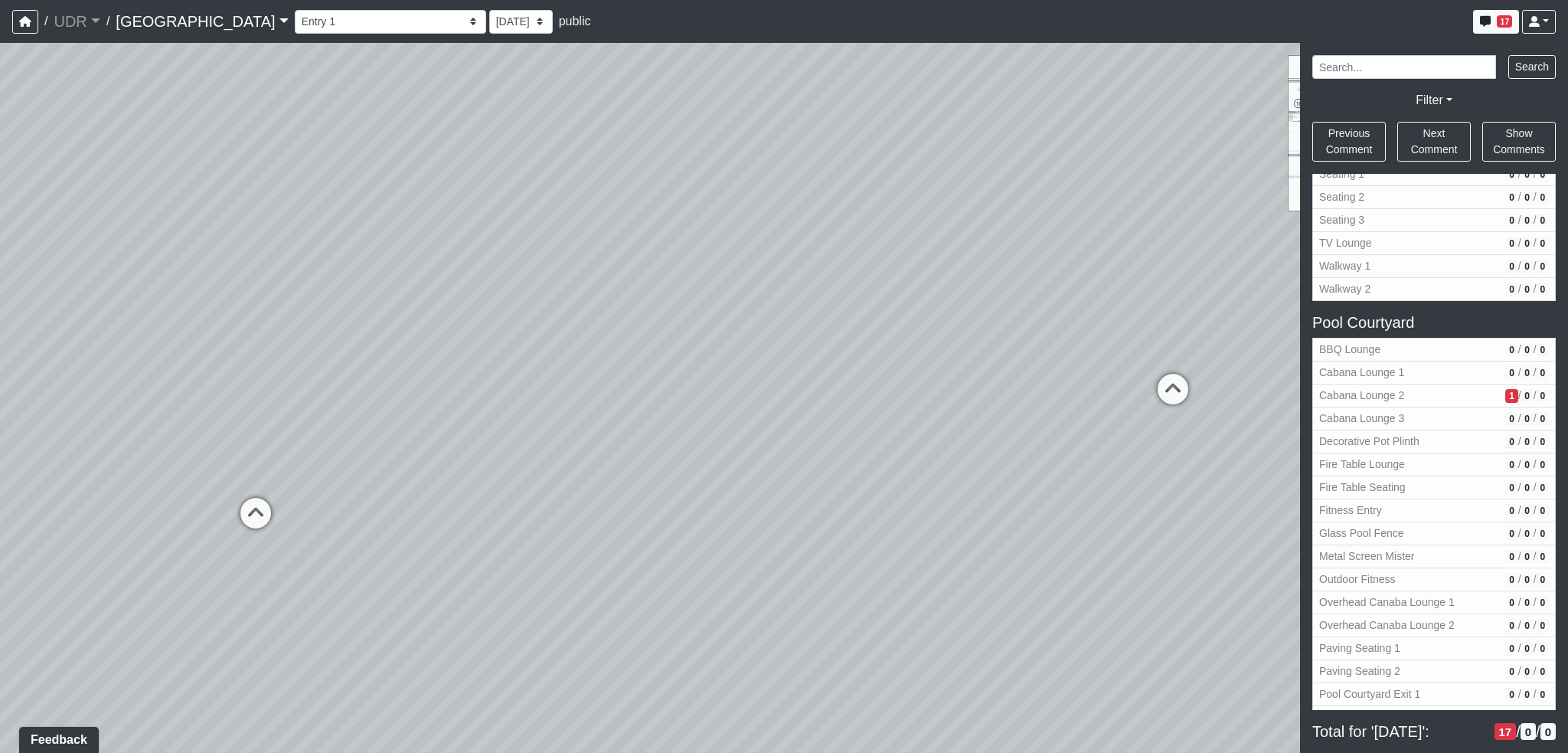
scroll to position [1532, 0]
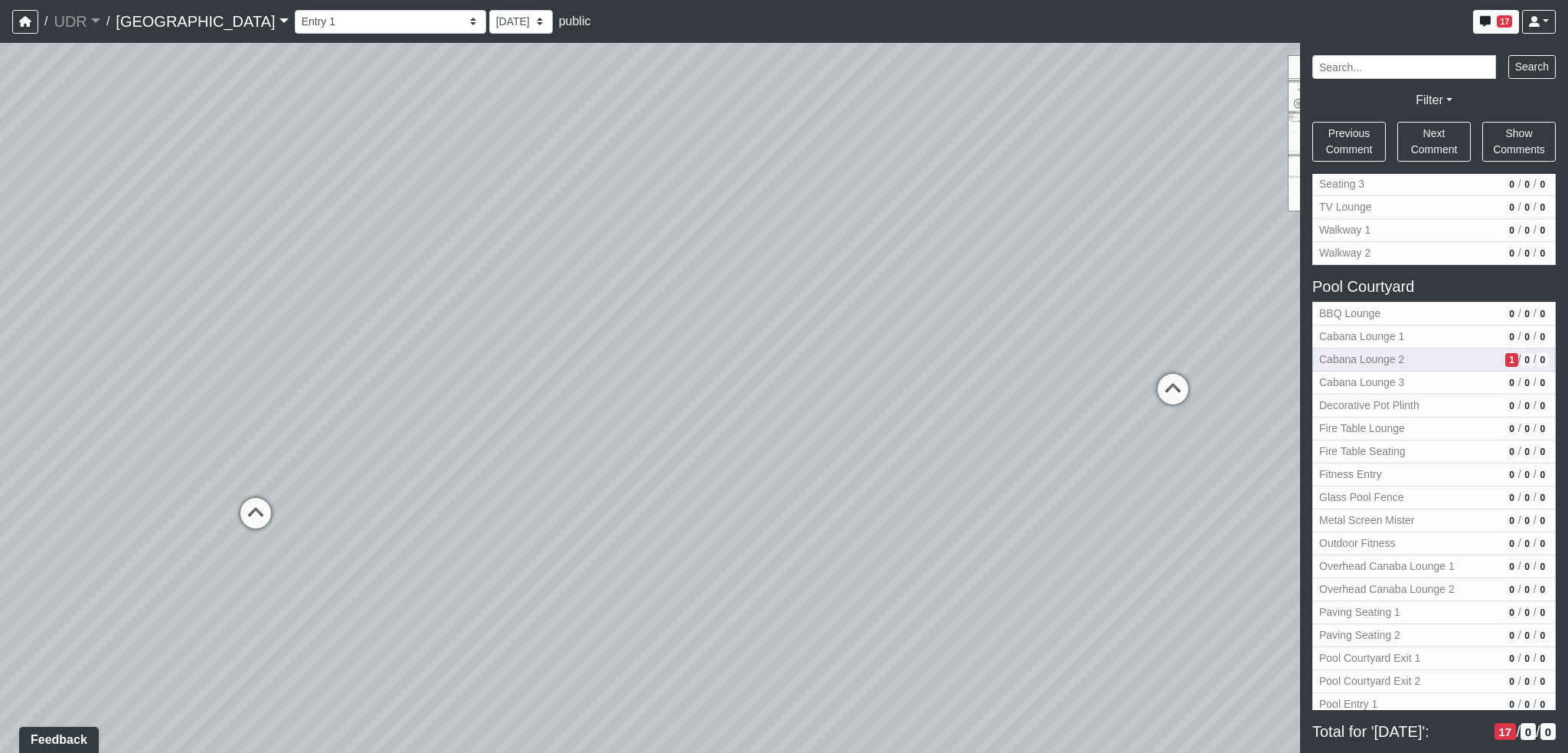
click at [1393, 351] on span "Cabana Lounge 2" at bounding box center [1409, 359] width 180 height 16
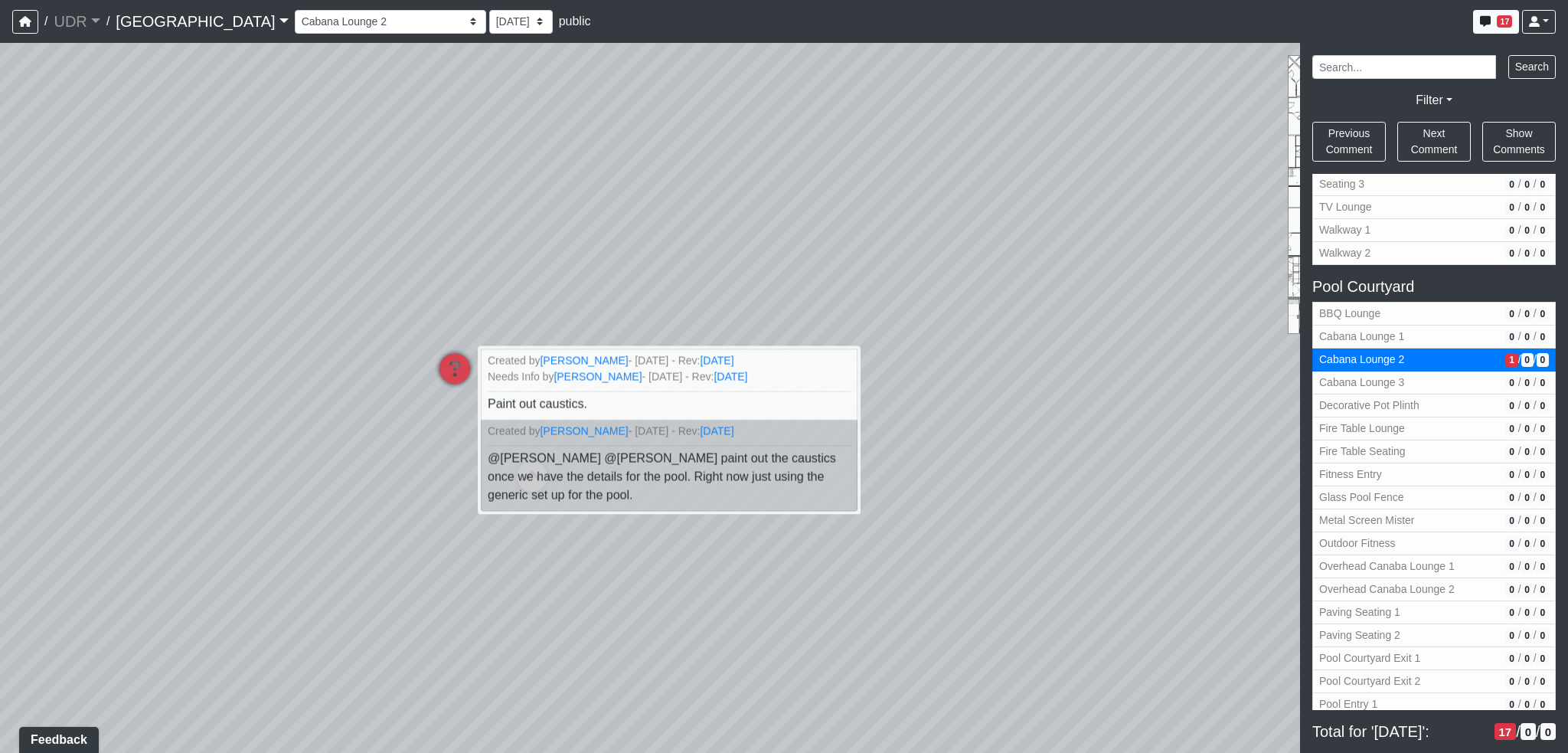
drag, startPoint x: 557, startPoint y: 482, endPoint x: 582, endPoint y: 559, distance: 81.0
click at [537, 595] on div "Loading... Conference Entry Loading... Coworking Entry Loading... Manager's Off…" at bounding box center [784, 397] width 1568 height 710
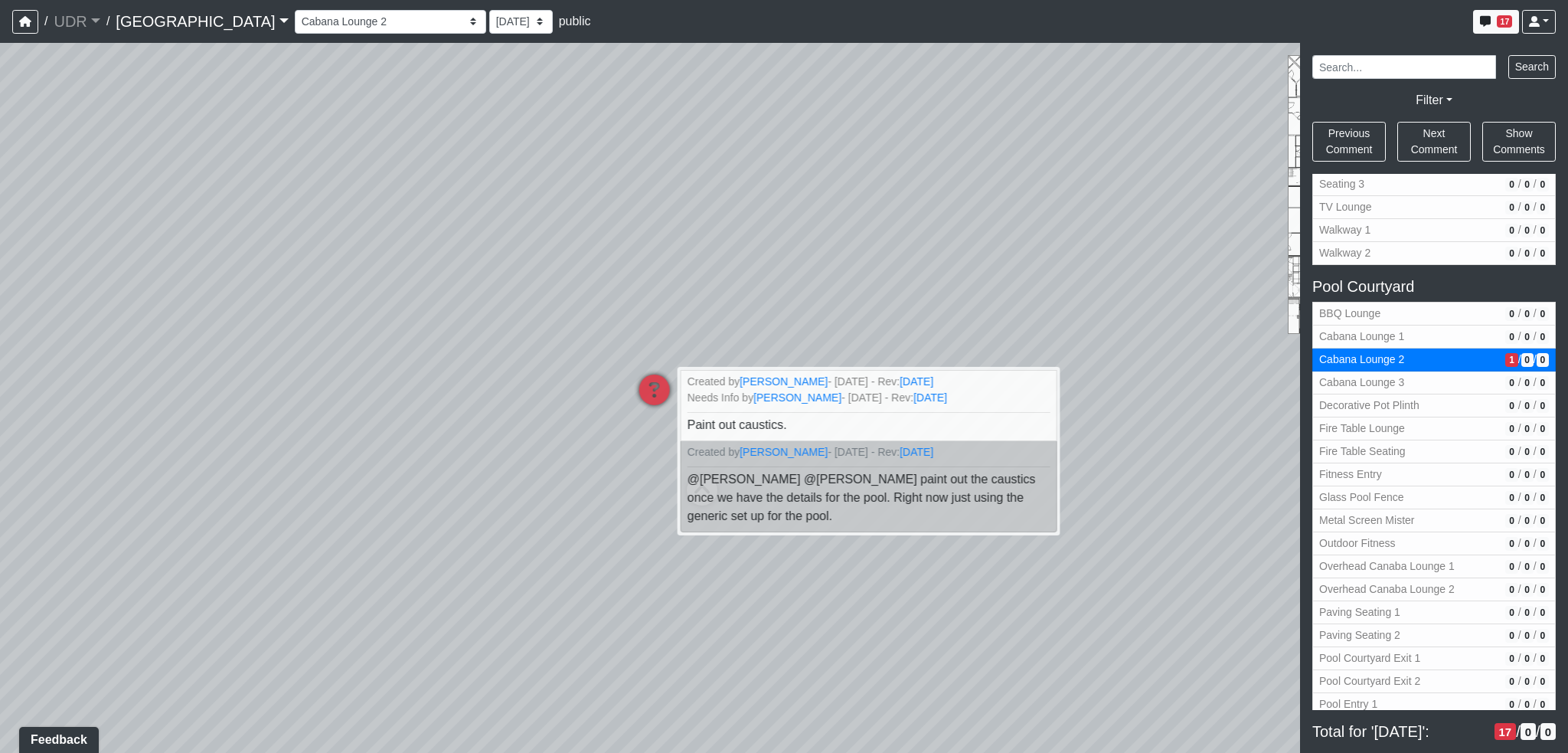
drag, startPoint x: 873, startPoint y: 468, endPoint x: 1146, endPoint y: 502, distance: 275.1
click at [1146, 502] on div "Loading... Conference Entry Loading... Coworking Entry Loading... Manager's Off…" at bounding box center [784, 397] width 1568 height 710
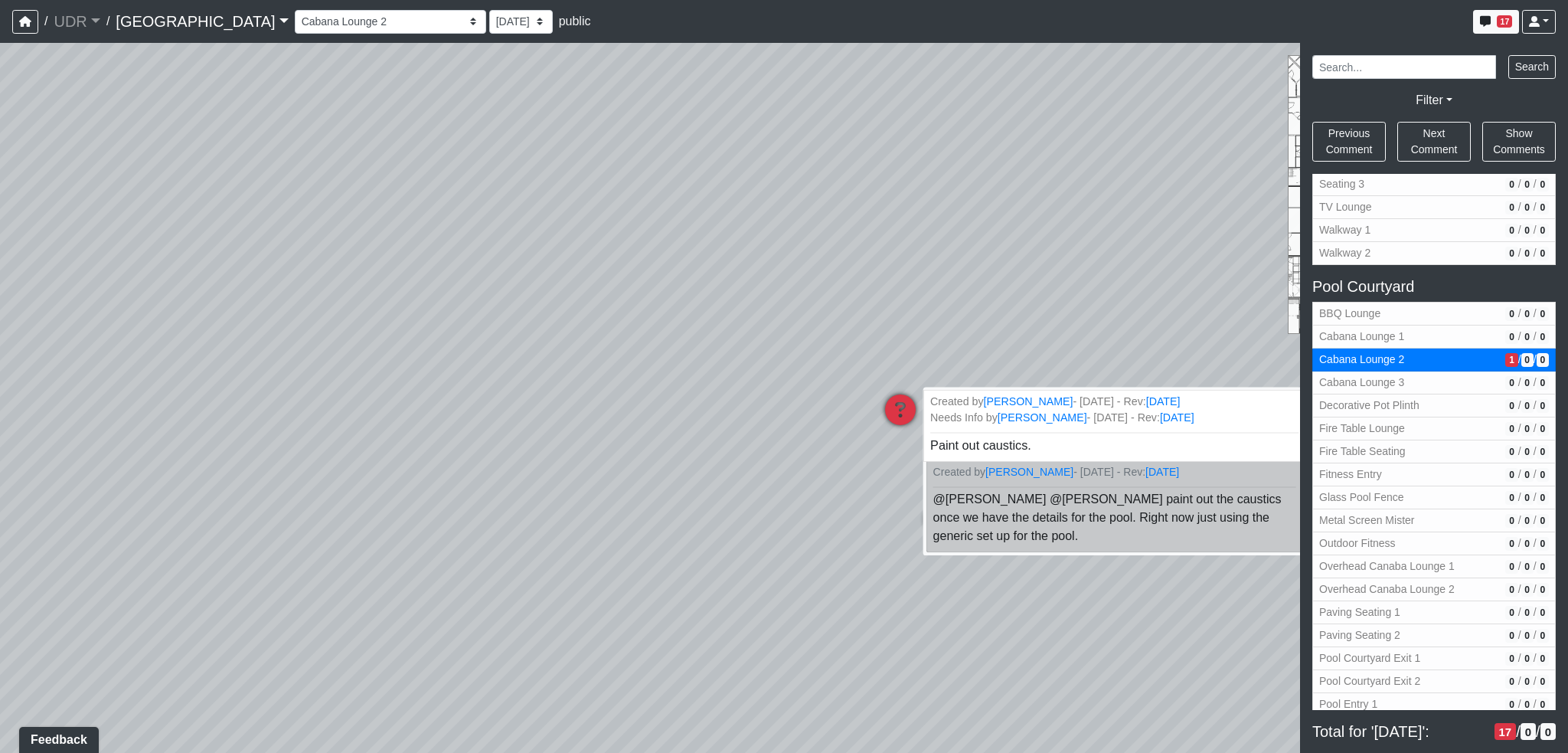
drag, startPoint x: 612, startPoint y: 373, endPoint x: 1172, endPoint y: 417, distance: 561.7
click at [1172, 417] on div "Loading... Conference Entry Loading... Coworking Entry Loading... Manager's Off…" at bounding box center [784, 397] width 1568 height 710
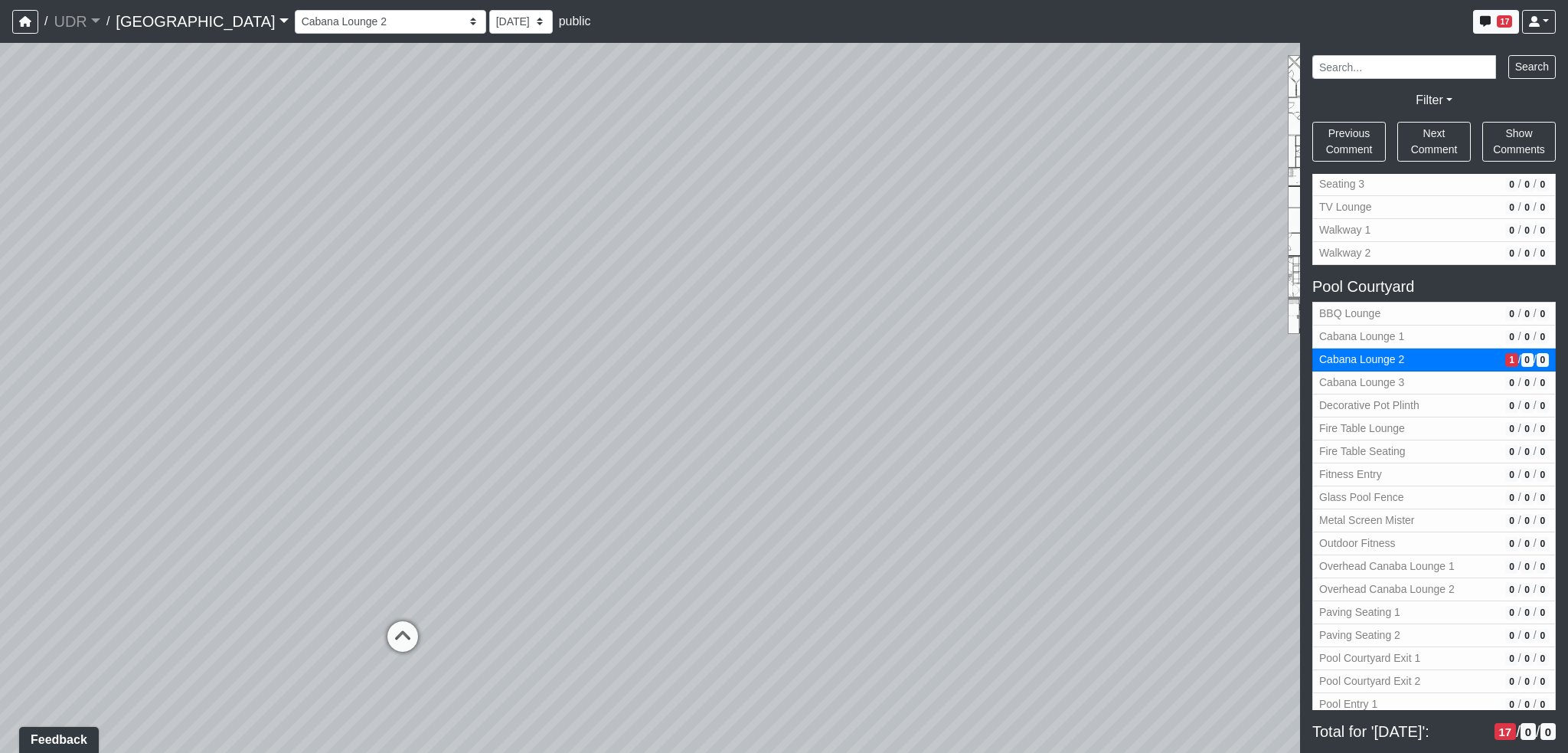
drag, startPoint x: 427, startPoint y: 364, endPoint x: 1003, endPoint y: 417, distance: 578.4
click at [1003, 417] on div "Loading... Conference Entry Loading... Coworking Entry Loading... Manager's Off…" at bounding box center [784, 397] width 1568 height 710
drag, startPoint x: 678, startPoint y: 410, endPoint x: 1160, endPoint y: 446, distance: 483.3
click at [1160, 446] on div "Loading... Conference Entry Loading... Coworking Entry Loading... Manager's Off…" at bounding box center [784, 397] width 1568 height 710
drag, startPoint x: 912, startPoint y: 438, endPoint x: 238, endPoint y: 374, distance: 677.0
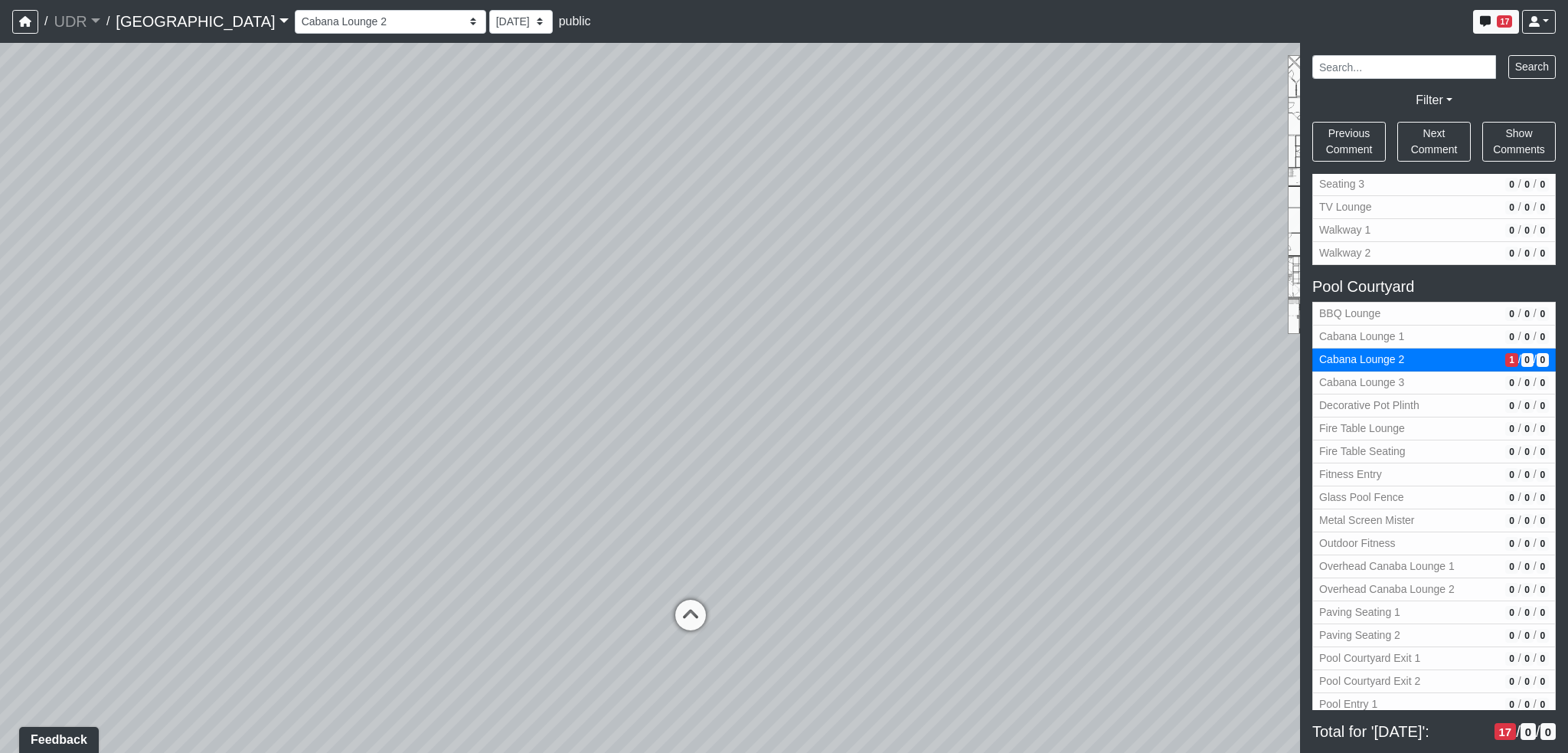
click at [238, 374] on div "Loading... Conference Entry Loading... Coworking Entry Loading... Manager's Off…" at bounding box center [784, 397] width 1568 height 710
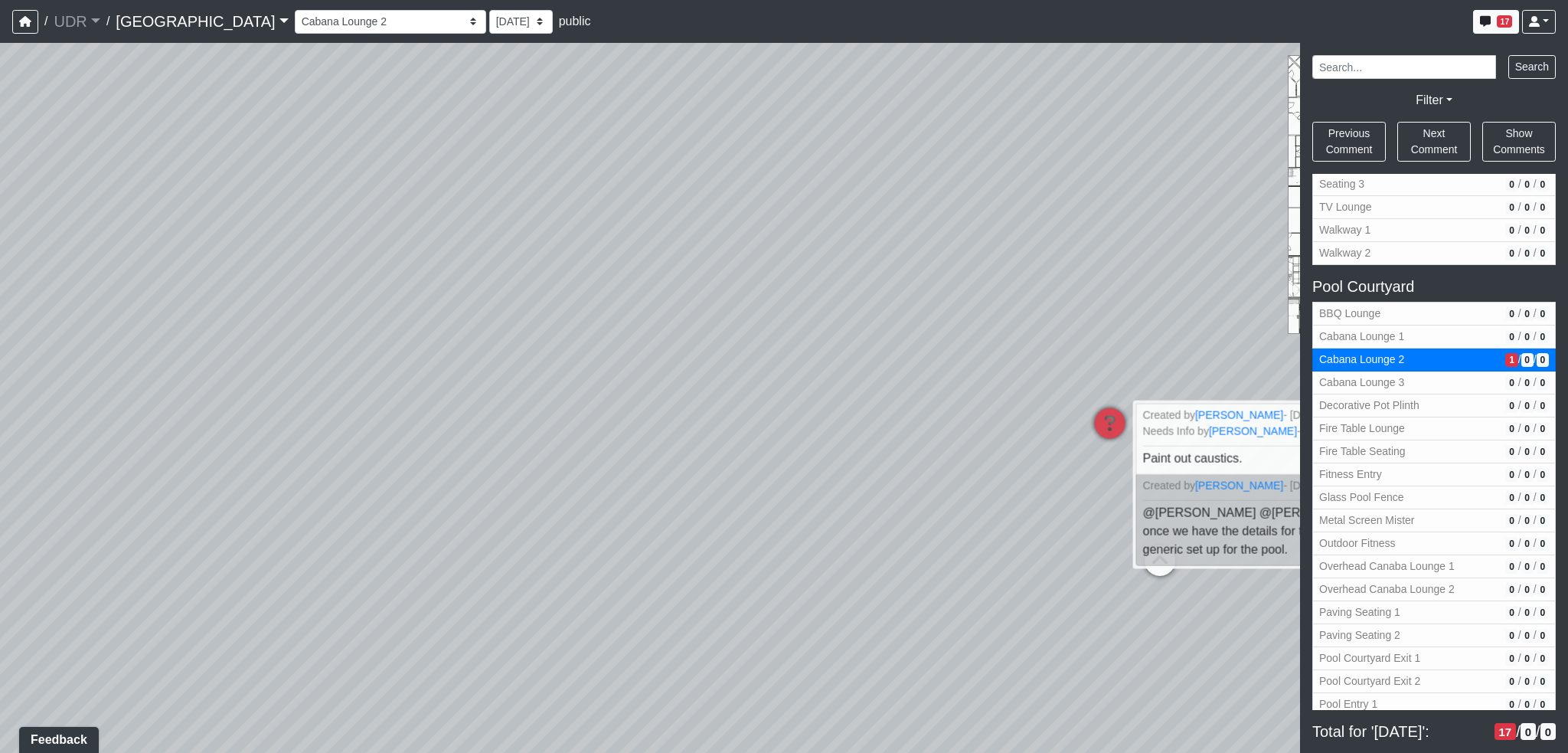
drag, startPoint x: 823, startPoint y: 398, endPoint x: 96, endPoint y: 411, distance: 727.1
click at [150, 419] on div "Loading... Conference Entry Loading... Coworking Entry Loading... Manager's Off…" at bounding box center [784, 397] width 1568 height 710
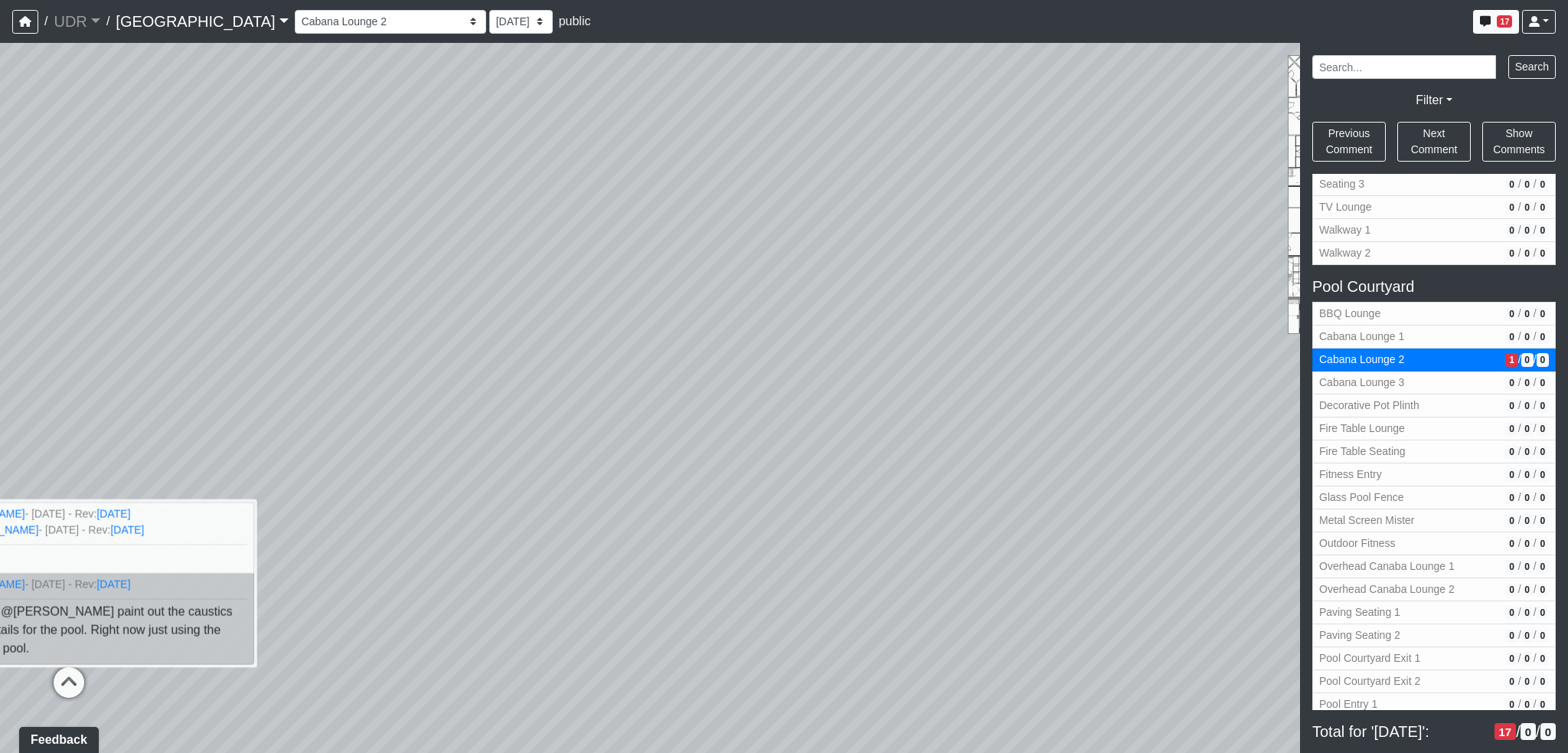
drag, startPoint x: 705, startPoint y: 434, endPoint x: 689, endPoint y: 433, distance: 16.0
click at [665, 436] on div "Loading... Conference Entry Loading... Coworking Entry Loading... Manager's Off…" at bounding box center [784, 397] width 1568 height 710
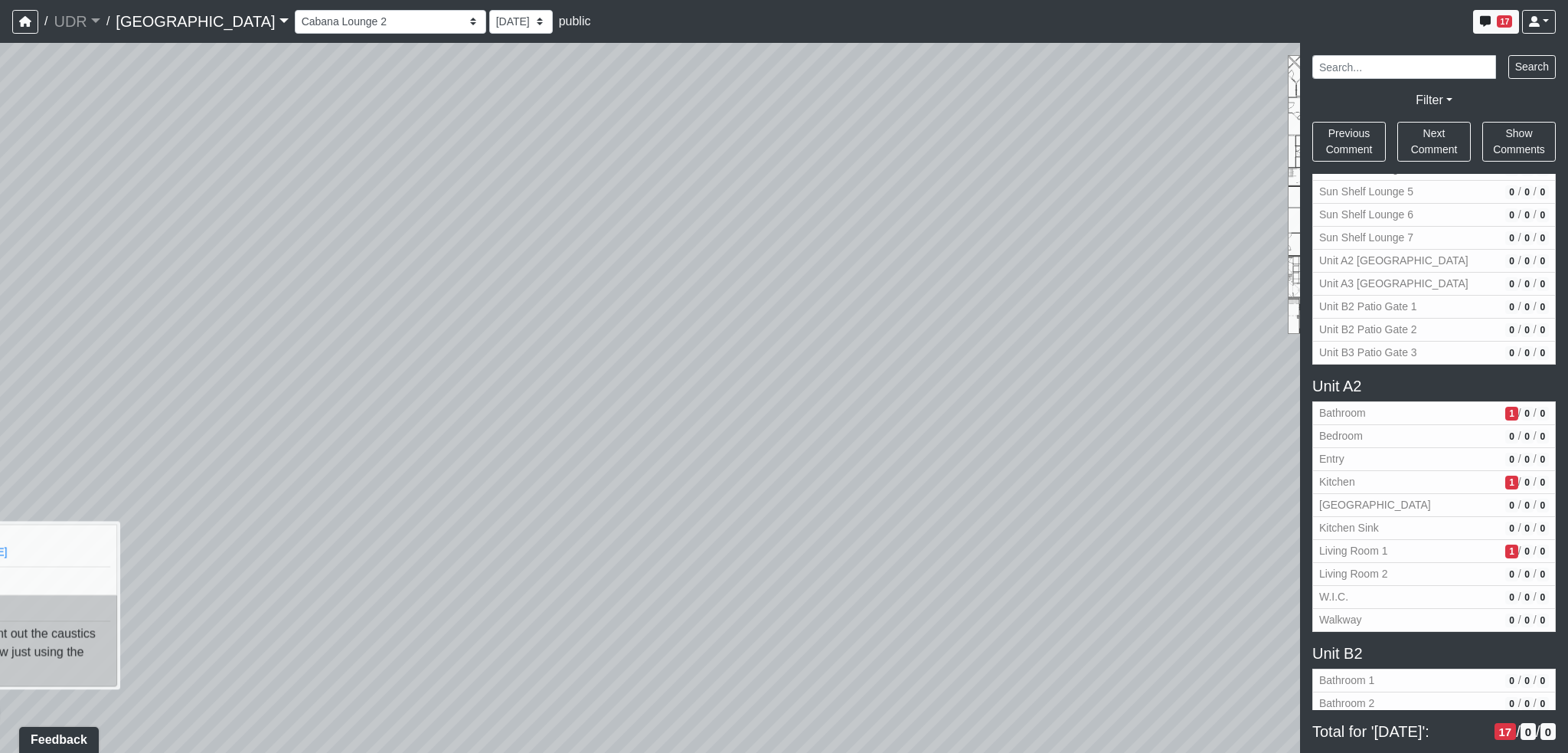
scroll to position [2528, 0]
click at [1506, 406] on span "1" at bounding box center [1512, 413] width 12 height 14
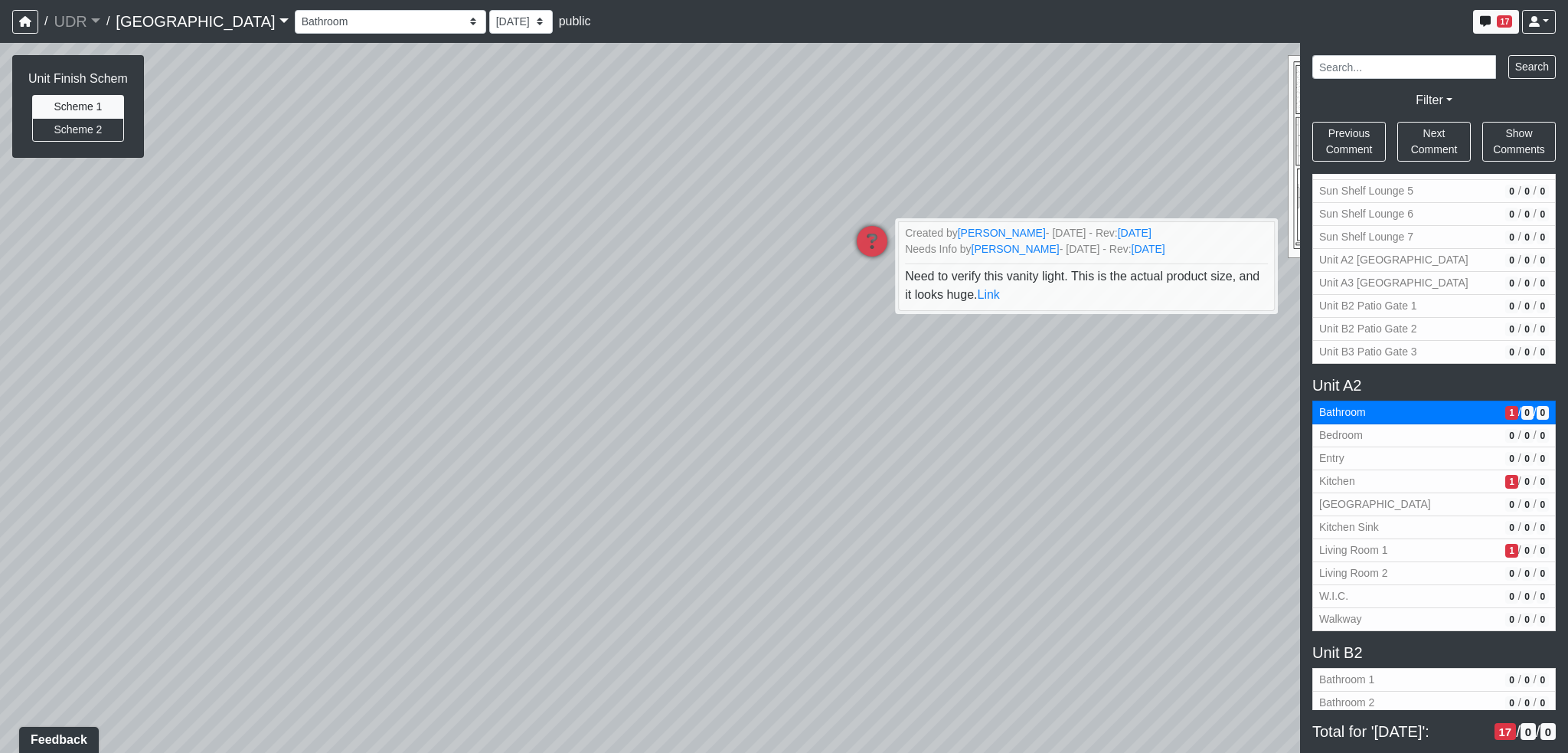
drag, startPoint x: 557, startPoint y: 419, endPoint x: 1235, endPoint y: 409, distance: 678.1
click at [1243, 407] on div "Loading... Conference Entry Loading... Coworking Entry Loading... Manager's Off…" at bounding box center [784, 397] width 1568 height 710
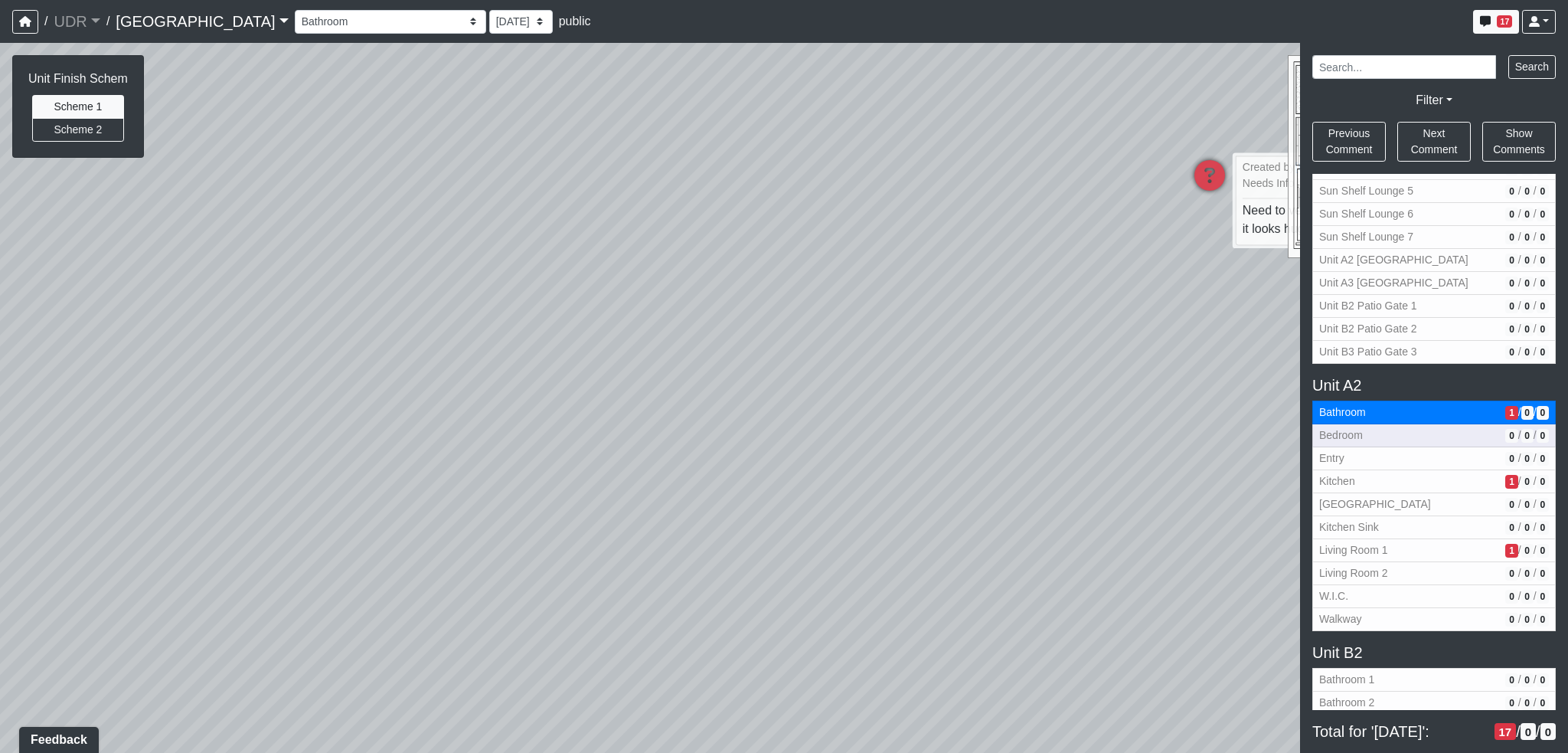
drag, startPoint x: 877, startPoint y: 438, endPoint x: 1342, endPoint y: 427, distance: 465.1
click at [1342, 427] on div "NON-CURRENT REVISION Unit Finish Schem Scheme 1 Scheme 2 Loading... Conference …" at bounding box center [784, 397] width 1568 height 710
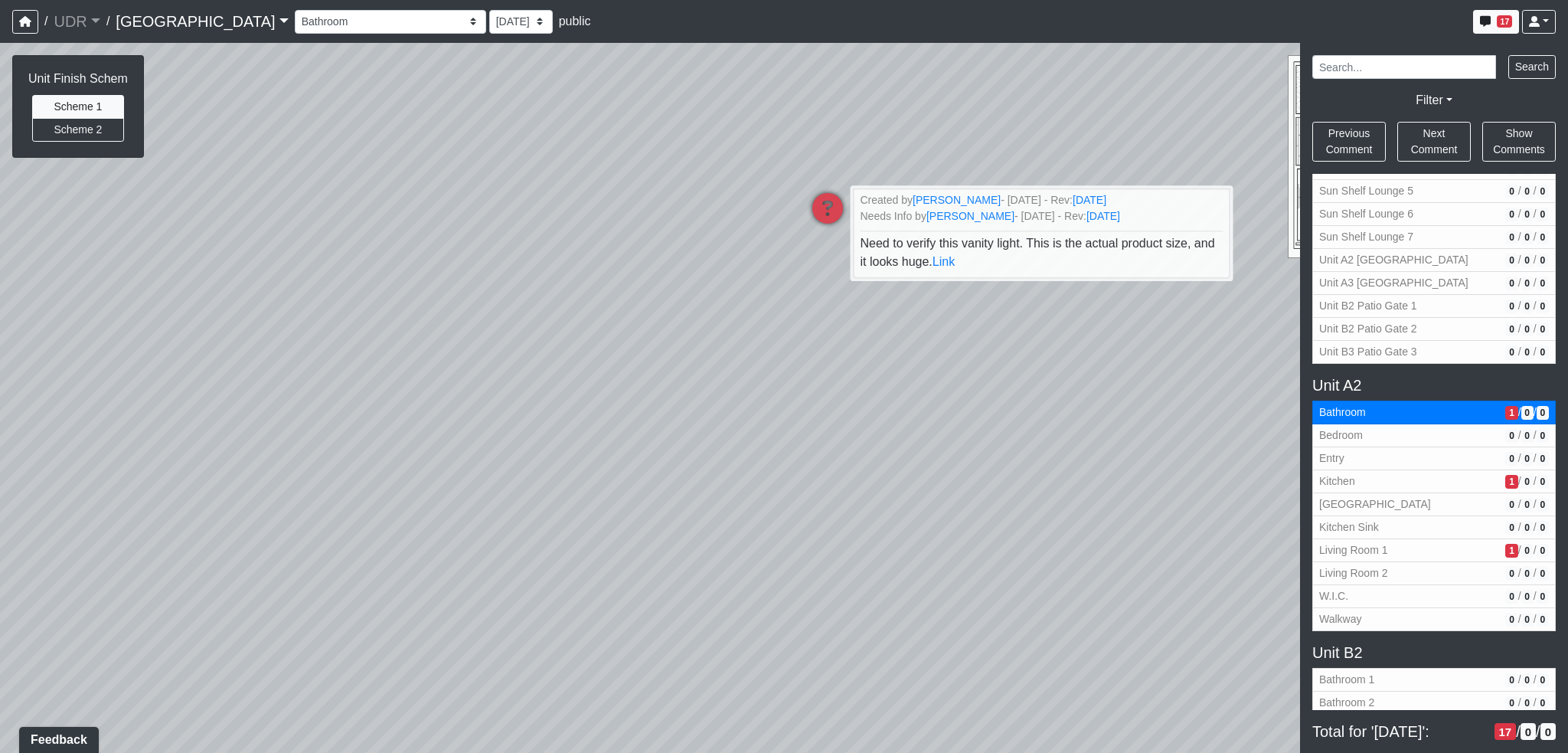
drag, startPoint x: 1011, startPoint y: 453, endPoint x: 402, endPoint y: 426, distance: 609.6
click at [402, 426] on div "Loading... Conference Entry Loading... Coworking Entry Loading... Manager's Off…" at bounding box center [784, 397] width 1568 height 710
click at [1421, 473] on span "Kitchen" at bounding box center [1409, 481] width 180 height 16
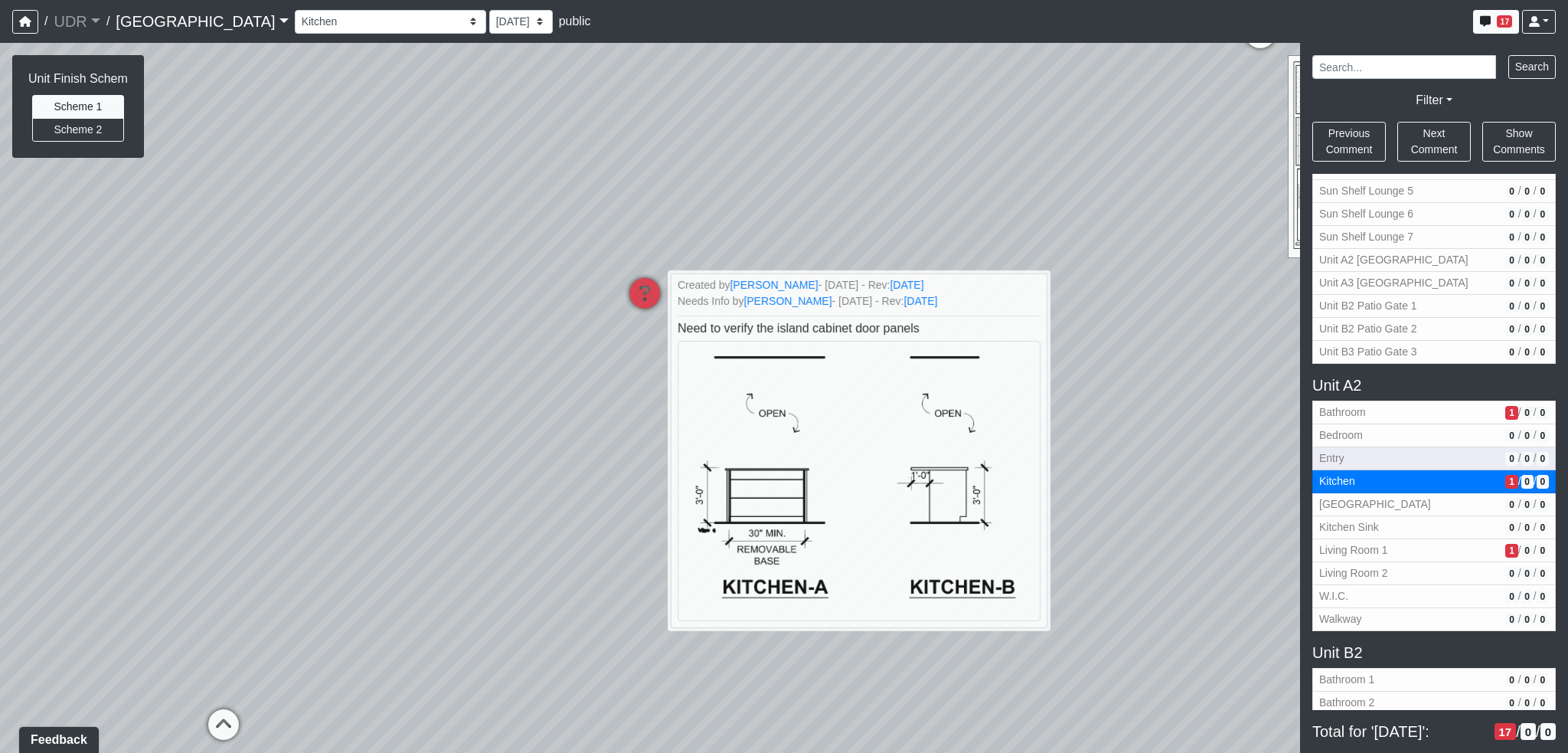
drag, startPoint x: 1090, startPoint y: 417, endPoint x: 1347, endPoint y: 450, distance: 259.1
click at [1346, 450] on div "NON-CURRENT REVISION Unit Finish Schem Scheme 1 Scheme 2 Loading... Conference …" at bounding box center [784, 397] width 1568 height 710
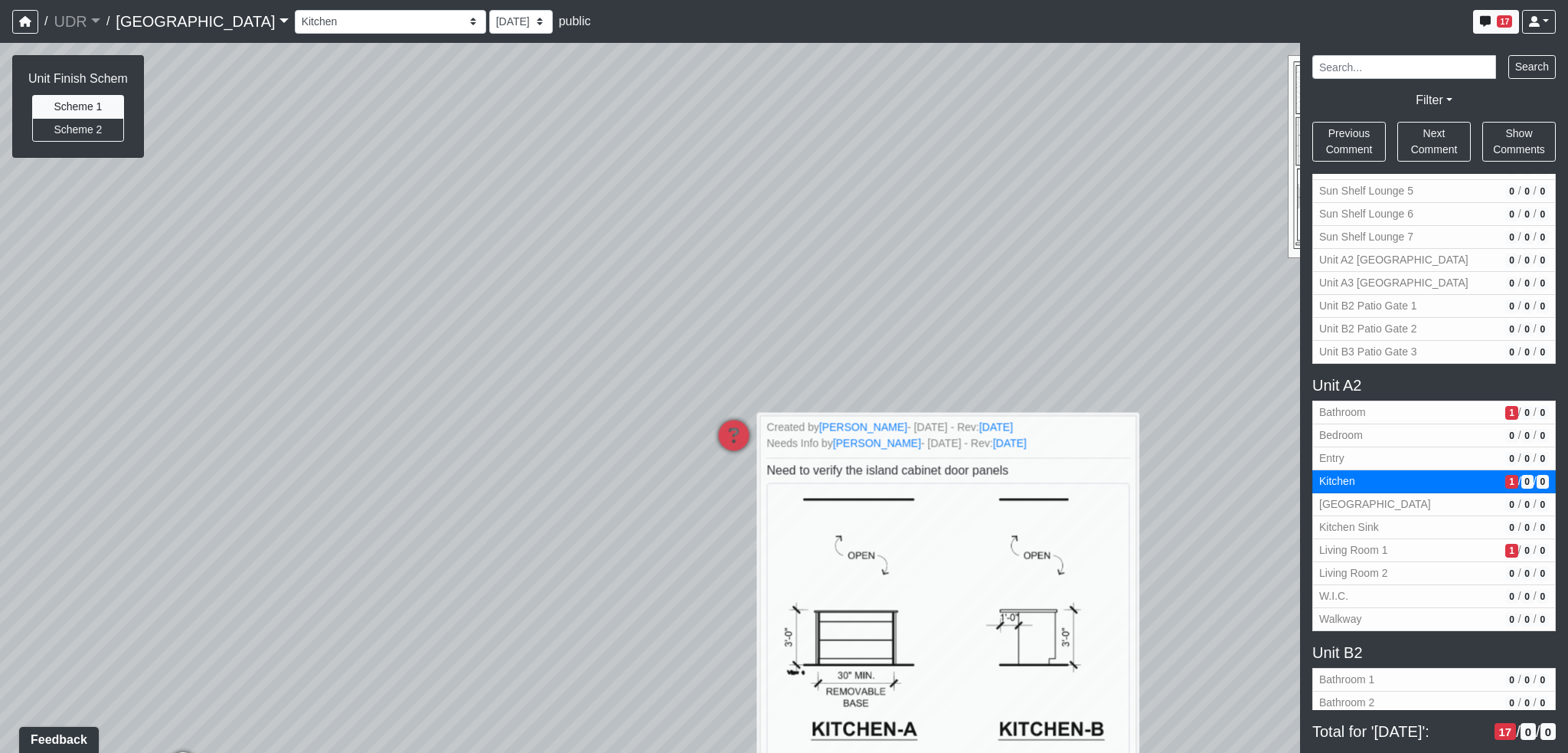
drag, startPoint x: 575, startPoint y: 348, endPoint x: 633, endPoint y: 577, distance: 236.2
click at [637, 575] on div "Loading... Conference Entry Loading... Coworking Entry Loading... Manager's Off…" at bounding box center [784, 397] width 1568 height 710
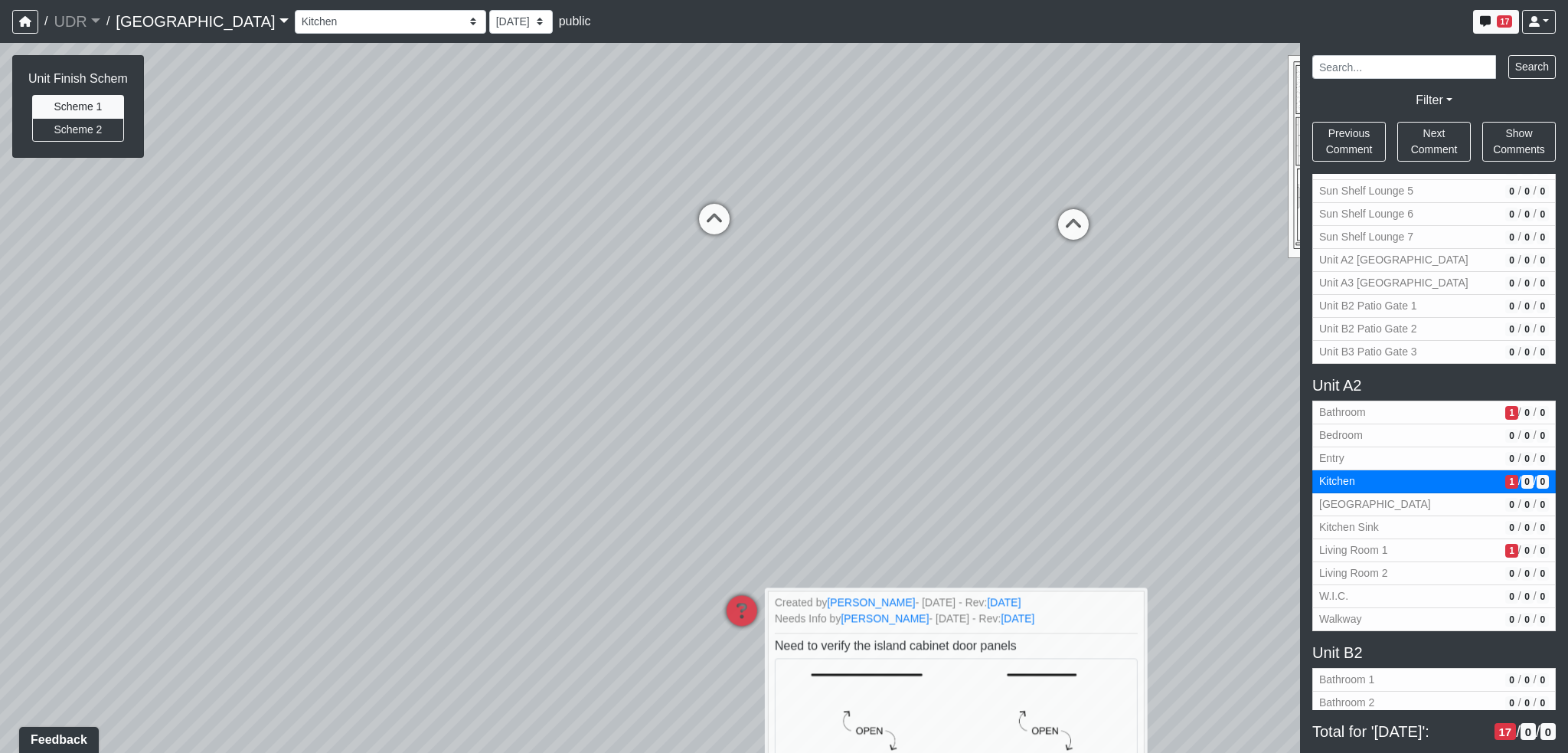
drag, startPoint x: 657, startPoint y: 408, endPoint x: 685, endPoint y: 498, distance: 94.3
click at [685, 498] on div "Loading... Conference Entry Loading... Coworking Entry Loading... Manager's Off…" at bounding box center [784, 397] width 1568 height 710
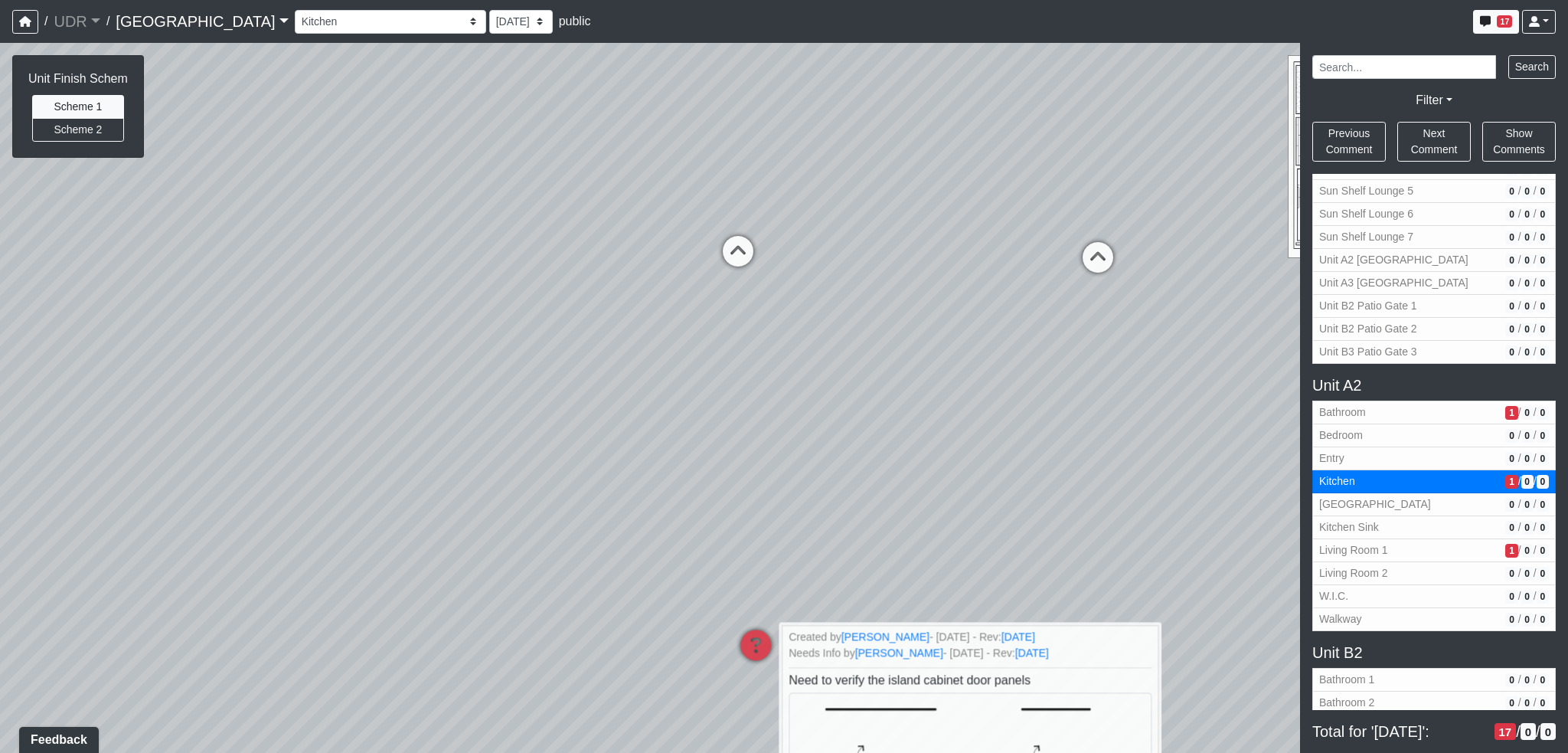
drag, startPoint x: 865, startPoint y: 317, endPoint x: 944, endPoint y: 455, distance: 159.0
click at [944, 455] on div "Loading... Conference Entry Loading... Coworking Entry Loading... Manager's Off…" at bounding box center [784, 397] width 1568 height 710
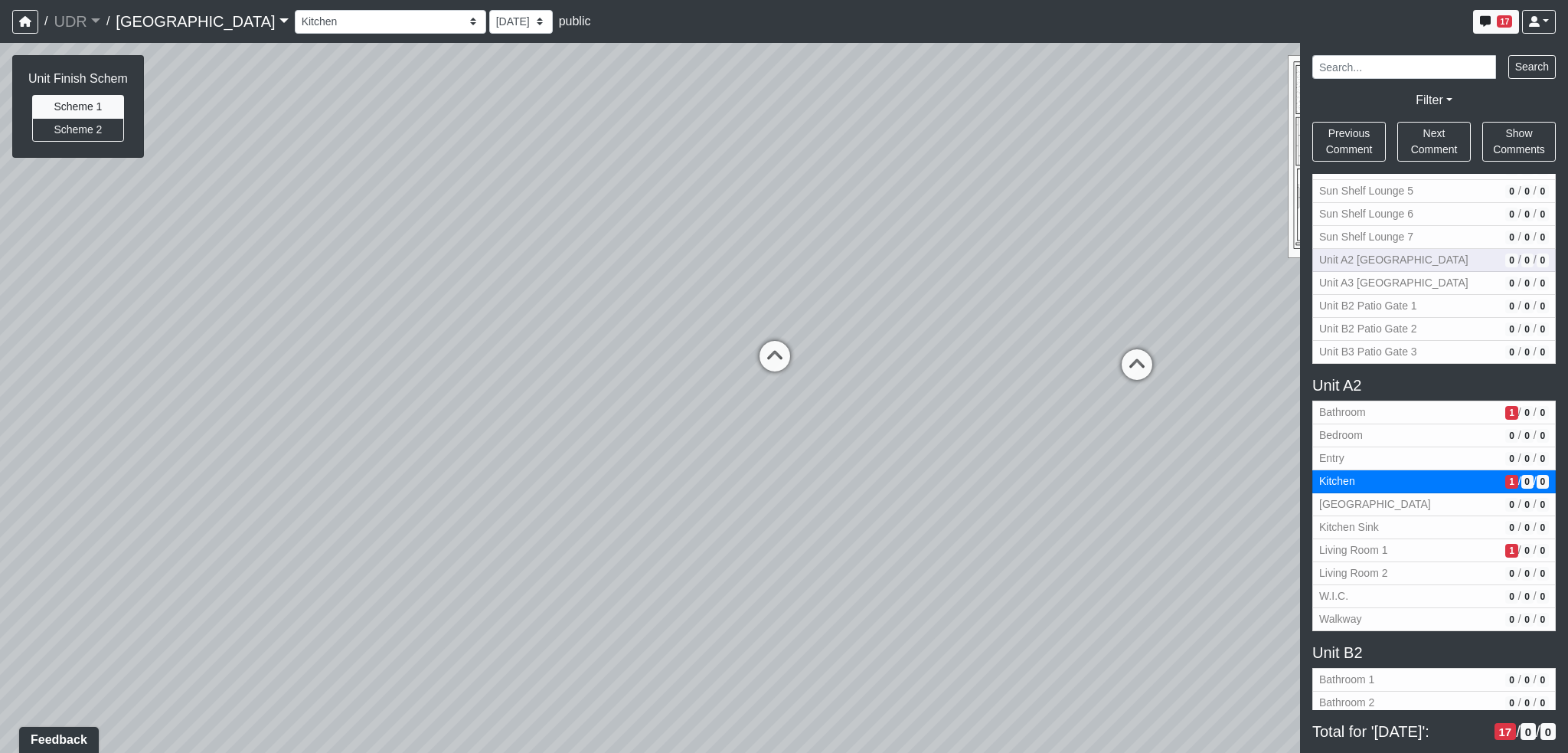
drag, startPoint x: 741, startPoint y: 287, endPoint x: 1330, endPoint y: 253, distance: 590.0
click at [1313, 252] on div "NON-CURRENT REVISION Unit Finish Schem Scheme 1 Scheme 2 Loading... Conference …" at bounding box center [784, 397] width 1568 height 710
drag, startPoint x: 792, startPoint y: 348, endPoint x: 1189, endPoint y: 414, distance: 402.4
click at [1190, 416] on div "Loading... Conference Entry Loading... Coworking Entry Loading... Manager's Off…" at bounding box center [784, 397] width 1568 height 710
drag, startPoint x: 732, startPoint y: 385, endPoint x: 1117, endPoint y: 425, distance: 387.1
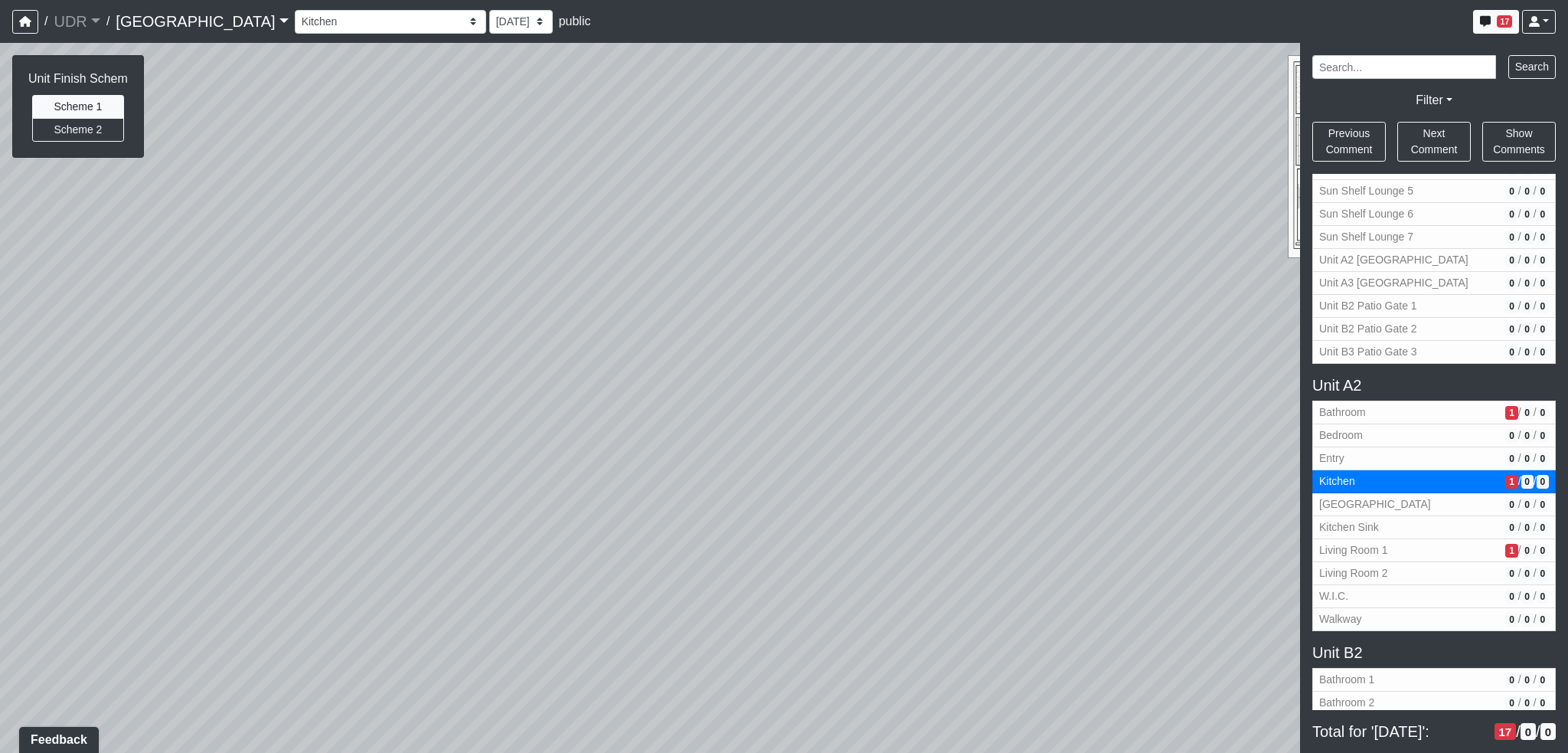
click at [1117, 425] on div "Loading... Conference Entry Loading... Coworking Entry Loading... Manager's Off…" at bounding box center [784, 397] width 1568 height 710
drag, startPoint x: 728, startPoint y: 388, endPoint x: 256, endPoint y: 427, distance: 473.6
click at [256, 427] on div "Loading... Conference Entry Loading... Coworking Entry Loading... Manager's Off…" at bounding box center [784, 397] width 1568 height 710
drag, startPoint x: 972, startPoint y: 333, endPoint x: 350, endPoint y: 345, distance: 622.1
click at [350, 345] on div "Loading... Conference Entry Loading... Coworking Entry Loading... Manager's Off…" at bounding box center [784, 397] width 1568 height 710
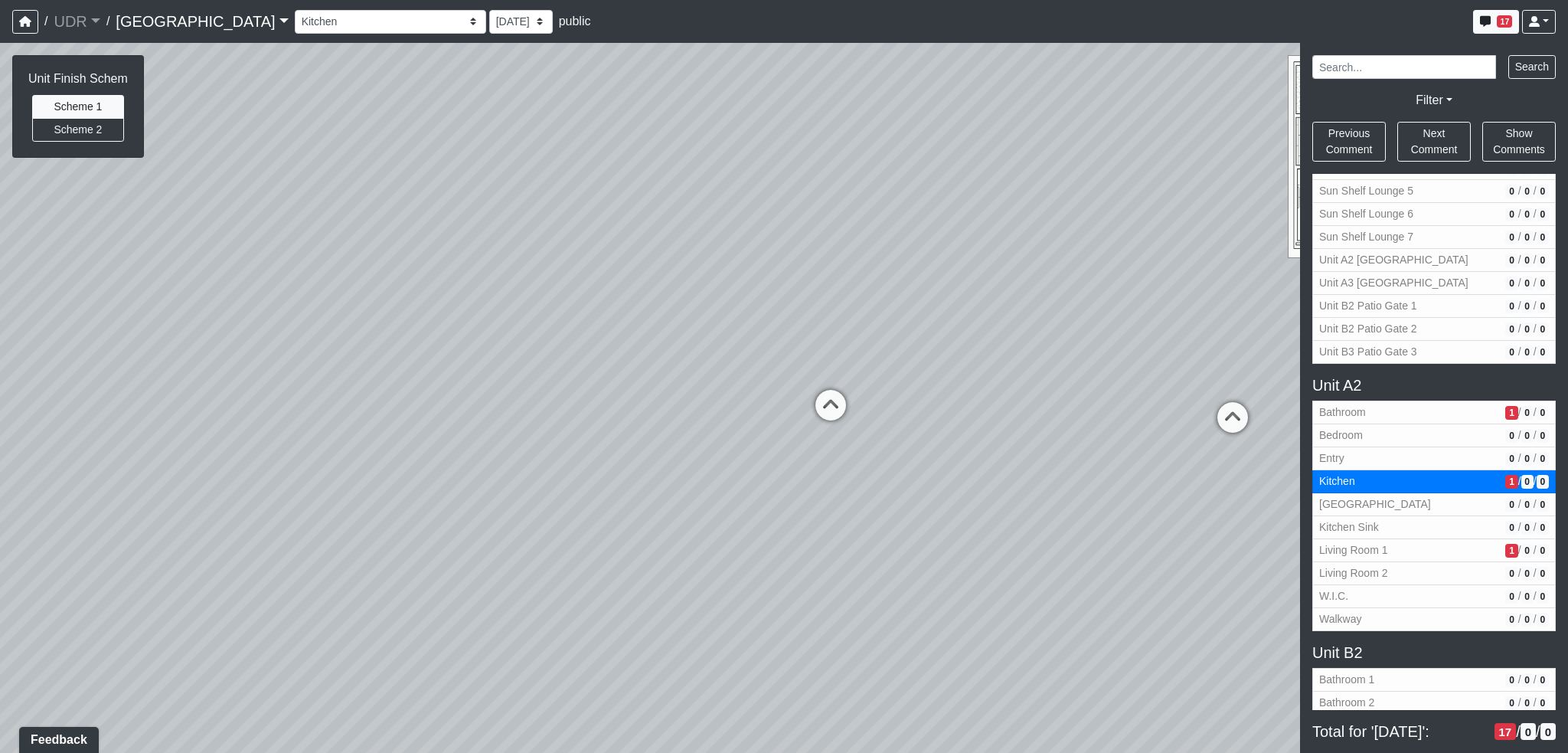
drag, startPoint x: 806, startPoint y: 449, endPoint x: 352, endPoint y: 416, distance: 455.2
click at [332, 425] on div "Loading... Conference Entry Loading... Coworking Entry Loading... Manager's Off…" at bounding box center [784, 397] width 1568 height 710
drag, startPoint x: 677, startPoint y: 431, endPoint x: 382, endPoint y: 452, distance: 295.7
click at [382, 452] on div "Loading... Conference Entry Loading... Coworking Entry Loading... Manager's Off…" at bounding box center [784, 397] width 1568 height 710
drag, startPoint x: 1009, startPoint y: 437, endPoint x: 193, endPoint y: 437, distance: 816.0
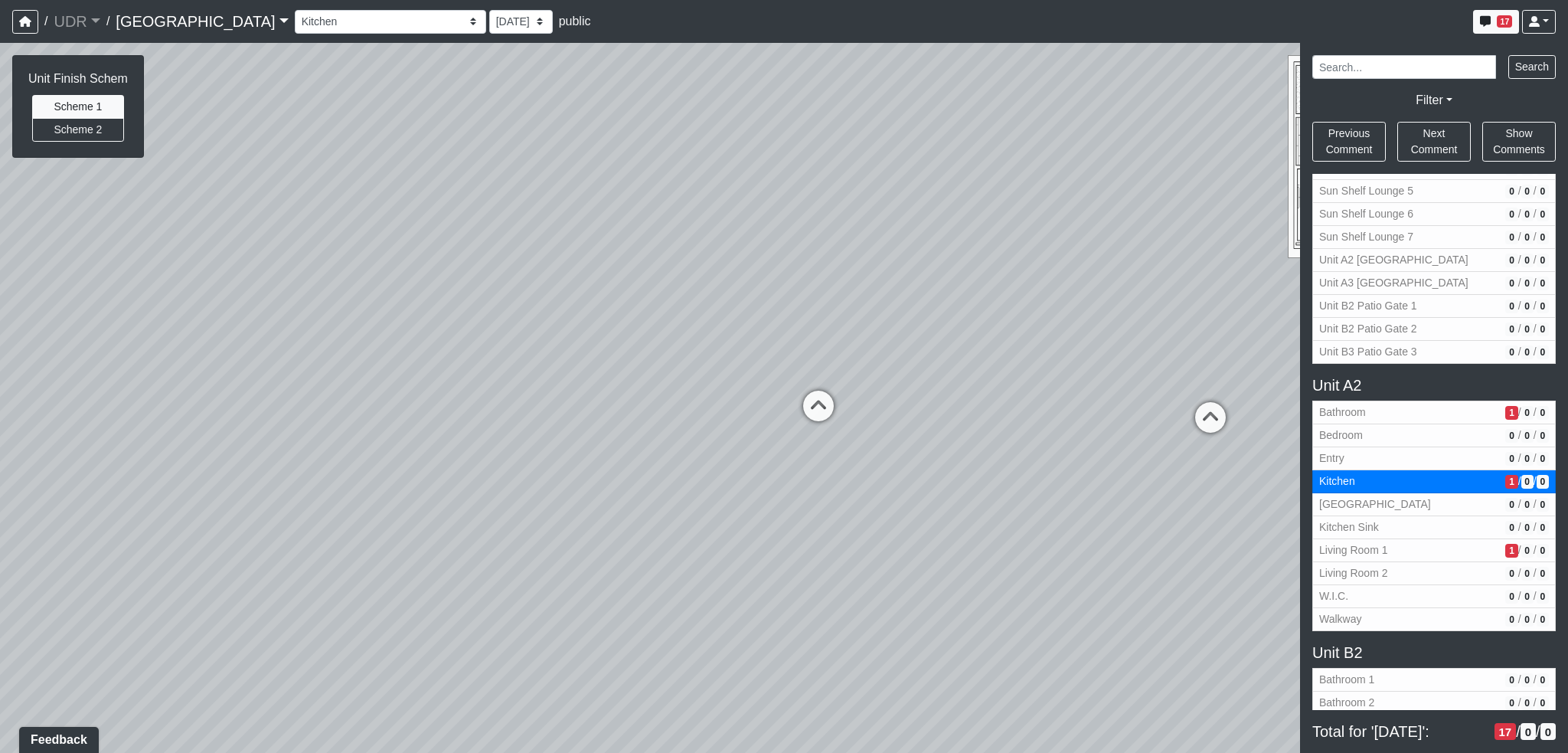
click at [186, 440] on div "Loading... Conference Entry Loading... Coworking Entry Loading... Manager's Off…" at bounding box center [784, 397] width 1568 height 710
drag, startPoint x: 808, startPoint y: 375, endPoint x: 225, endPoint y: 303, distance: 587.4
click at [151, 306] on div "Loading... Conference Entry Loading... Coworking Entry Loading... Manager's Off…" at bounding box center [784, 397] width 1568 height 710
drag, startPoint x: 310, startPoint y: 397, endPoint x: 189, endPoint y: 442, distance: 129.1
click at [188, 441] on div "Loading... Conference Entry Loading... Coworking Entry Loading... Manager's Off…" at bounding box center [784, 397] width 1568 height 710
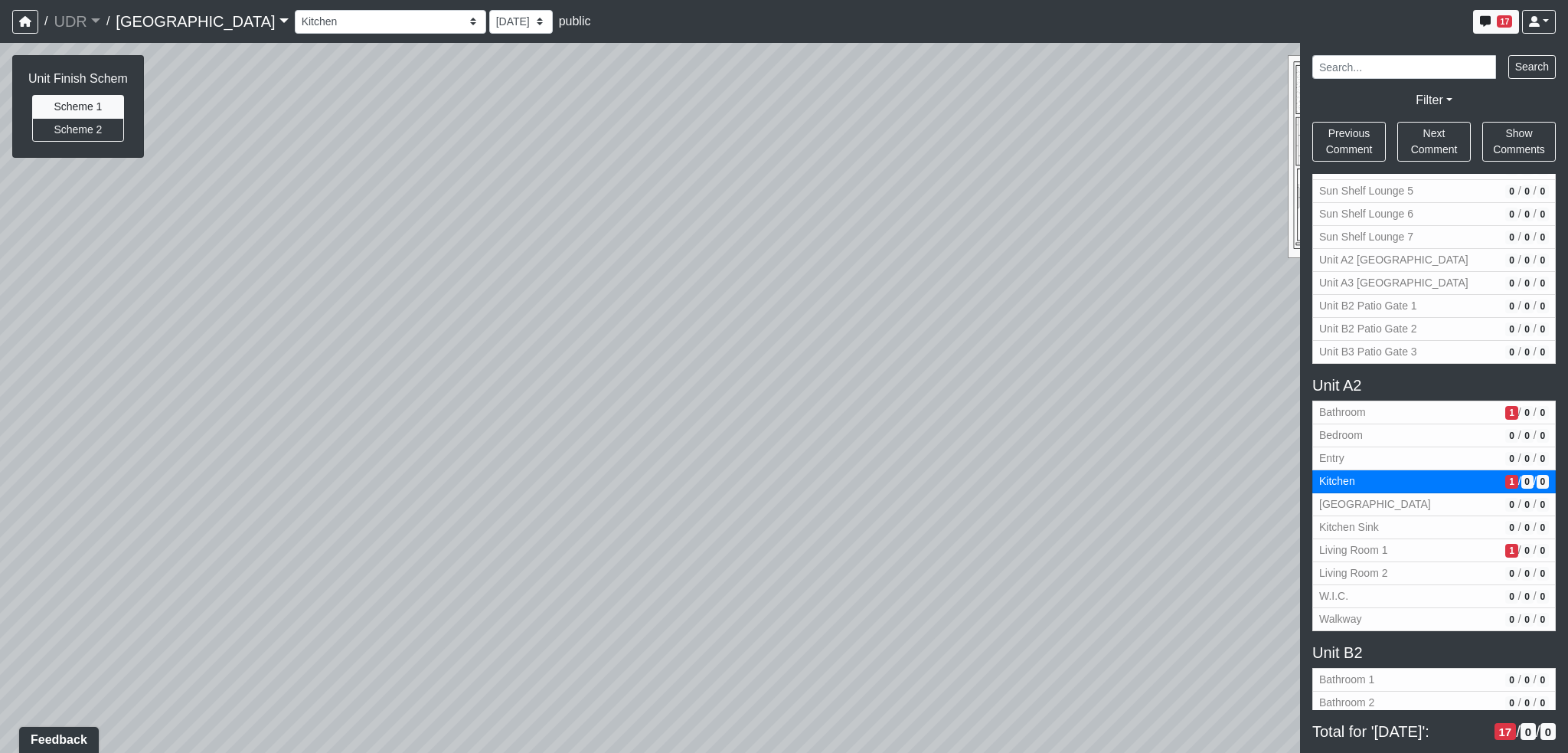
drag, startPoint x: 720, startPoint y: 278, endPoint x: 309, endPoint y: 383, distance: 424.2
click at [309, 383] on div "Loading... Conference Entry Loading... Coworking Entry Loading... Manager's Off…" at bounding box center [784, 397] width 1568 height 710
click at [1395, 542] on span "Living Room 1" at bounding box center [1409, 550] width 180 height 16
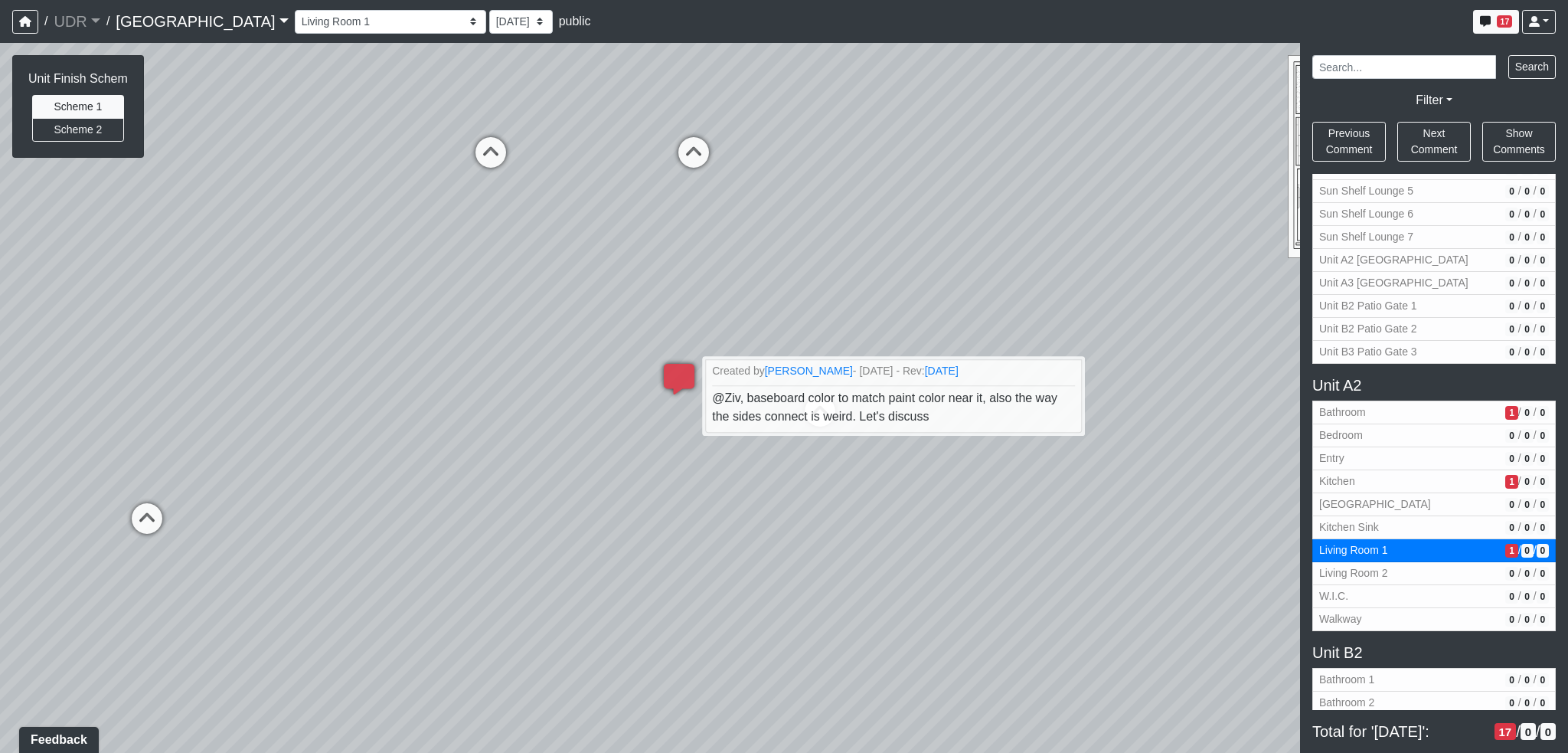
drag, startPoint x: 817, startPoint y: 489, endPoint x: 1101, endPoint y: 650, distance: 326.5
click at [1101, 650] on div "Loading... Conference Entry Loading... Coworking Entry Loading... Manager's Off…" at bounding box center [784, 397] width 1568 height 710
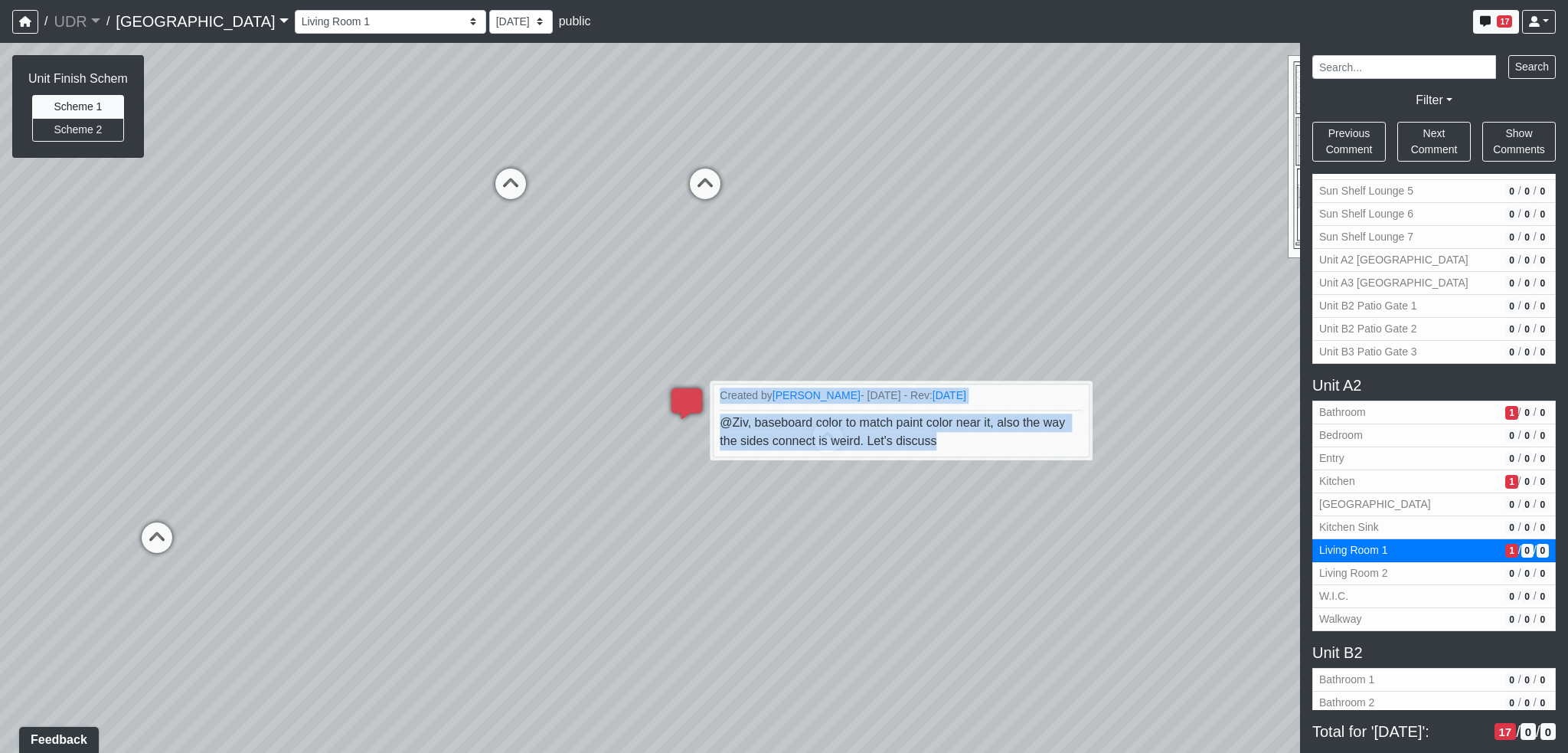
drag, startPoint x: 990, startPoint y: 445, endPoint x: 1016, endPoint y: 524, distance: 83.2
click at [1040, 627] on div "Loading... Conference Entry Loading... Coworking Entry Loading... Manager's Off…" at bounding box center [784, 397] width 1568 height 710
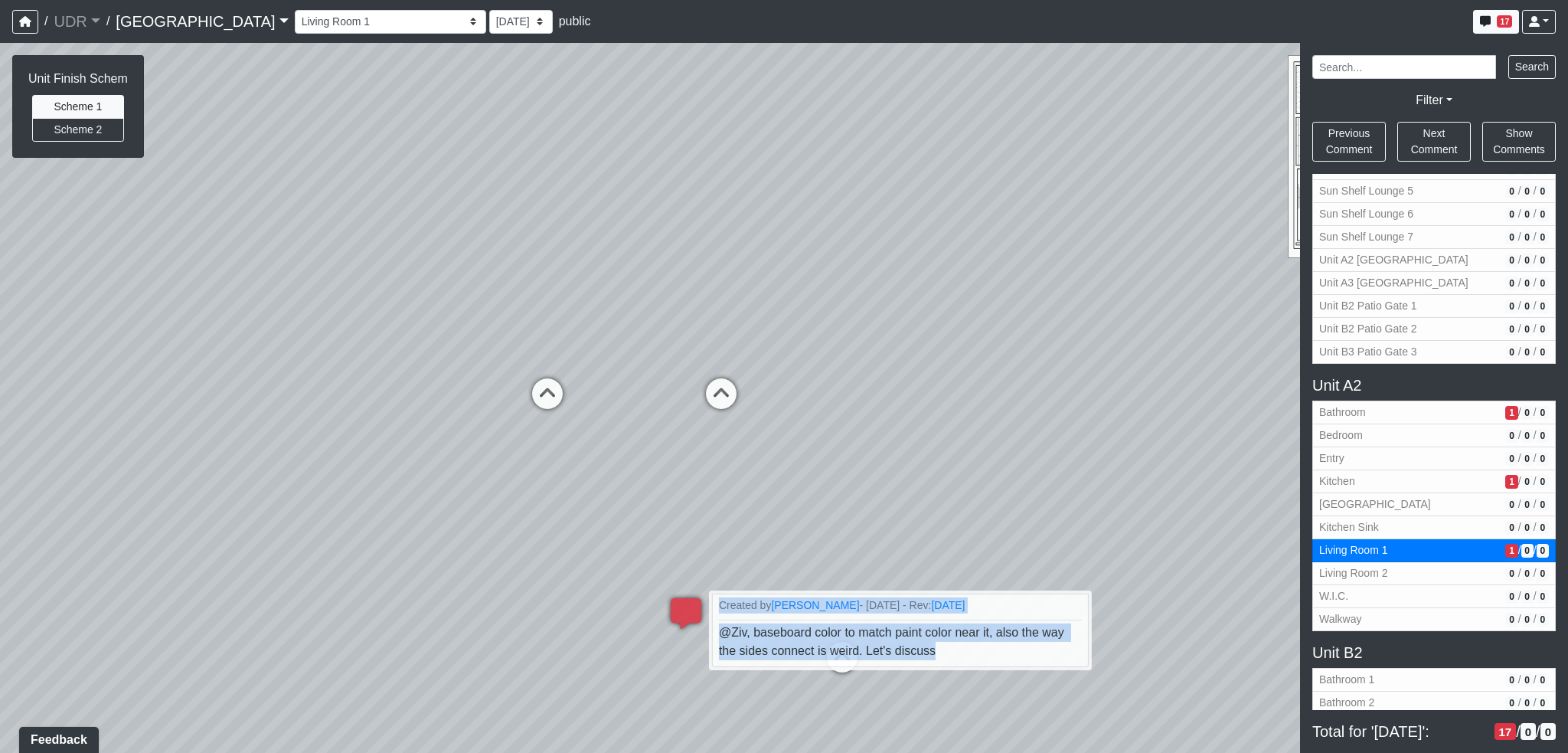
drag, startPoint x: 1021, startPoint y: 518, endPoint x: 1026, endPoint y: 711, distance: 193.1
click at [1026, 711] on div "Loading... Conference Entry Loading... Coworking Entry Loading... Manager's Off…" at bounding box center [784, 397] width 1568 height 710
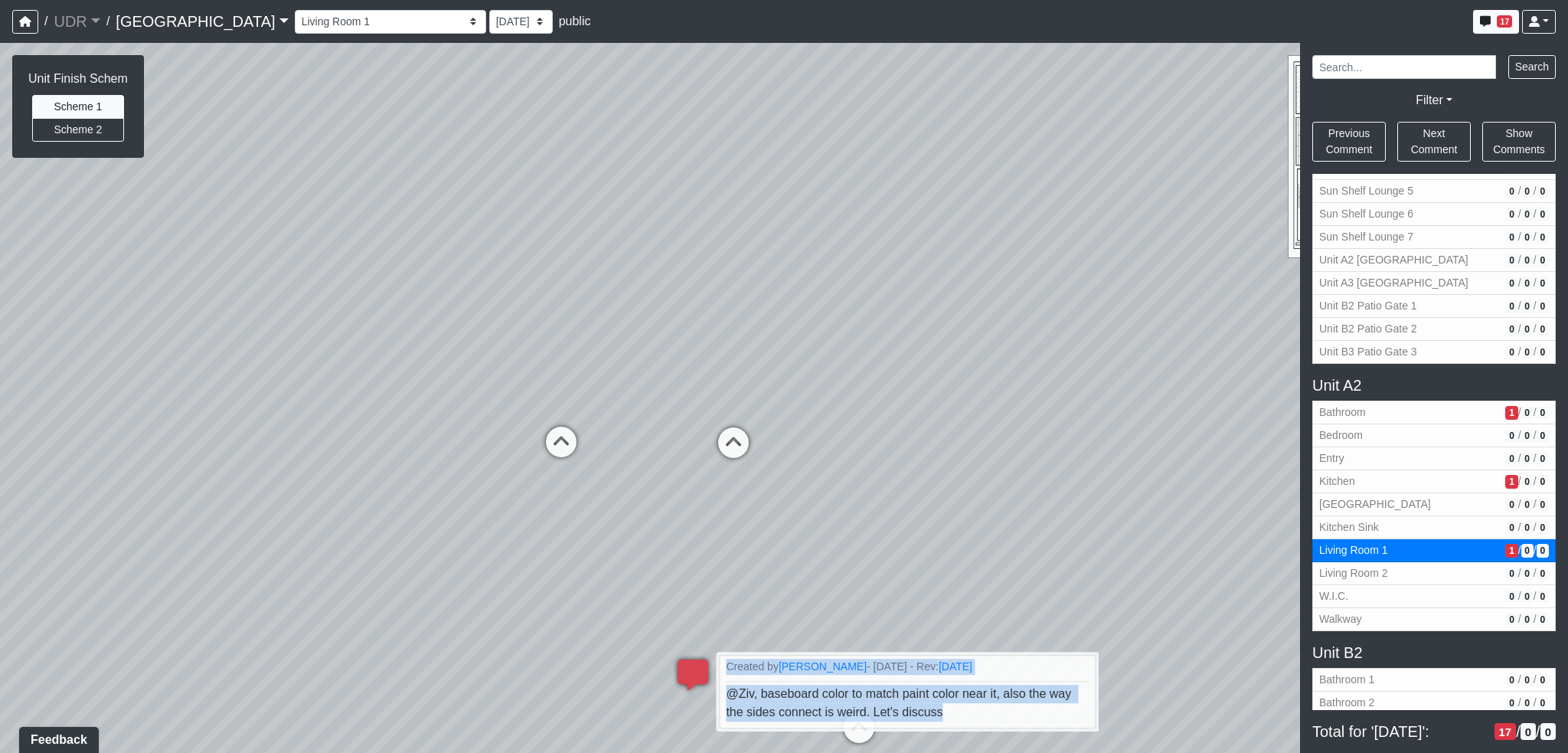
drag, startPoint x: 924, startPoint y: 443, endPoint x: 944, endPoint y: 501, distance: 61.4
click at [944, 501] on div "Loading... Conference Entry Loading... Coworking Entry Loading... Manager's Off…" at bounding box center [784, 397] width 1568 height 710
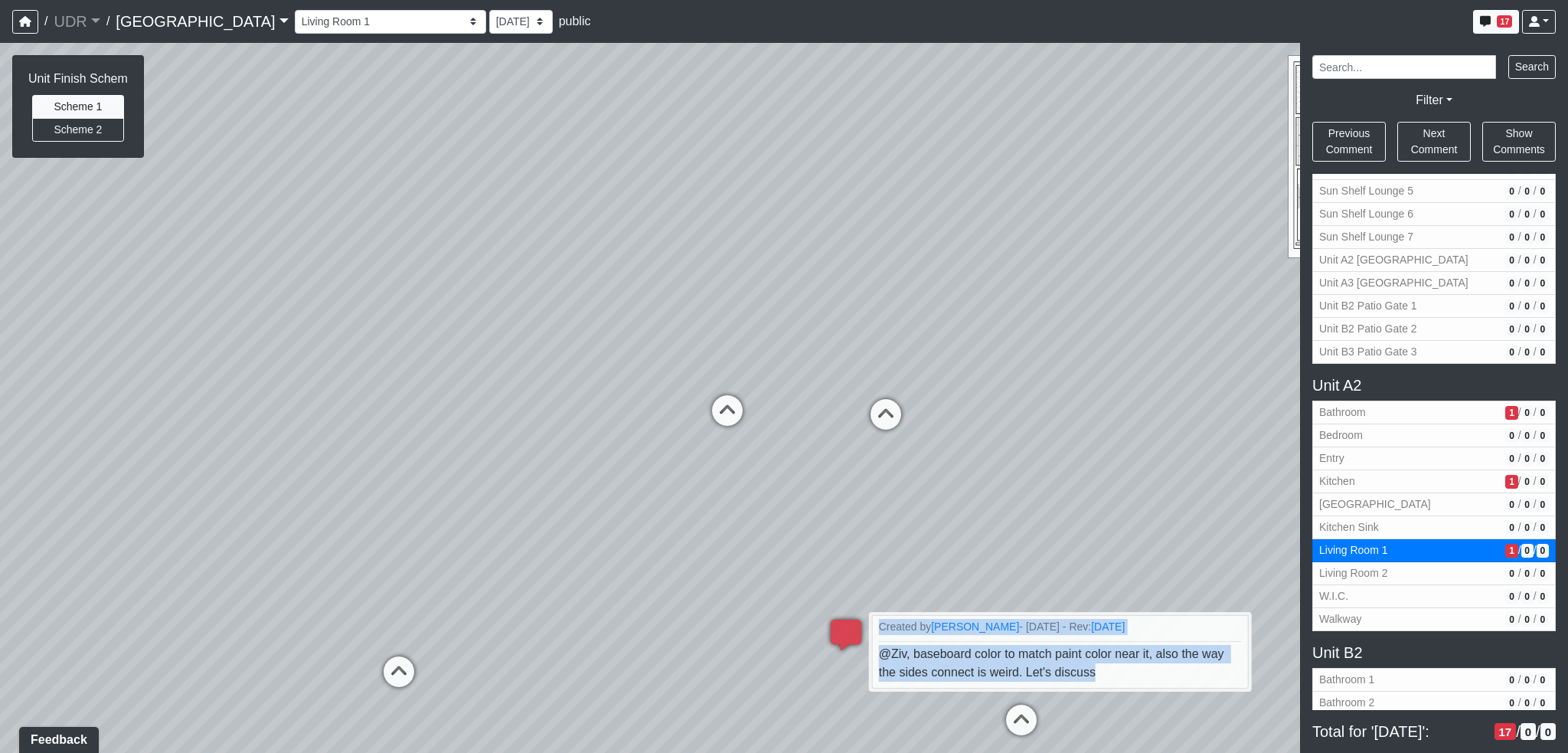
drag, startPoint x: 796, startPoint y: 501, endPoint x: 1041, endPoint y: 468, distance: 247.2
click at [1041, 468] on div "Loading... Conference Entry Loading... Coworking Entry Loading... Manager's Off…" at bounding box center [784, 397] width 1568 height 710
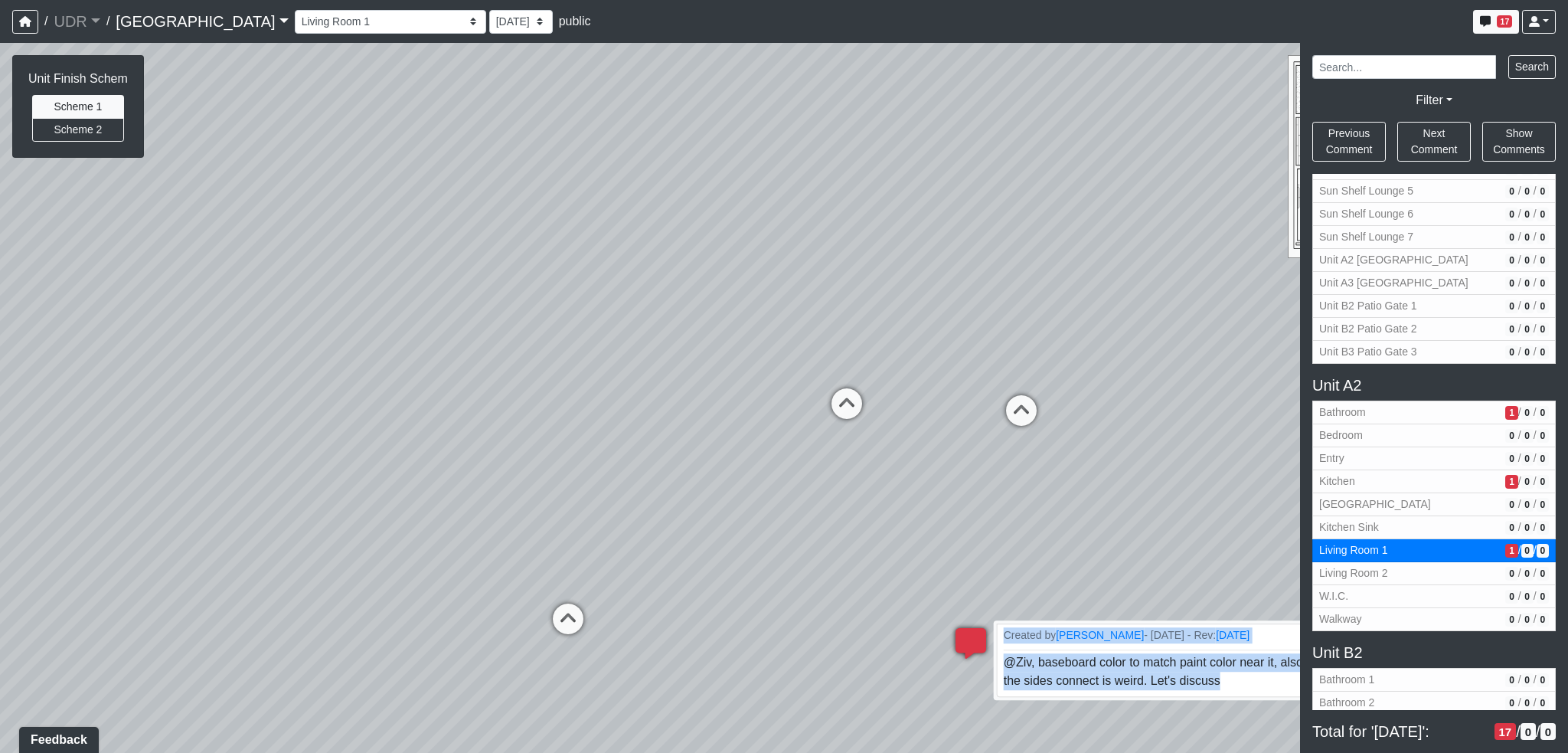
drag, startPoint x: 788, startPoint y: 658, endPoint x: 983, endPoint y: 650, distance: 195.2
click at [983, 650] on div "Loading... Conference Entry Loading... Coworking Entry Loading... Manager's Off…" at bounding box center [784, 397] width 1568 height 710
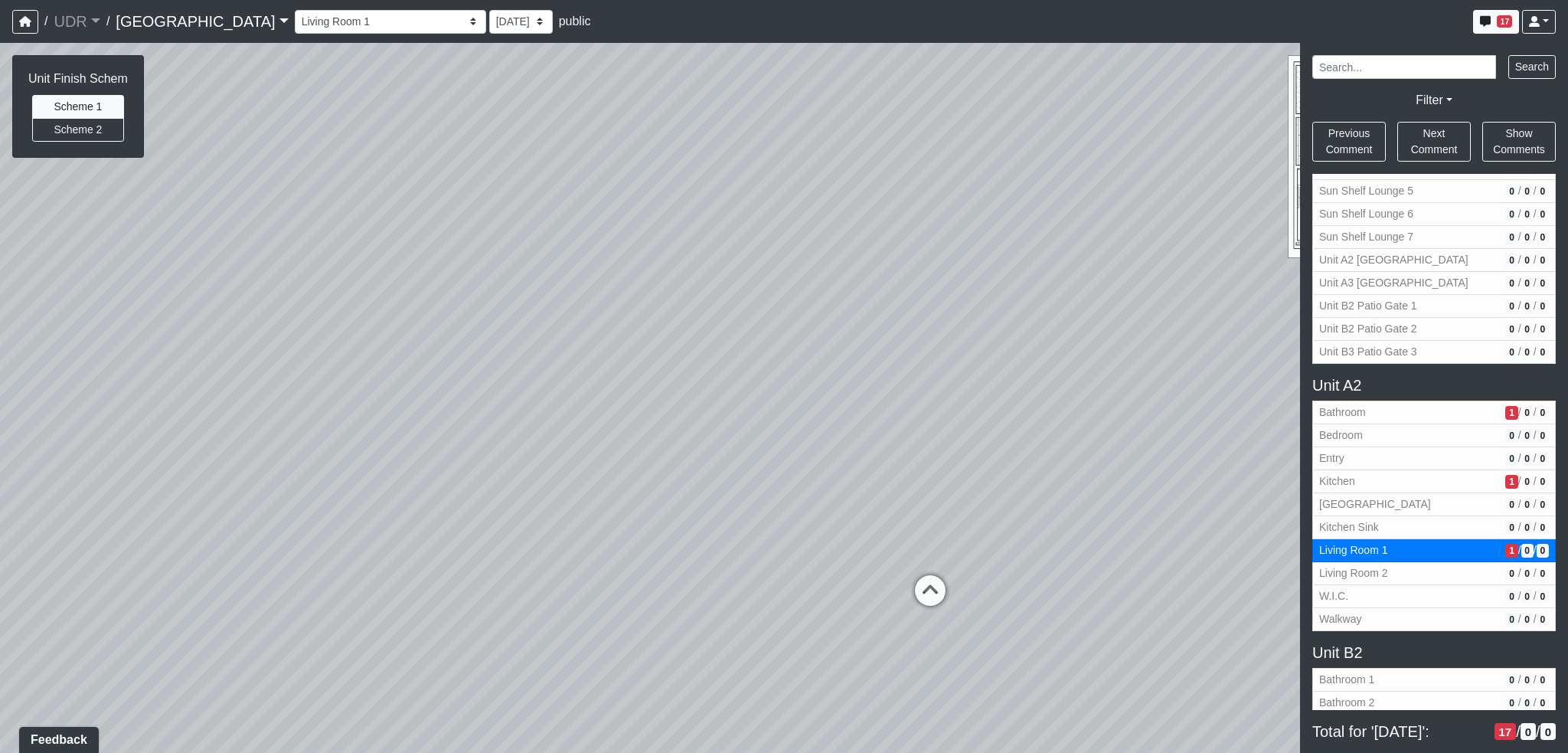
drag, startPoint x: 691, startPoint y: 623, endPoint x: 1268, endPoint y: 608, distance: 577.2
click at [1274, 605] on div "Loading... Conference Entry Loading... Coworking Entry Loading... Manager's Off…" at bounding box center [784, 397] width 1568 height 710
drag, startPoint x: 943, startPoint y: 598, endPoint x: 1351, endPoint y: 600, distance: 408.0
click at [1324, 598] on div "NON-CURRENT REVISION Unit Finish Schem Scheme 1 Scheme 2 Loading... Conference …" at bounding box center [784, 397] width 1568 height 710
drag, startPoint x: 755, startPoint y: 585, endPoint x: 1375, endPoint y: 602, distance: 620.2
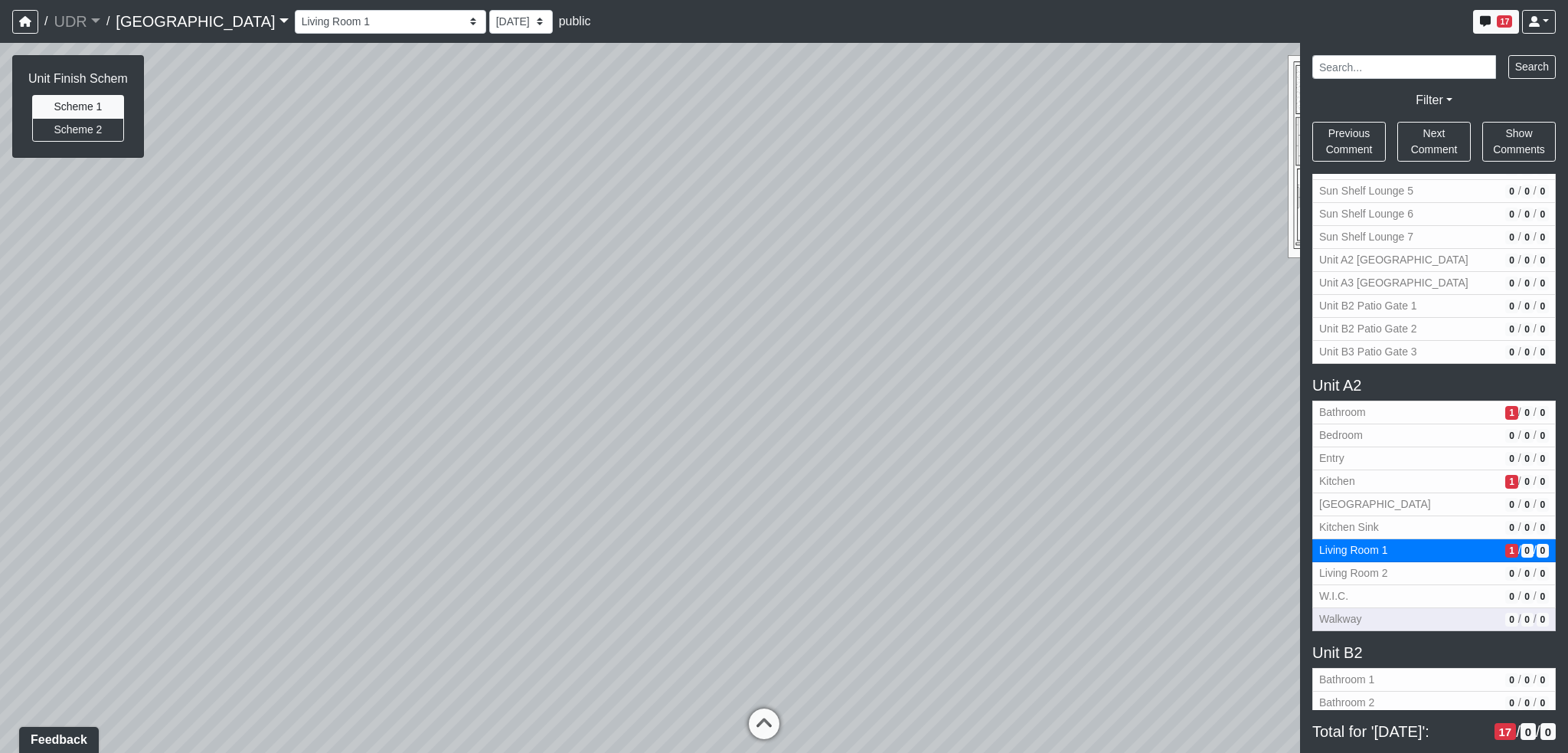
click at [1363, 601] on div "NON-CURRENT REVISION Unit Finish Schem Scheme 1 Scheme 2 Loading... Conference …" at bounding box center [784, 397] width 1568 height 710
drag, startPoint x: 822, startPoint y: 578, endPoint x: 1381, endPoint y: 592, distance: 559.2
click at [1381, 592] on div "NON-CURRENT REVISION Unit Finish Schem Scheme 1 Scheme 2 Loading... Conference …" at bounding box center [784, 397] width 1568 height 710
drag, startPoint x: 1190, startPoint y: 584, endPoint x: 1357, endPoint y: 590, distance: 167.1
click at [1368, 588] on div "NON-CURRENT REVISION Unit Finish Schem Scheme 1 Scheme 2 Loading... Conference …" at bounding box center [784, 397] width 1568 height 710
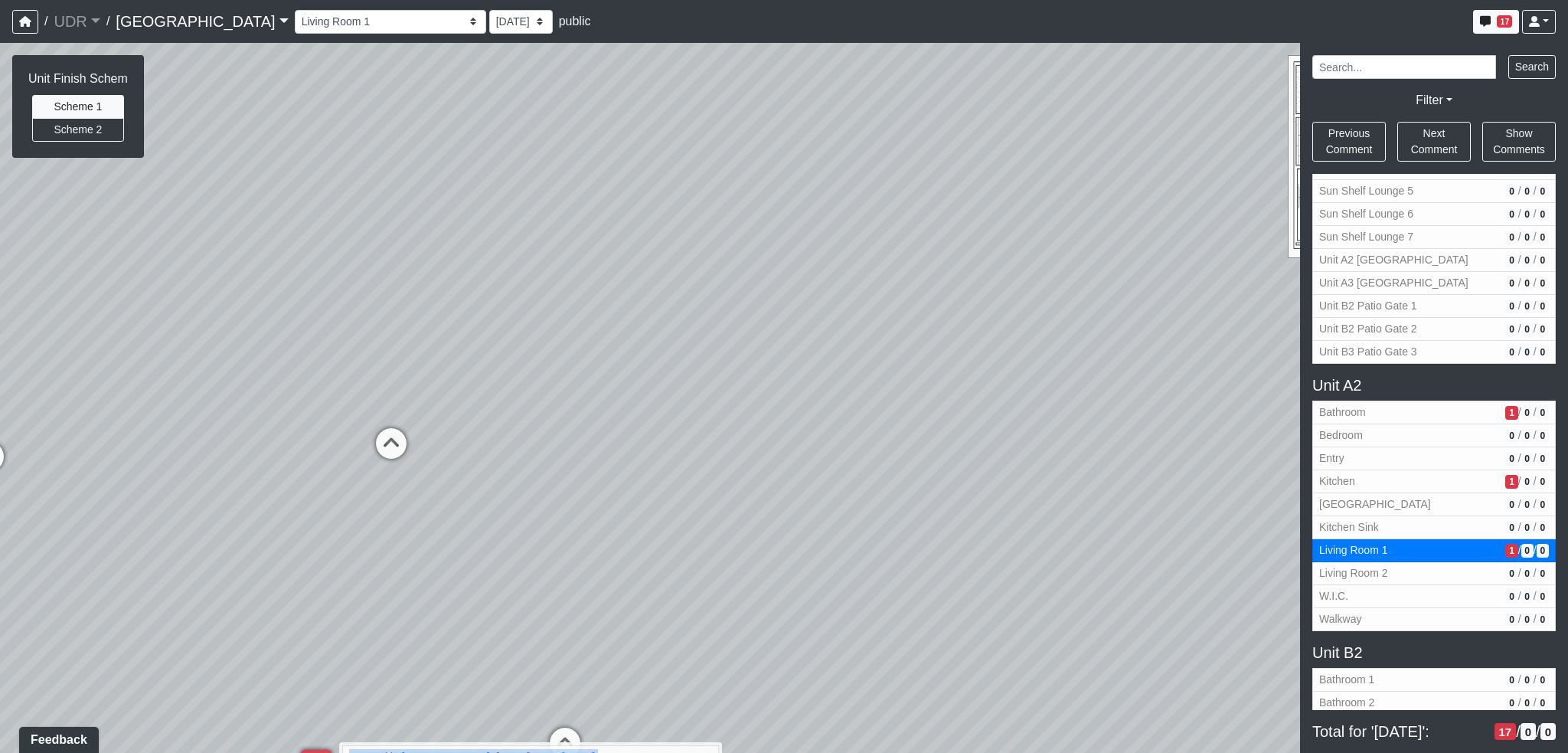
drag, startPoint x: 762, startPoint y: 582, endPoint x: 1189, endPoint y: 582, distance: 427.0
click at [1189, 582] on div "Loading... Conference Entry Loading... Coworking Entry Loading... Manager's Off…" at bounding box center [784, 397] width 1568 height 710
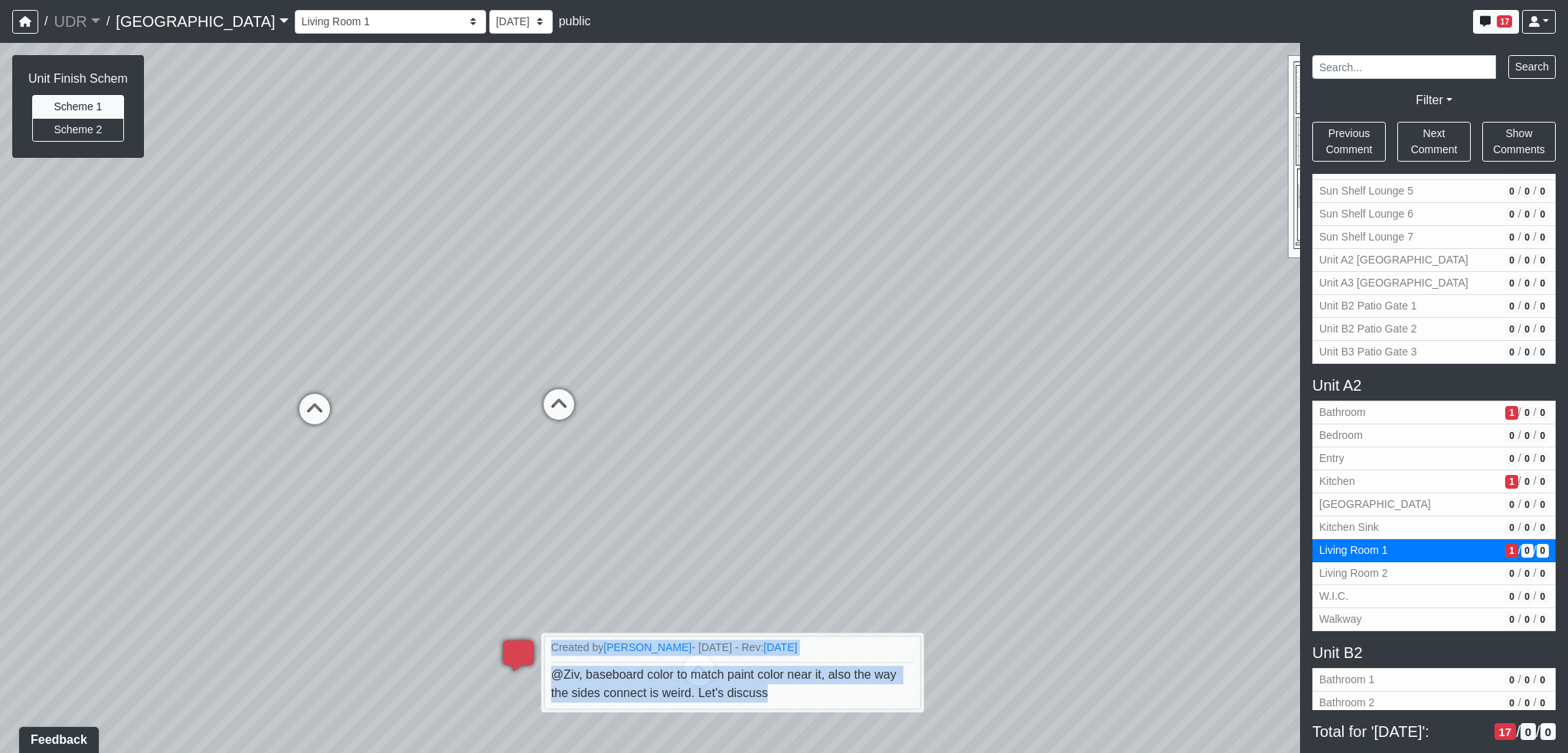
drag, startPoint x: 860, startPoint y: 522, endPoint x: 1176, endPoint y: 459, distance: 322.2
click at [1176, 459] on div "Loading... Conference Entry Loading... Coworking Entry Loading... Manager's Off…" at bounding box center [784, 397] width 1568 height 710
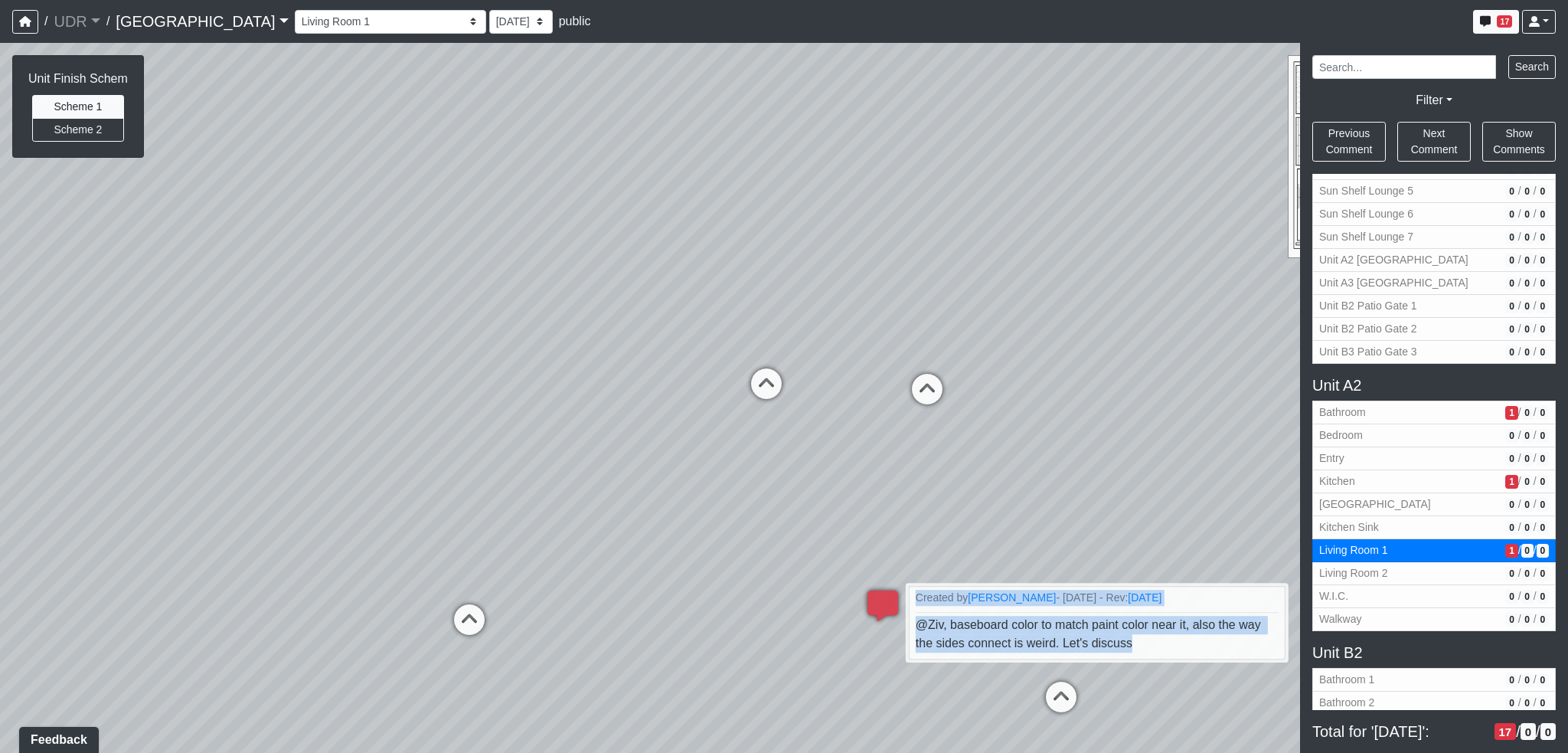
drag, startPoint x: 904, startPoint y: 460, endPoint x: 787, endPoint y: 472, distance: 117.6
click at [781, 474] on div "Loading... Conference Entry Loading... Coworking Entry Loading... Manager's Off…" at bounding box center [784, 397] width 1568 height 710
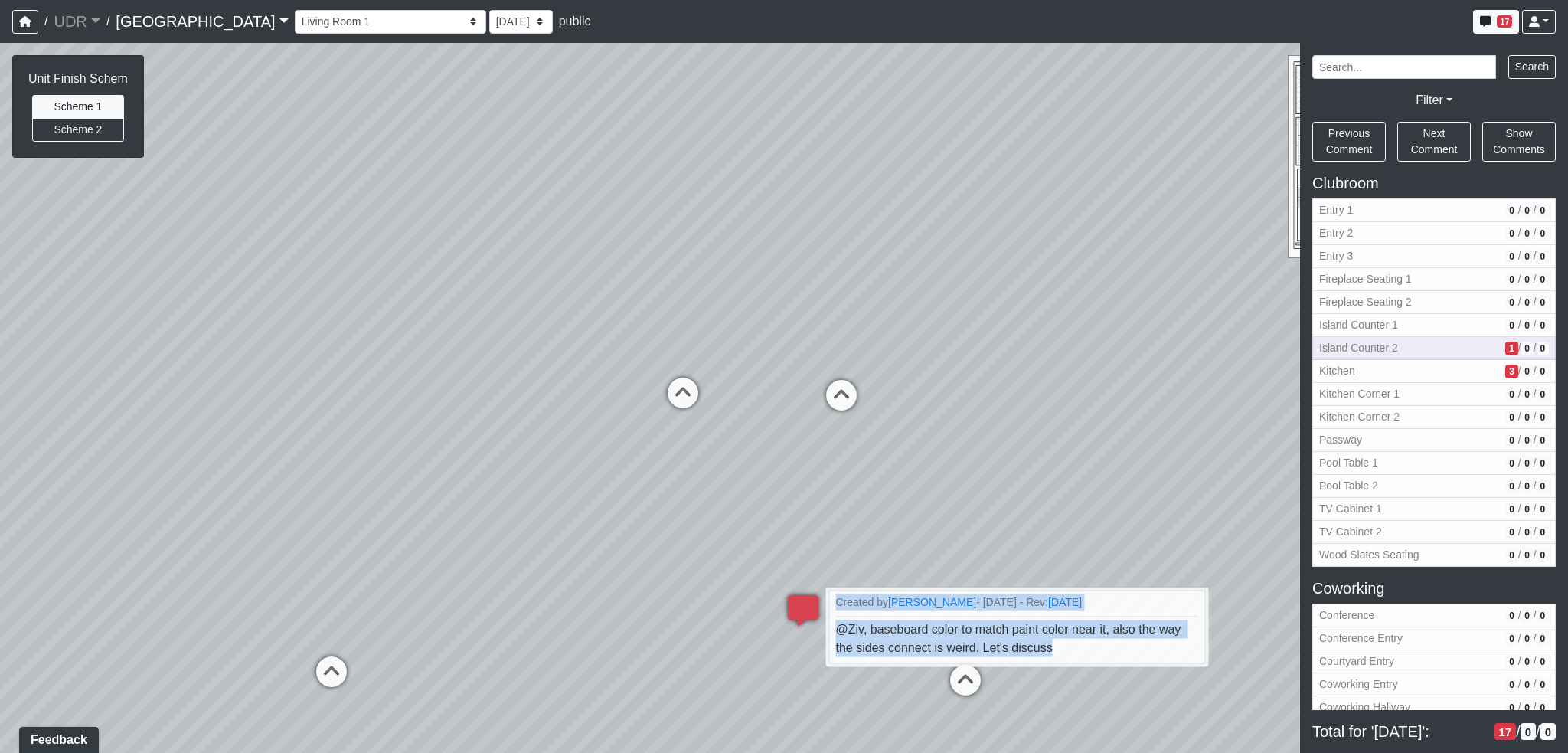
click at [1506, 350] on span "1" at bounding box center [1512, 349] width 12 height 14
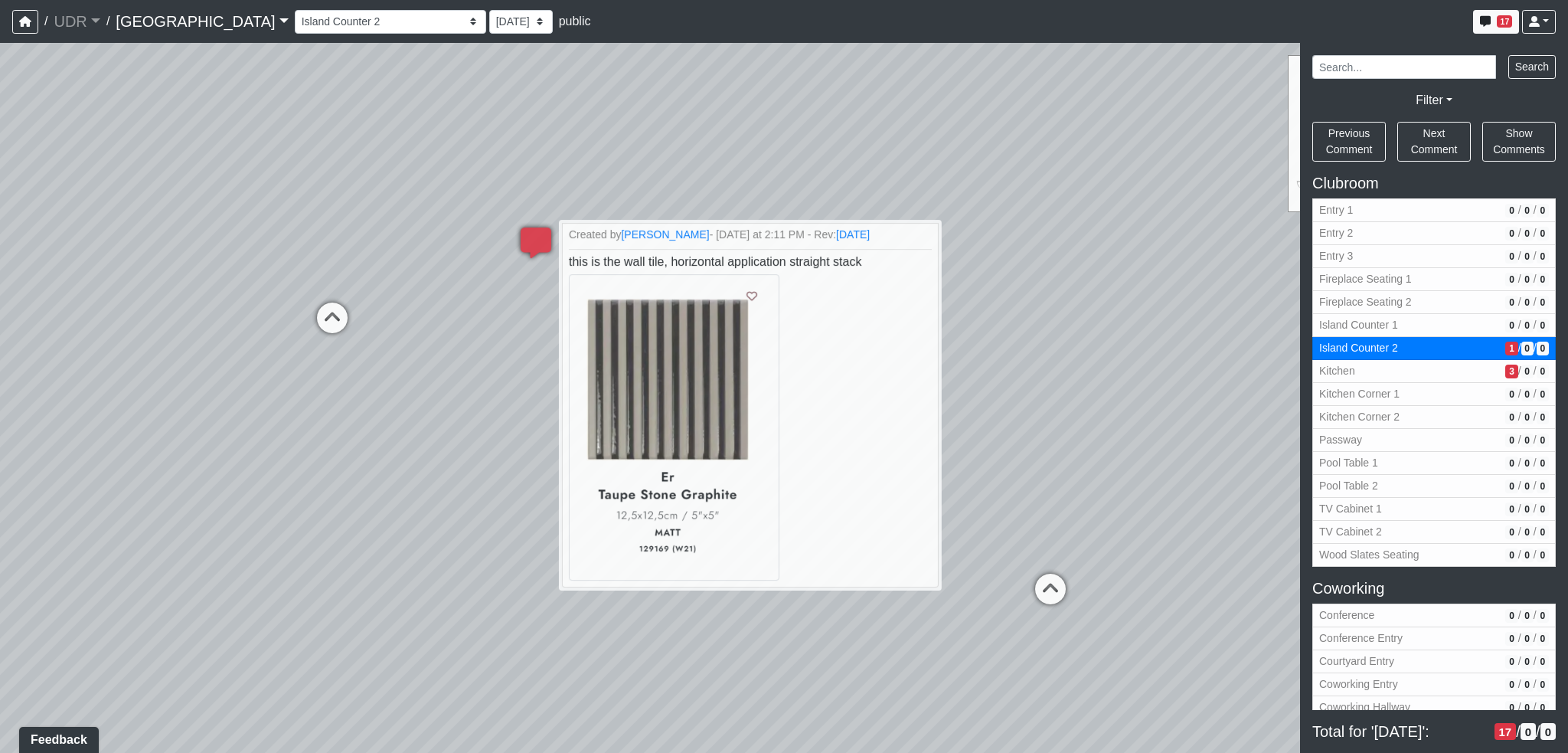
drag, startPoint x: 1049, startPoint y: 380, endPoint x: 1281, endPoint y: 386, distance: 232.1
click at [1281, 386] on div "Loading... Conference Entry Loading... Coworking Entry Loading... Manager's Off…" at bounding box center [784, 397] width 1568 height 710
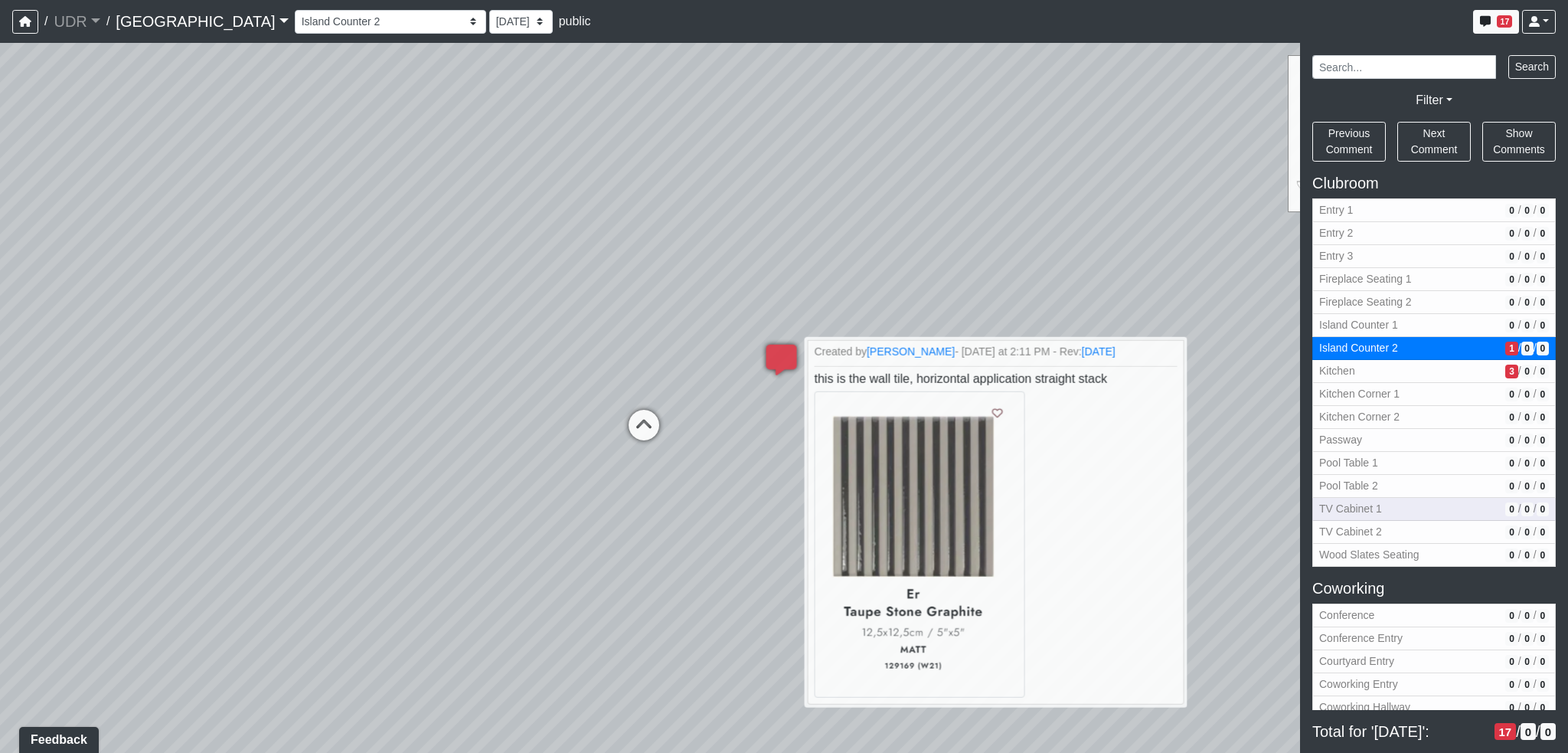
drag, startPoint x: 1179, startPoint y: 416, endPoint x: 1333, endPoint y: 498, distance: 174.5
click at [1333, 498] on div "NON-CURRENT REVISION Loading... Conference Entry Loading... Coworking Entry Loa…" at bounding box center [784, 397] width 1568 height 710
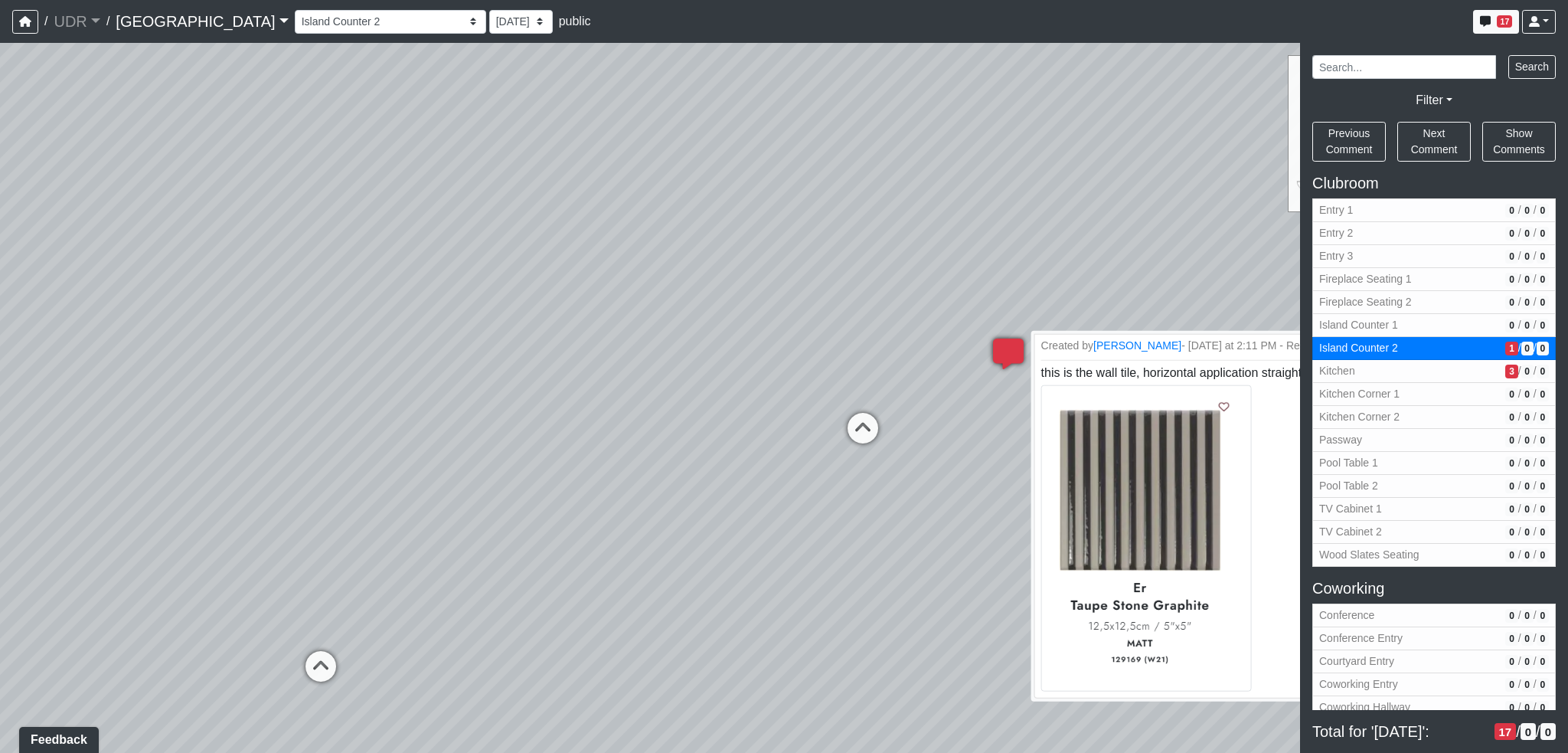
drag, startPoint x: 671, startPoint y: 347, endPoint x: 993, endPoint y: 350, distance: 322.0
click at [993, 350] on div "Loading... Conference Entry Loading... Coworking Entry Loading... Manager's Off…" at bounding box center [784, 397] width 1568 height 710
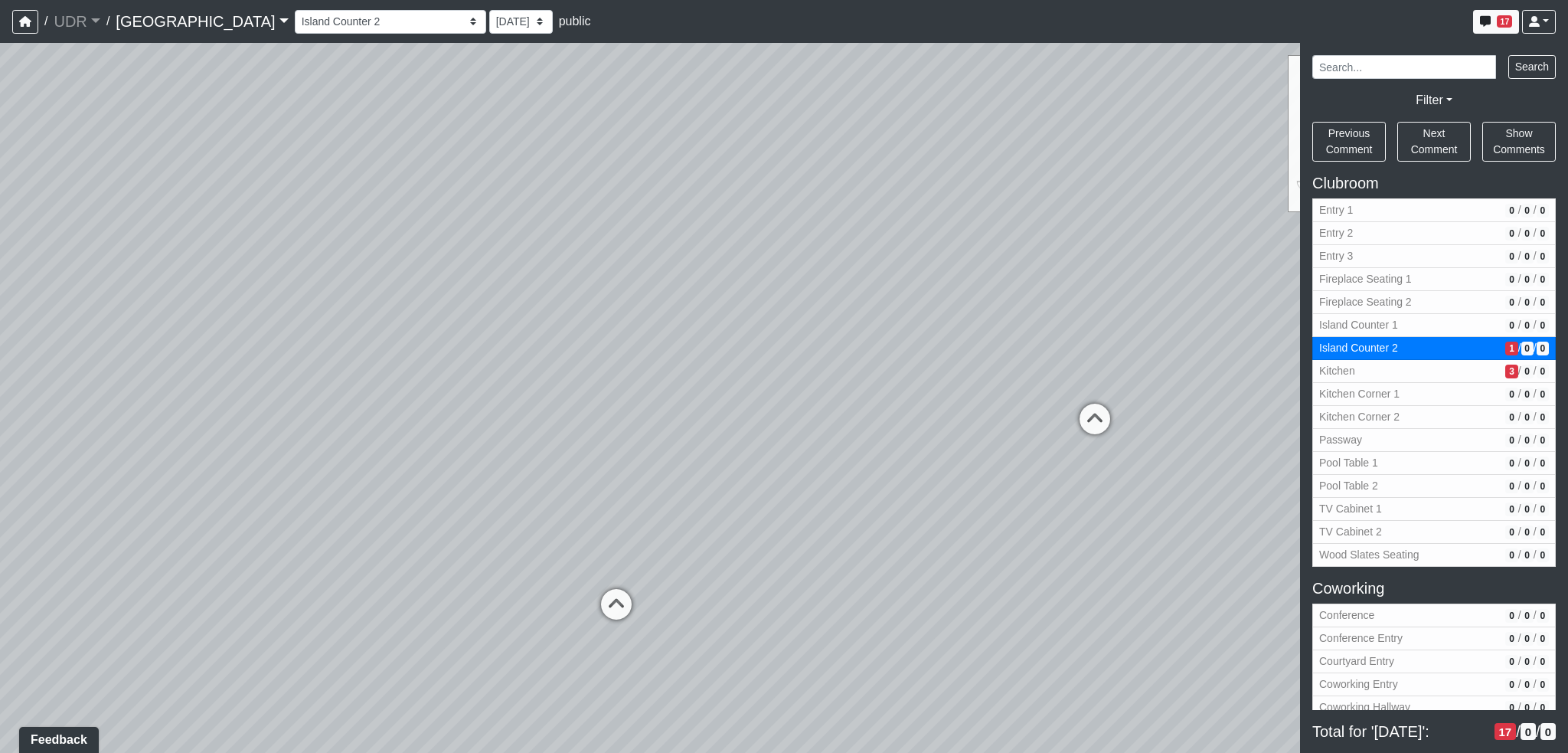
drag, startPoint x: 837, startPoint y: 367, endPoint x: 1083, endPoint y: 358, distance: 246.2
click at [1083, 358] on div "Loading... Conference Entry Loading... Coworking Entry Loading... Manager's Off…" at bounding box center [784, 397] width 1568 height 710
drag, startPoint x: 511, startPoint y: 395, endPoint x: 957, endPoint y: 388, distance: 446.1
click at [957, 388] on div "Loading... Conference Entry Loading... Coworking Entry Loading... Manager's Off…" at bounding box center [784, 397] width 1568 height 710
drag, startPoint x: 710, startPoint y: 443, endPoint x: 837, endPoint y: 434, distance: 127.3
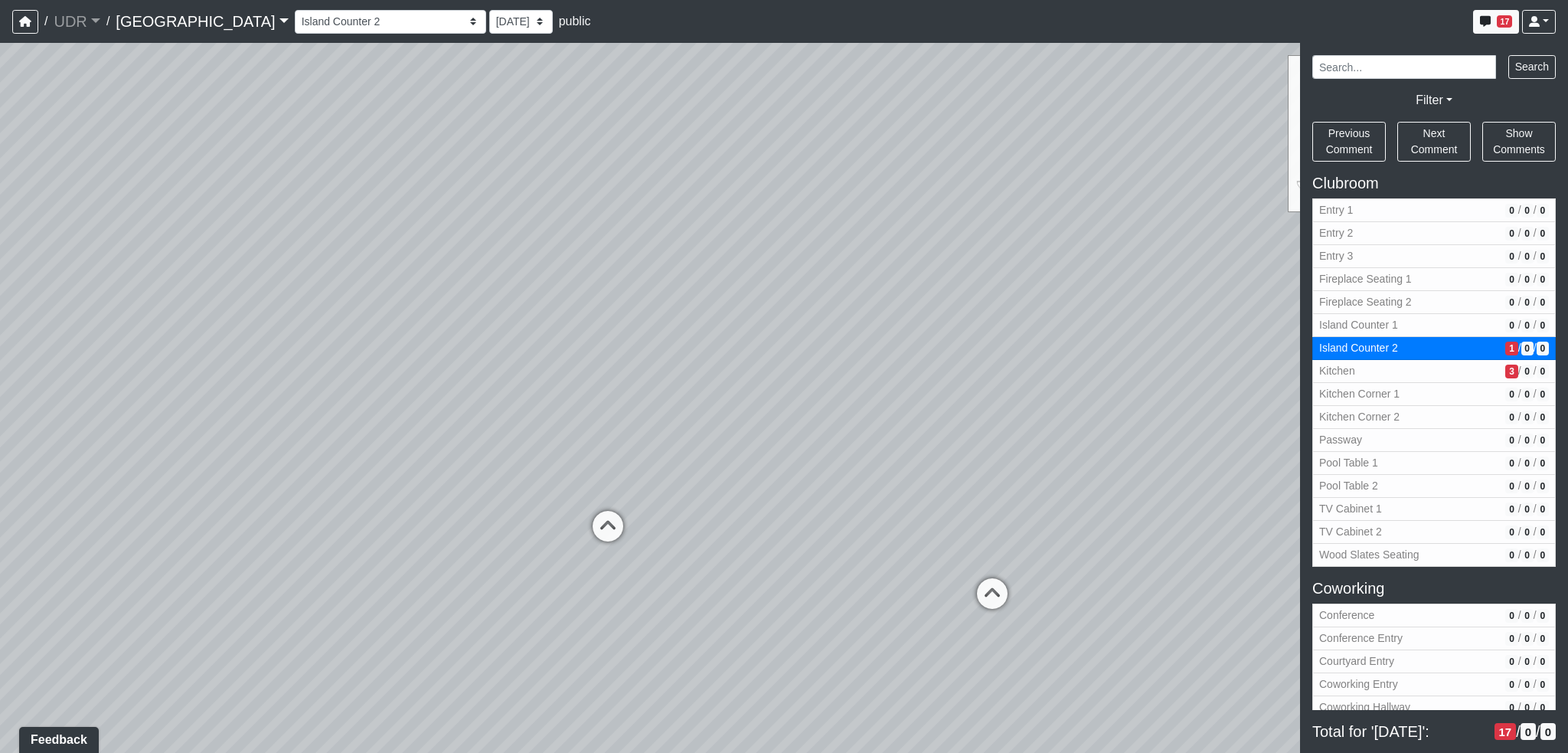
click at [837, 434] on div "Loading... Conference Entry Loading... Coworking Entry Loading... Manager's Off…" at bounding box center [784, 397] width 1568 height 710
click at [344, 478] on div "Loading... Conference Entry Loading... Coworking Entry Loading... Manager's Off…" at bounding box center [784, 397] width 1568 height 710
drag, startPoint x: 651, startPoint y: 488, endPoint x: 714, endPoint y: 507, distance: 65.8
click at [827, 512] on div "Loading... Conference Entry Loading... Coworking Entry Loading... Manager's Off…" at bounding box center [784, 397] width 1568 height 710
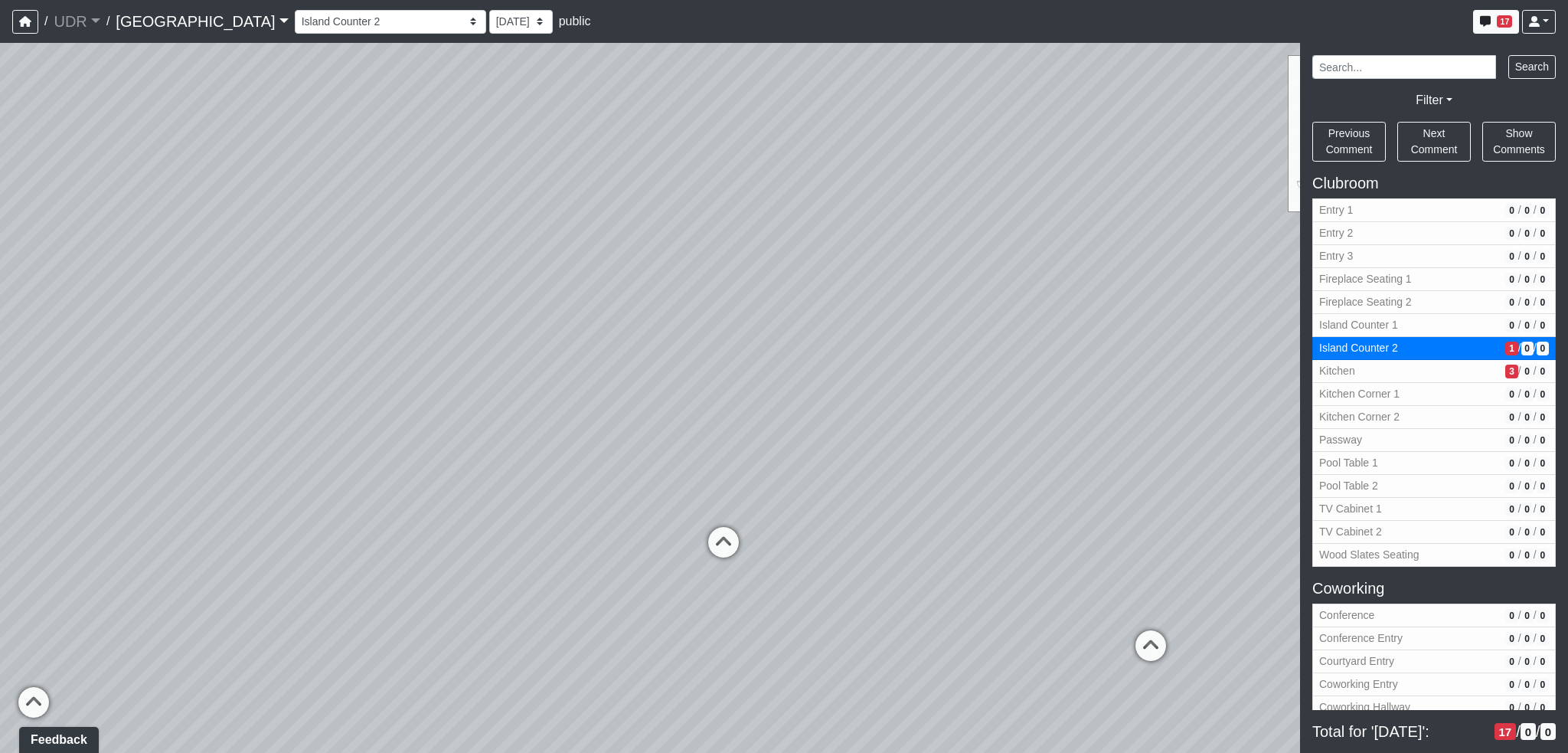
click at [466, 530] on div "Loading... Conference Entry Loading... Coworking Entry Loading... Manager's Off…" at bounding box center [784, 397] width 1568 height 710
drag, startPoint x: 457, startPoint y: 521, endPoint x: 585, endPoint y: 492, distance: 131.2
click at [585, 492] on div "Loading... Conference Entry Loading... Coworking Entry Loading... Manager's Off…" at bounding box center [784, 397] width 1568 height 710
click at [322, 18] on select "Entry 1 Entry 2 Entry 3 Fireplace Seating 1 Fireplace Seating 2 Island Counter …" at bounding box center [391, 22] width 192 height 24
click at [174, 30] on link "[GEOGRAPHIC_DATA]" at bounding box center [202, 21] width 172 height 31
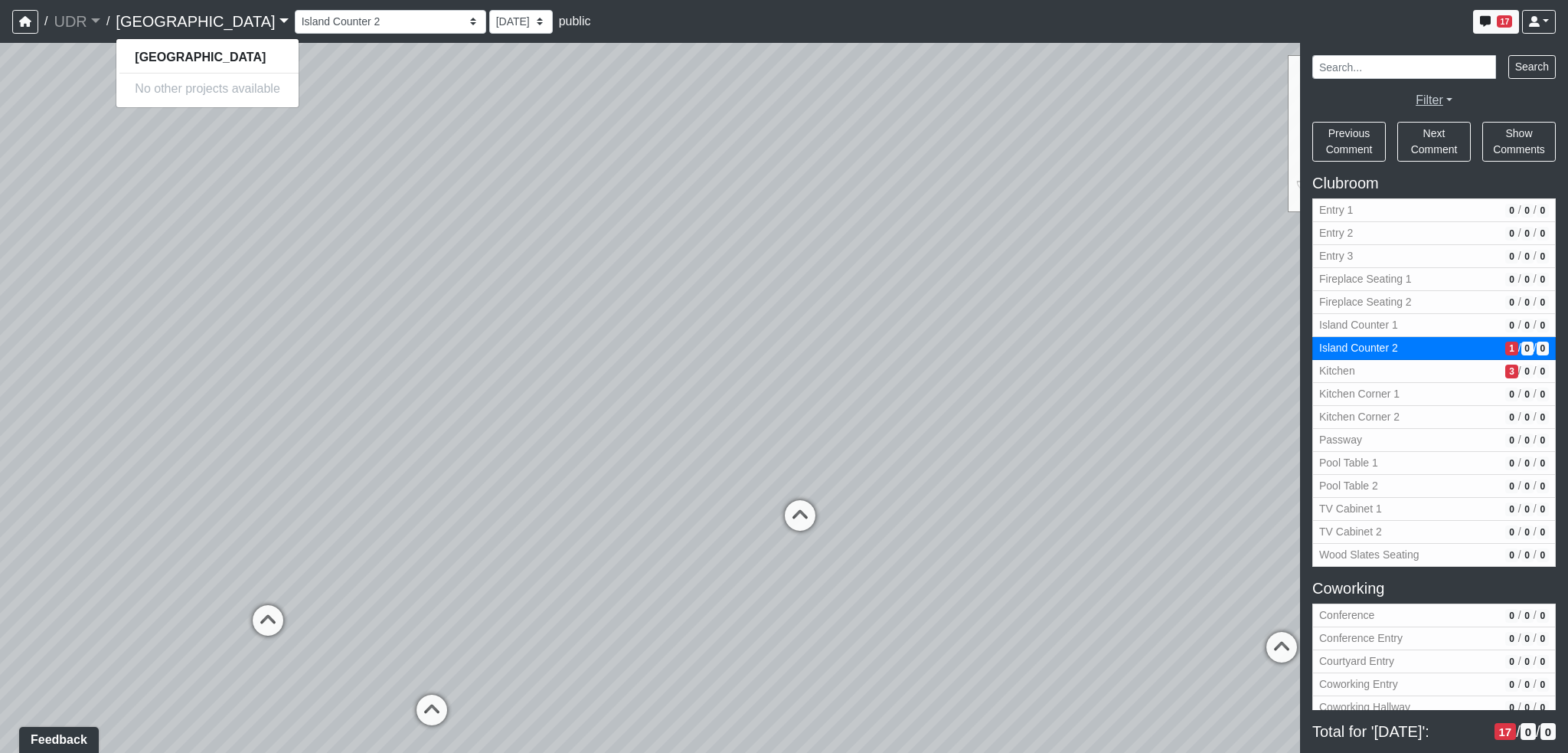
click at [1439, 91] on div "Filter" at bounding box center [1434, 101] width 244 height 19
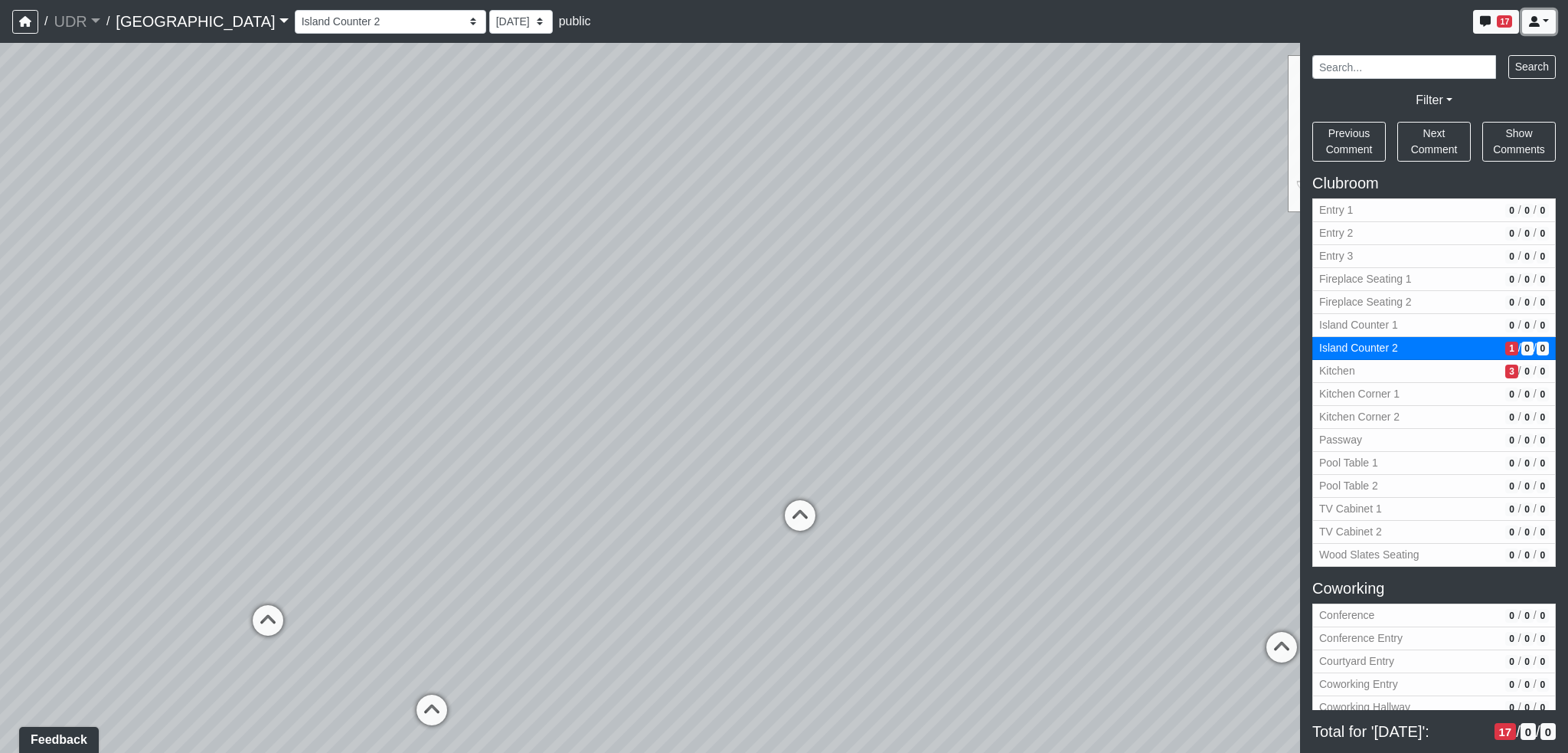
click at [1536, 21] on icon at bounding box center [1534, 21] width 11 height 11
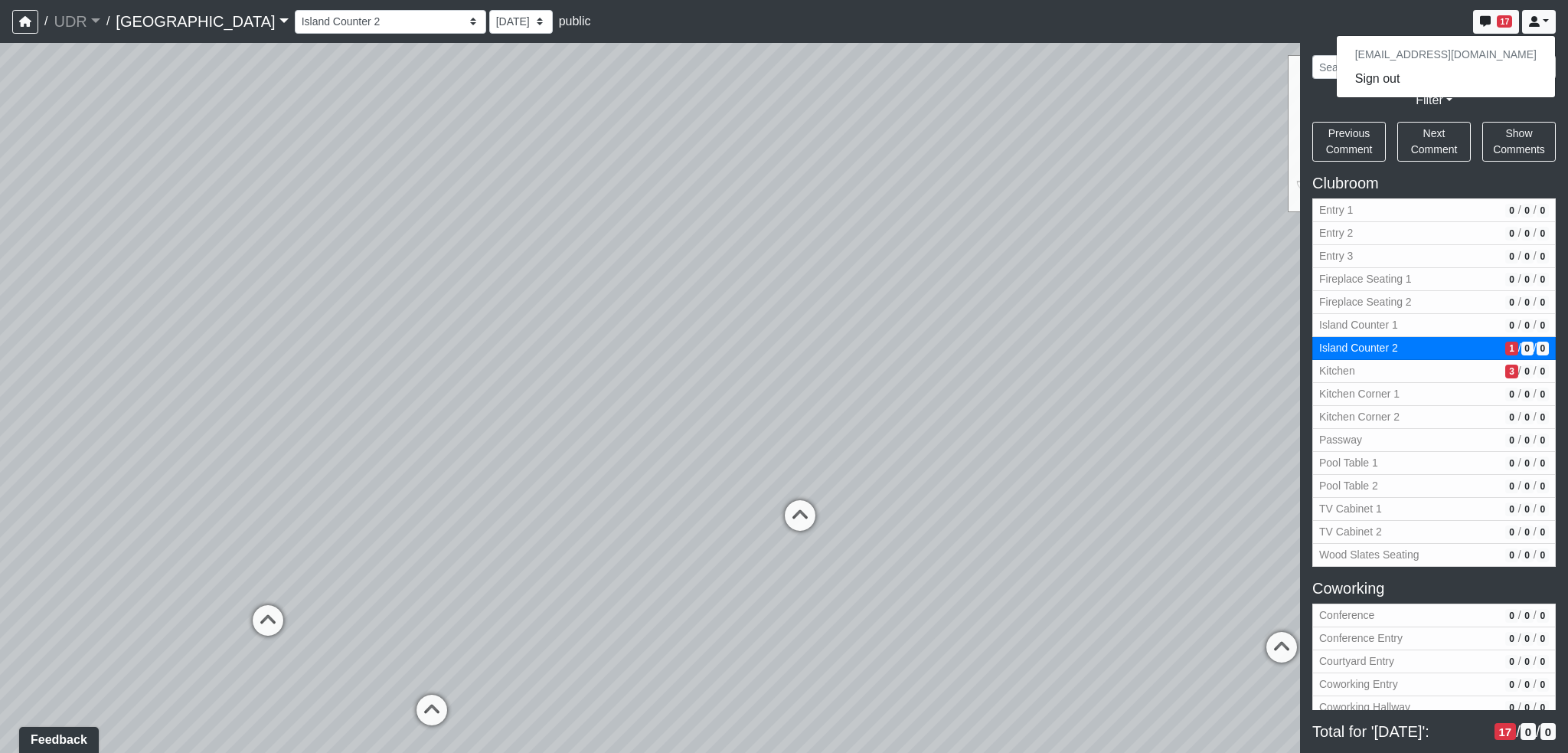
click at [1406, 14] on div "Entry 1 Entry 2 Entry 3 Fireplace Seating 1 Fireplace Seating 2 Island Counter …" at bounding box center [925, 21] width 1261 height 30
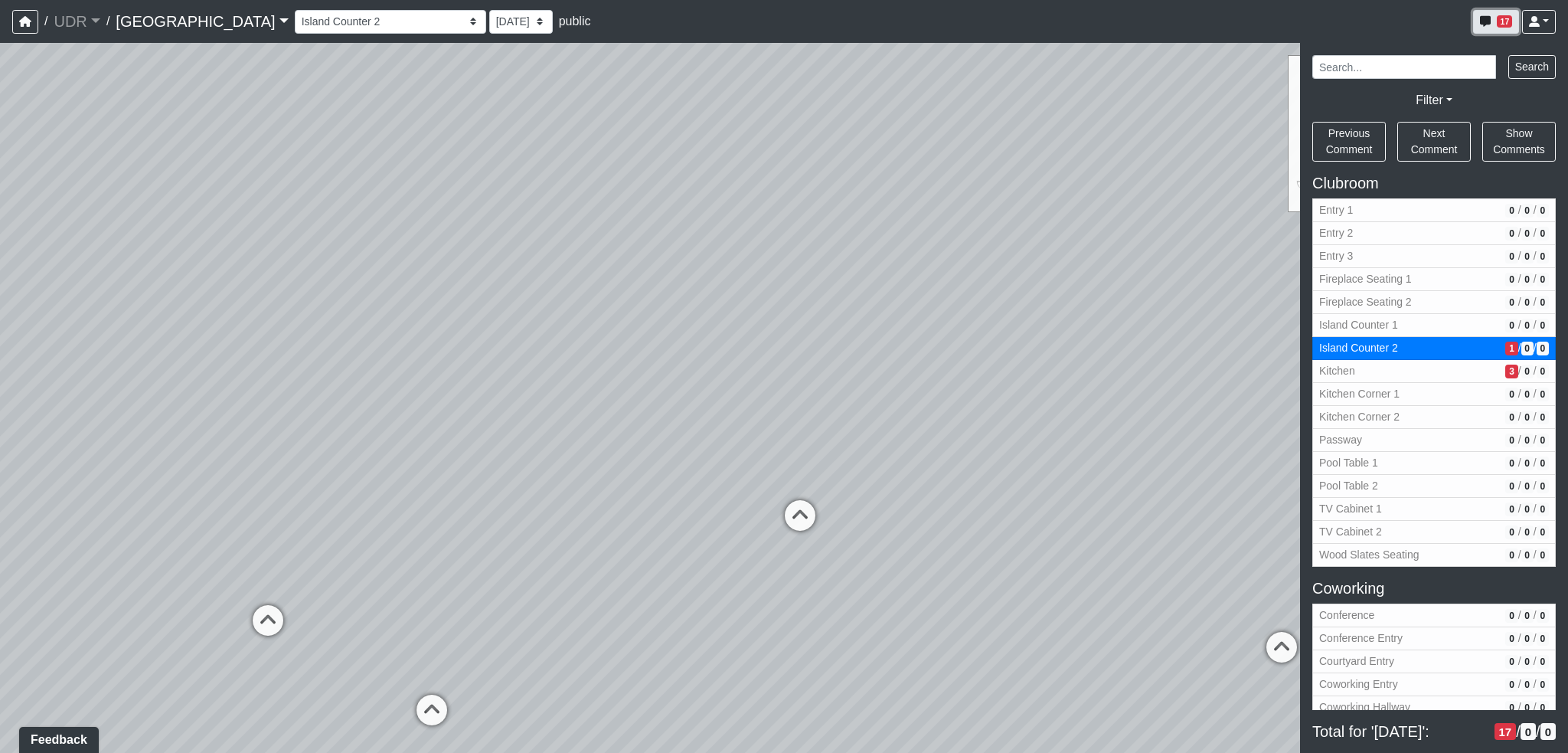
click at [1483, 24] on icon "button" at bounding box center [1485, 21] width 11 height 11
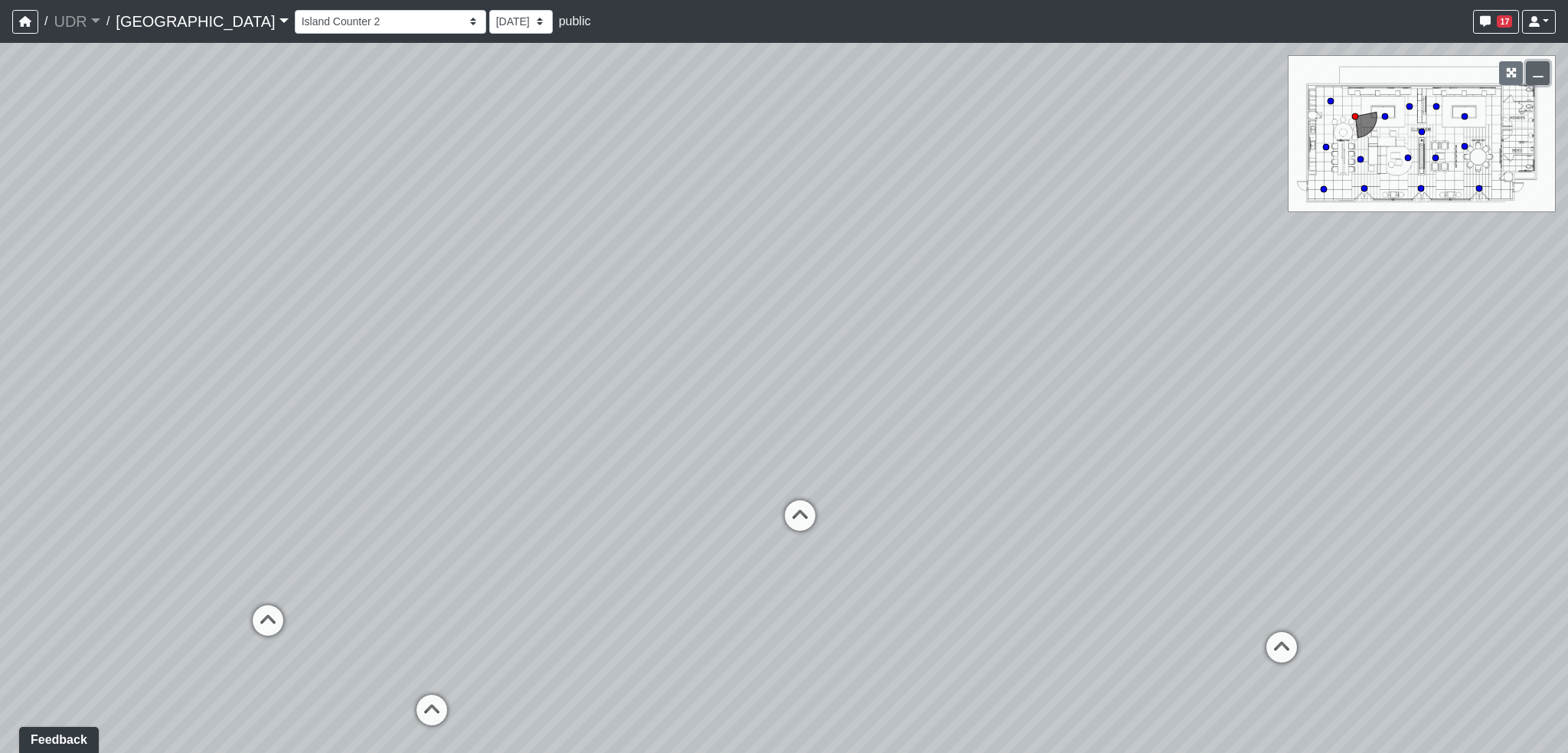
click at [1539, 79] on button "button" at bounding box center [1538, 73] width 24 height 24
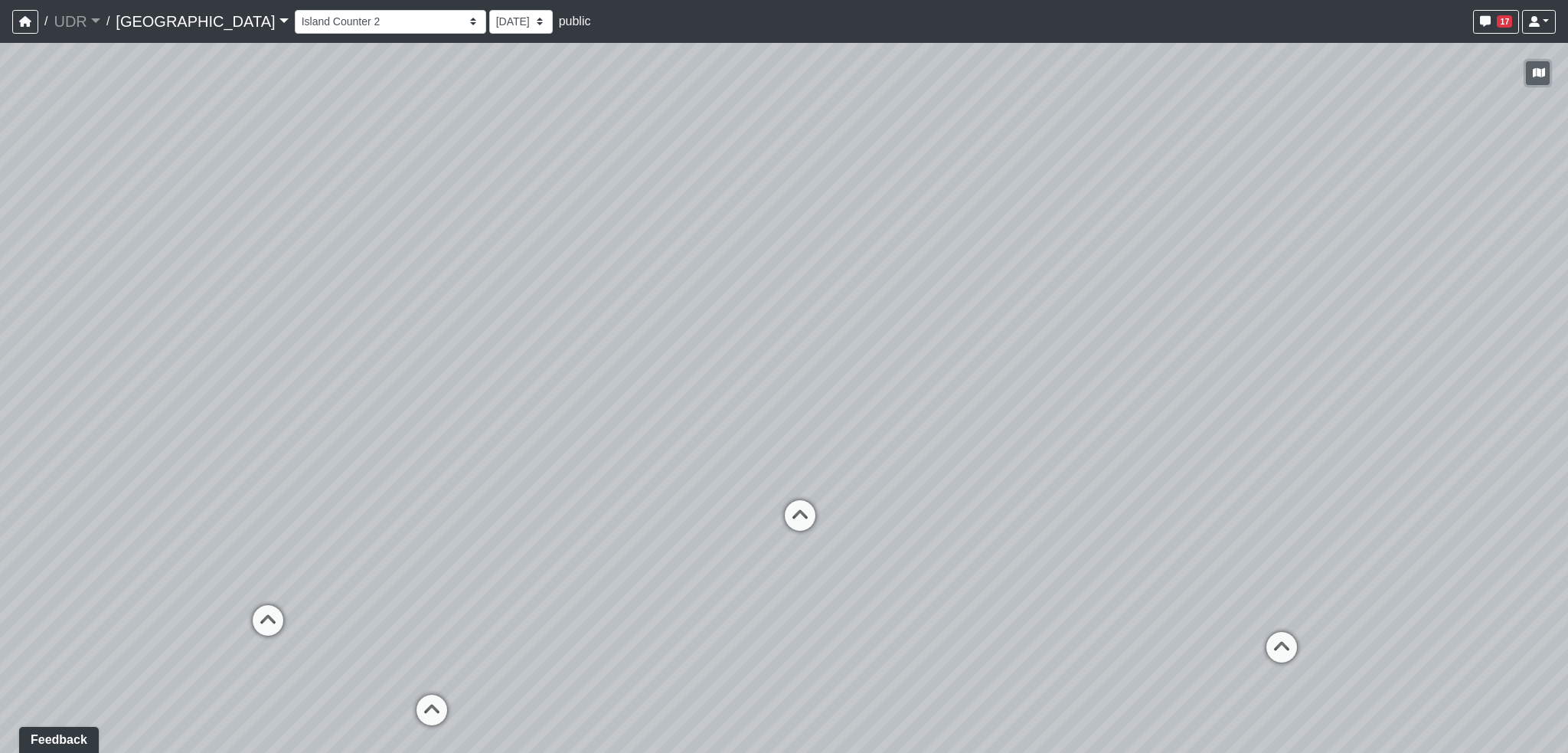
click at [1539, 79] on button "button" at bounding box center [1538, 73] width 24 height 24
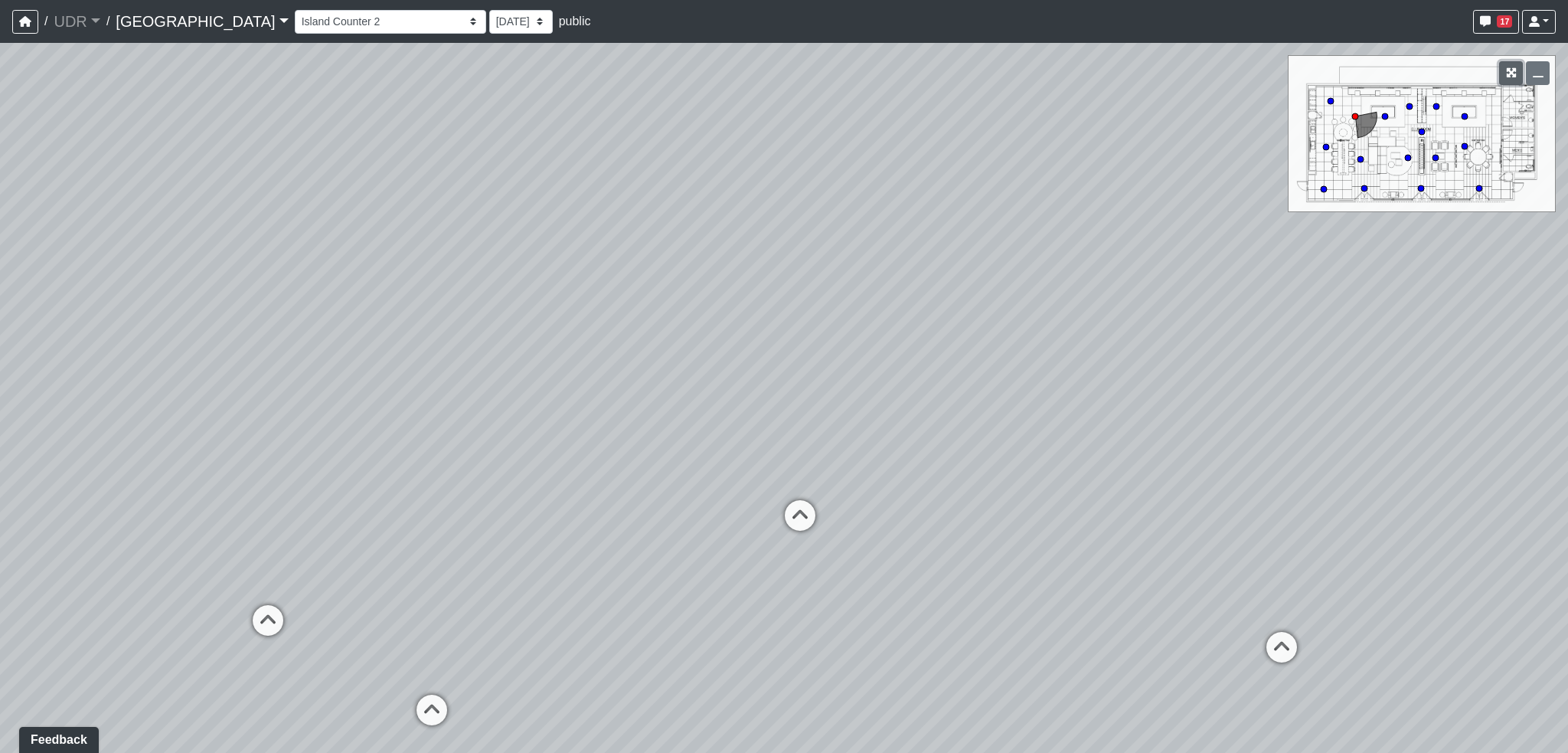
click at [1507, 78] on icon "button" at bounding box center [1511, 72] width 11 height 11
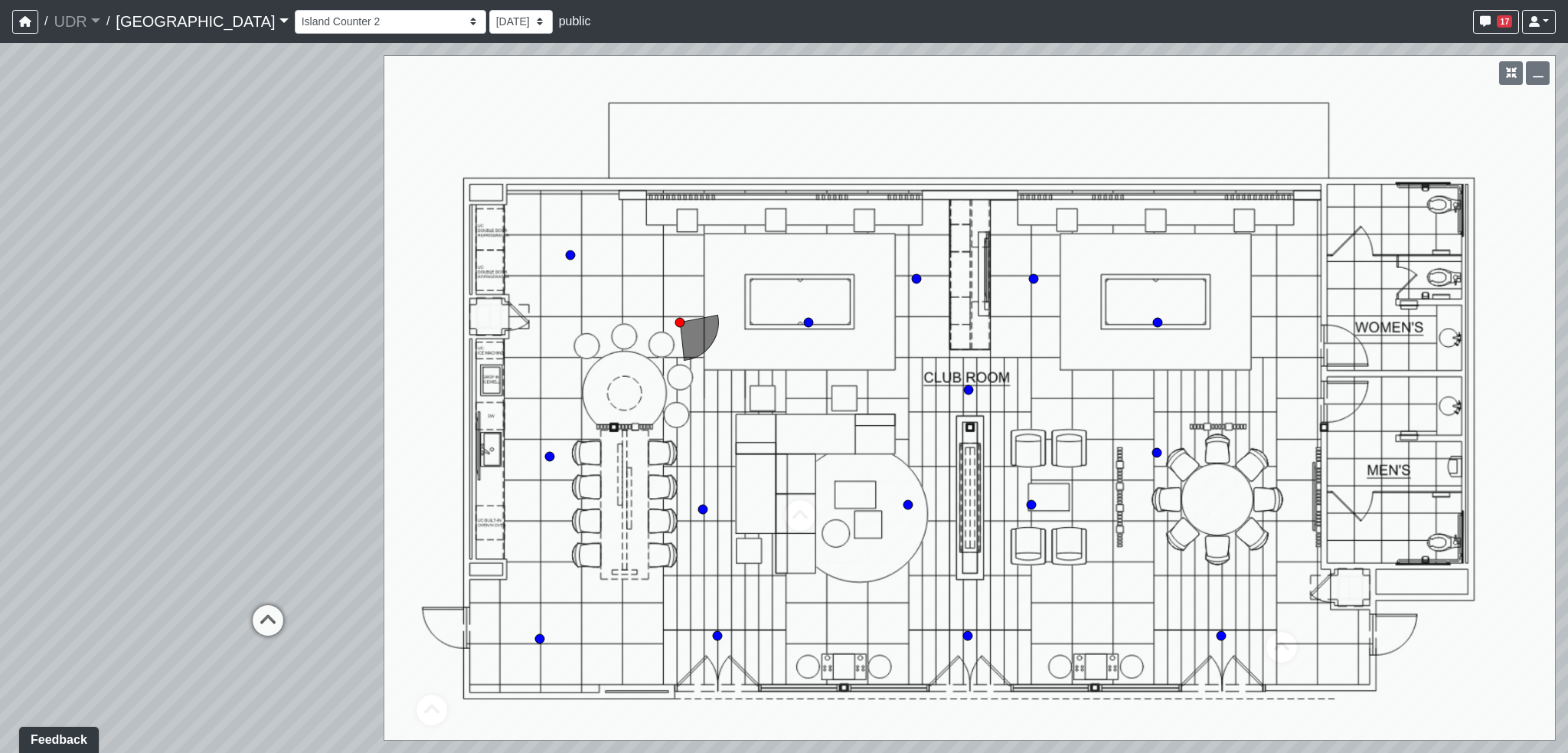
click at [1162, 456] on div "Loading... Conference Entry Loading... Coworking Entry Loading... Manager's Off…" at bounding box center [784, 397] width 1568 height 710
click at [1158, 455] on circle at bounding box center [1157, 452] width 9 height 9
click at [343, 429] on div "Loading... Conference Entry Loading... Coworking Entry Loading... Manager's Off…" at bounding box center [784, 397] width 1568 height 710
click at [1533, 72] on icon "button" at bounding box center [1538, 72] width 11 height 11
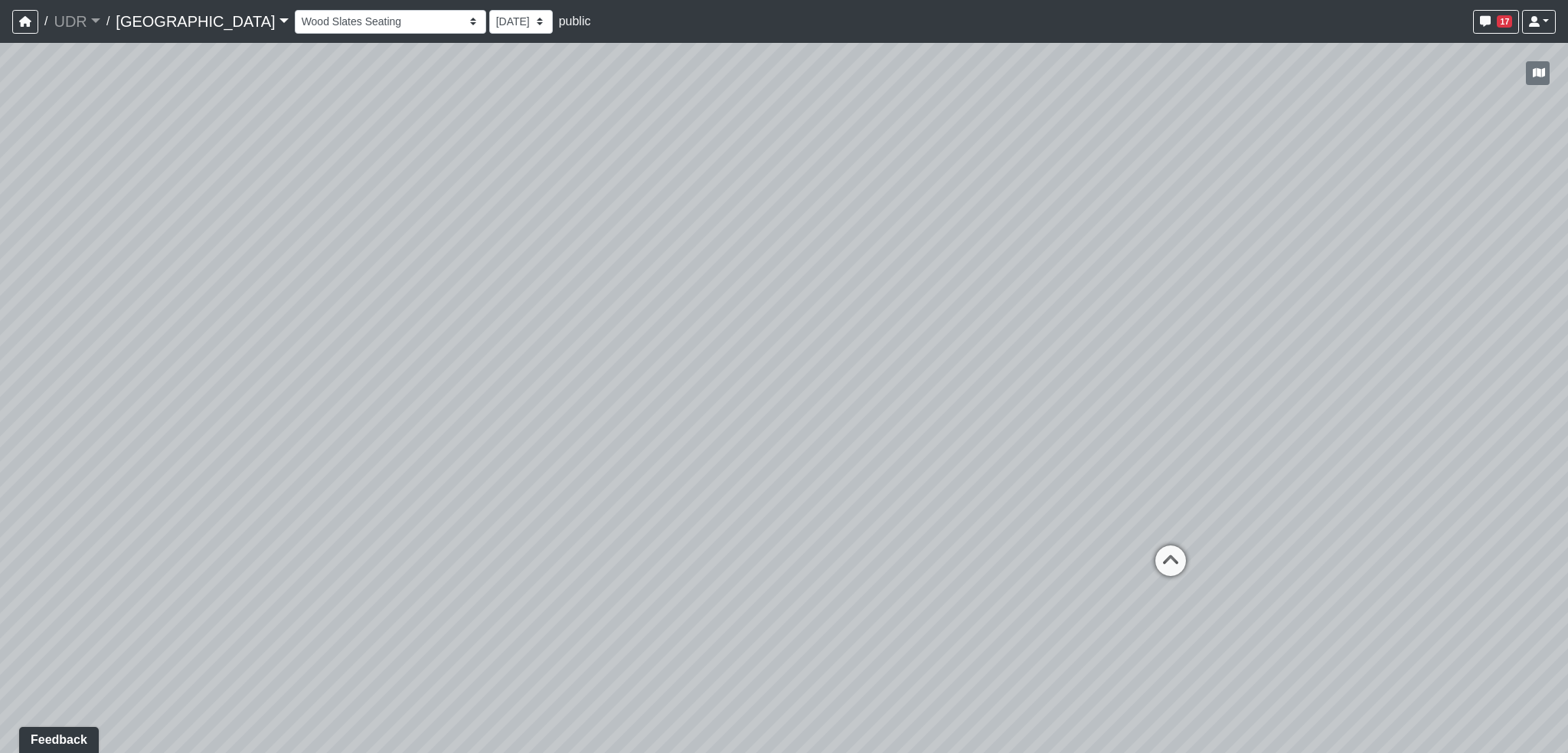
drag, startPoint x: 869, startPoint y: 406, endPoint x: 454, endPoint y: 370, distance: 416.6
click at [454, 370] on div "Loading... Conference Entry Loading... Coworking Entry Loading... Manager's Off…" at bounding box center [784, 397] width 1568 height 710
click at [916, 455] on div "Loading... Conference Entry Loading... Coworking Entry Loading... Manager's Off…" at bounding box center [784, 397] width 1568 height 710
drag, startPoint x: 919, startPoint y: 462, endPoint x: 860, endPoint y: 535, distance: 93.9
click at [860, 535] on div "Loading... Conference Entry Loading... Coworking Entry Loading... Manager's Off…" at bounding box center [784, 397] width 1568 height 710
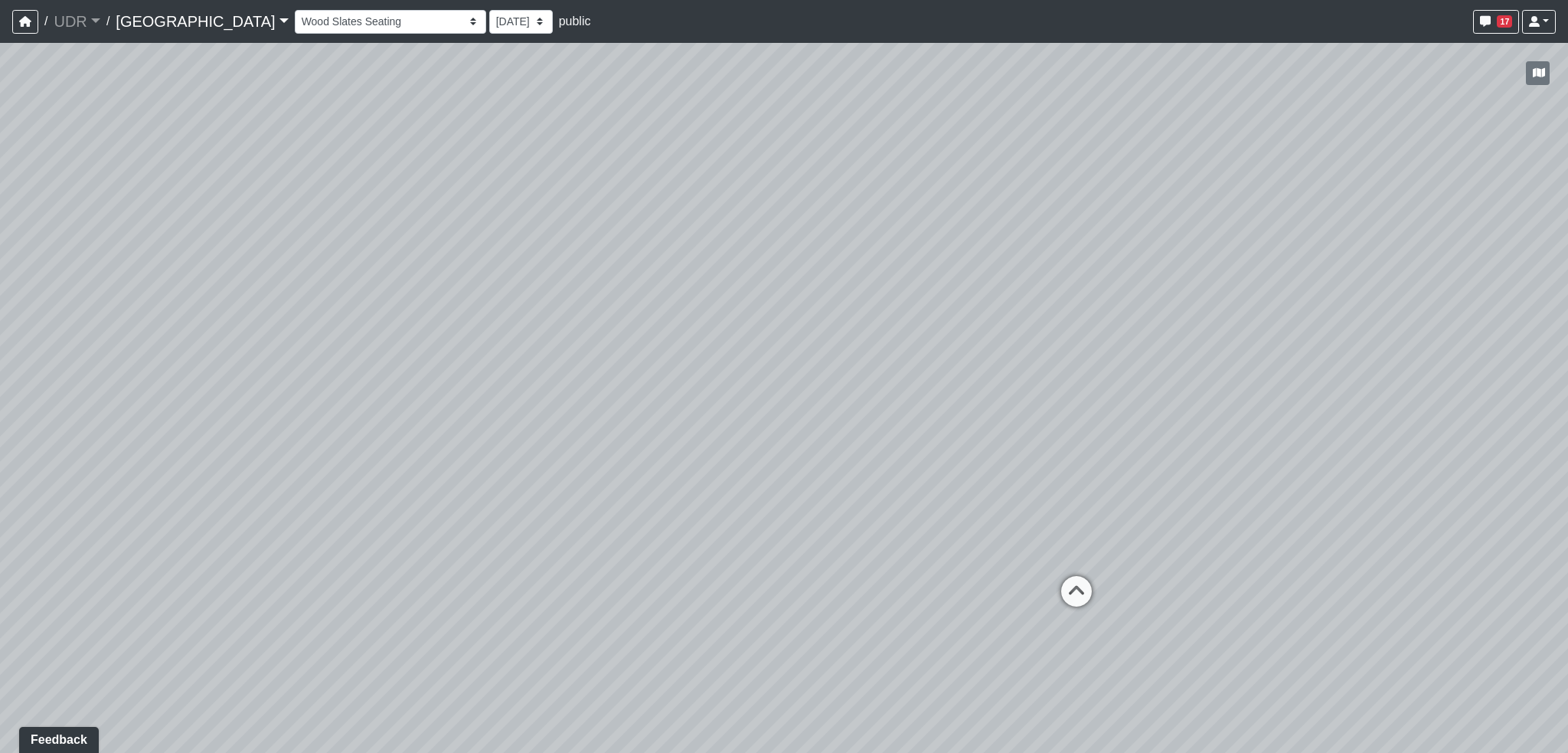
drag, startPoint x: 919, startPoint y: 542, endPoint x: 888, endPoint y: 524, distance: 35.8
click at [888, 524] on div "Loading... Conference Entry Loading... Coworking Entry Loading... Manager's Off…" at bounding box center [784, 397] width 1568 height 710
drag, startPoint x: 950, startPoint y: 535, endPoint x: 894, endPoint y: 524, distance: 57.1
click at [894, 524] on div "Loading... Conference Entry Loading... Coworking Entry Loading... Manager's Off…" at bounding box center [784, 397] width 1568 height 710
drag, startPoint x: 918, startPoint y: 515, endPoint x: 830, endPoint y: 520, distance: 88.1
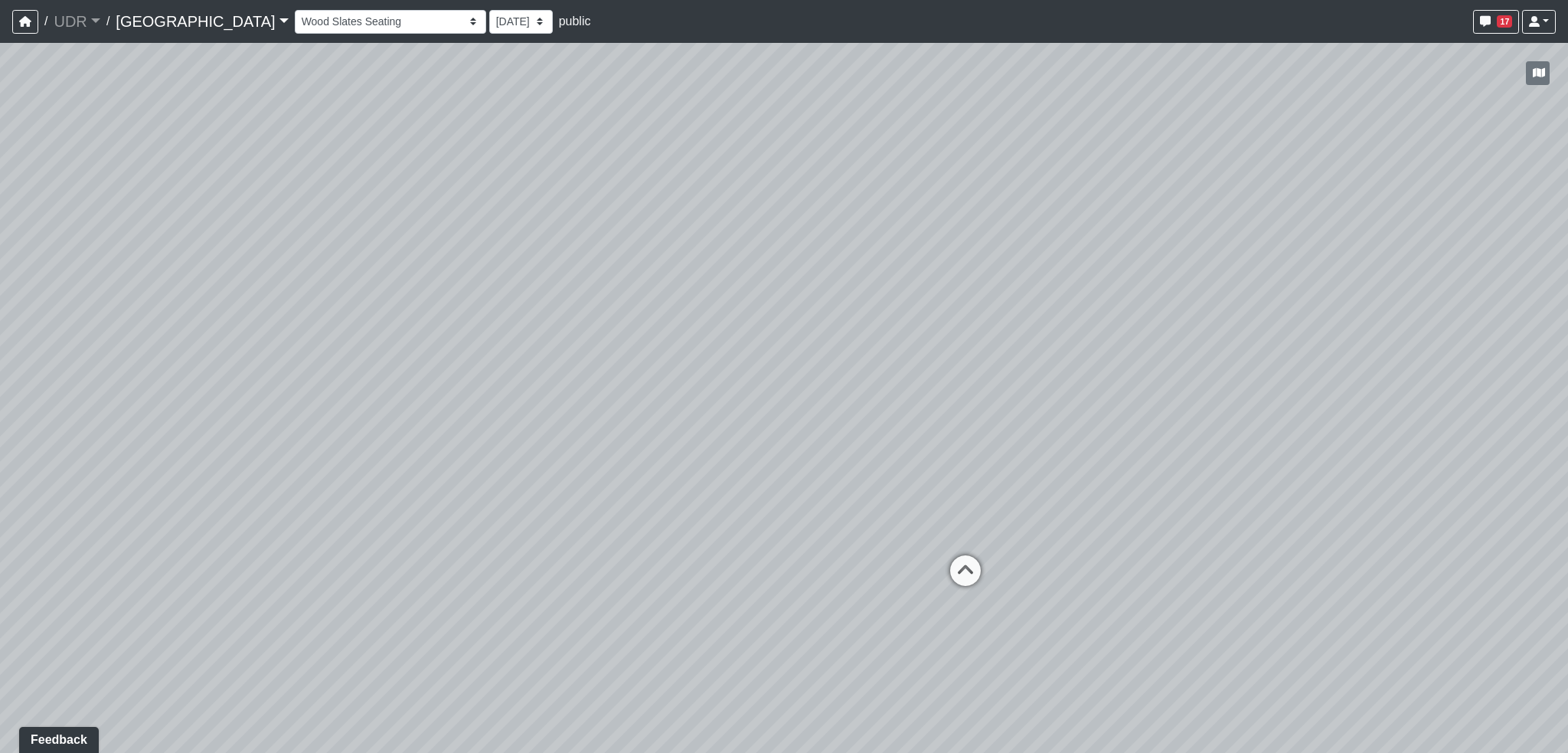
click at [830, 520] on div "Loading... Conference Entry Loading... Coworking Entry Loading... Manager's Off…" at bounding box center [784, 397] width 1568 height 710
drag, startPoint x: 691, startPoint y: 477, endPoint x: 1369, endPoint y: 505, distance: 678.6
click at [1550, 492] on div "Loading... Conference Entry Loading... Coworking Entry Loading... Manager's Off…" at bounding box center [784, 397] width 1568 height 710
drag, startPoint x: 1200, startPoint y: 462, endPoint x: 1460, endPoint y: 449, distance: 260.3
click at [1460, 449] on div "Loading... Conference Entry Loading... Coworking Entry Loading... Manager's Off…" at bounding box center [784, 397] width 1568 height 710
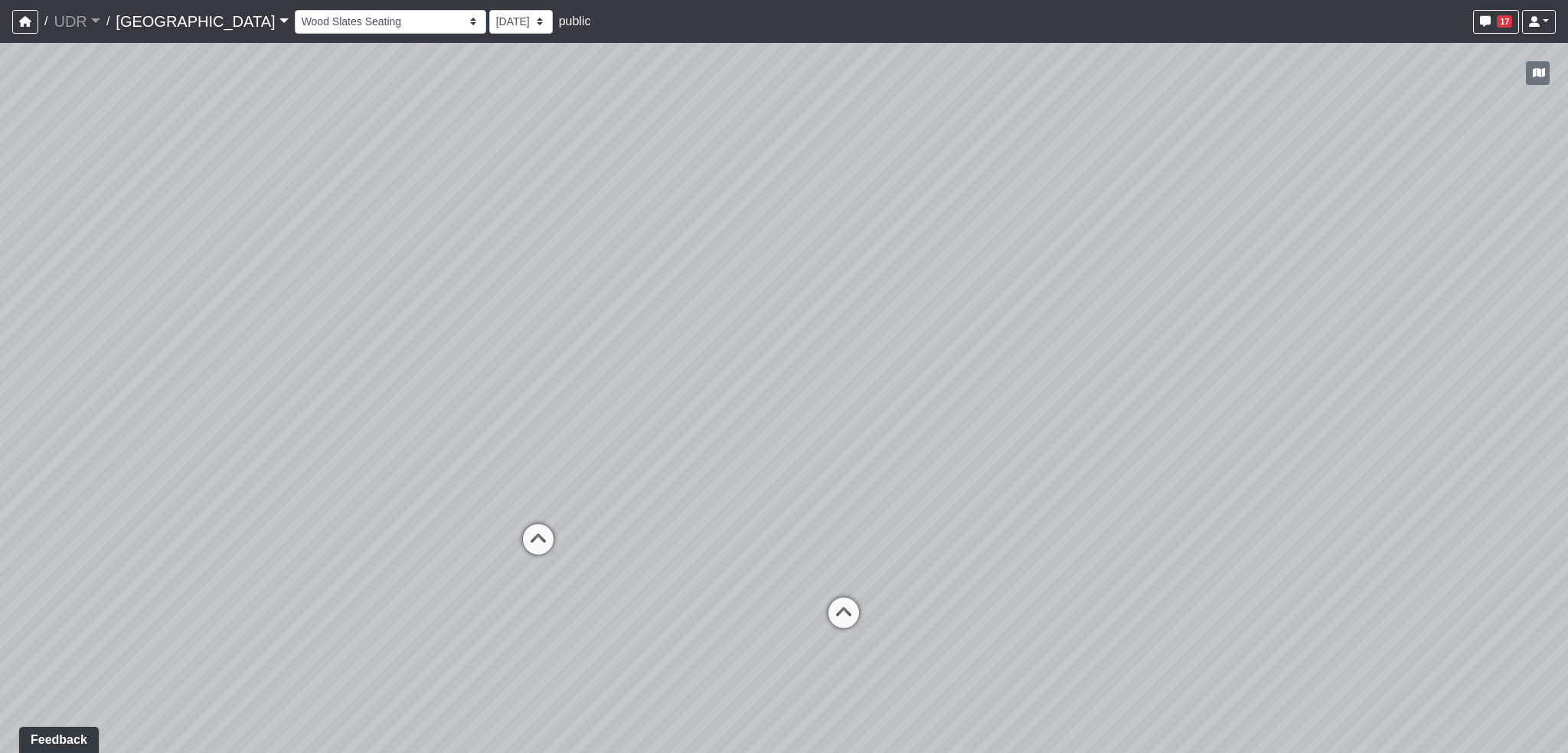
drag, startPoint x: 947, startPoint y: 489, endPoint x: 1623, endPoint y: 477, distance: 676.1
click at [1567, 477] on html "/ UDR UDR Loading... / Riverside Riverside No other projects available Riversid…" at bounding box center [784, 376] width 1568 height 753
drag, startPoint x: 882, startPoint y: 450, endPoint x: 1396, endPoint y: 469, distance: 514.4
click at [1396, 469] on div "Loading... Conference Entry Loading... Coworking Entry Loading... Manager's Off…" at bounding box center [784, 397] width 1568 height 710
drag, startPoint x: 1018, startPoint y: 487, endPoint x: 1380, endPoint y: 507, distance: 362.6
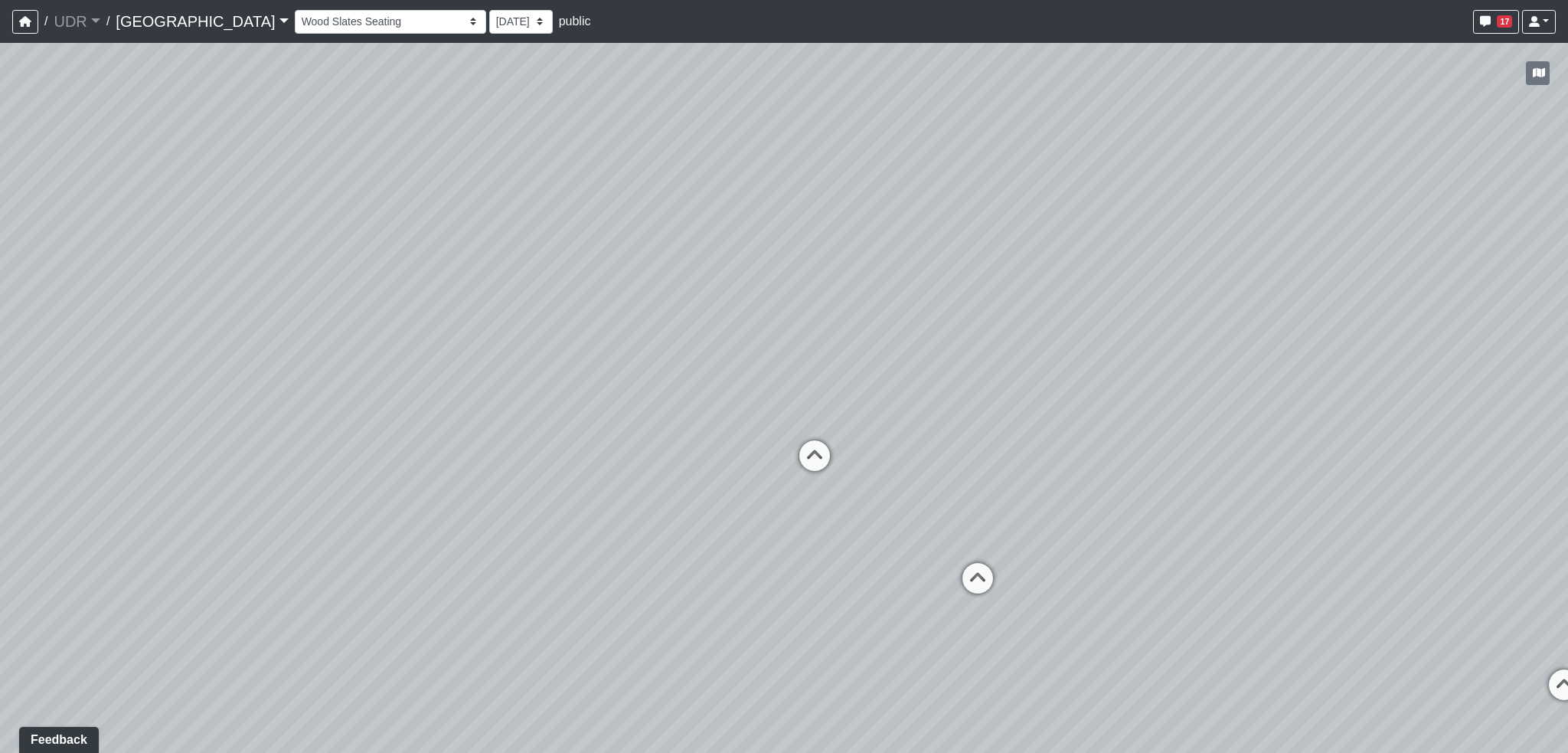
click at [1380, 507] on div "Loading... Conference Entry Loading... Coworking Entry Loading... Manager's Off…" at bounding box center [784, 397] width 1568 height 710
drag, startPoint x: 1318, startPoint y: 507, endPoint x: 1561, endPoint y: 500, distance: 243.1
click at [1561, 500] on div "Loading... Conference Entry Loading... Coworking Entry Loading... Manager's Off…" at bounding box center [784, 397] width 1568 height 710
drag, startPoint x: 1183, startPoint y: 519, endPoint x: 1543, endPoint y: 495, distance: 360.8
click at [1543, 496] on div "Loading... Conference Entry Loading... Coworking Entry Loading... Manager's Off…" at bounding box center [784, 397] width 1568 height 710
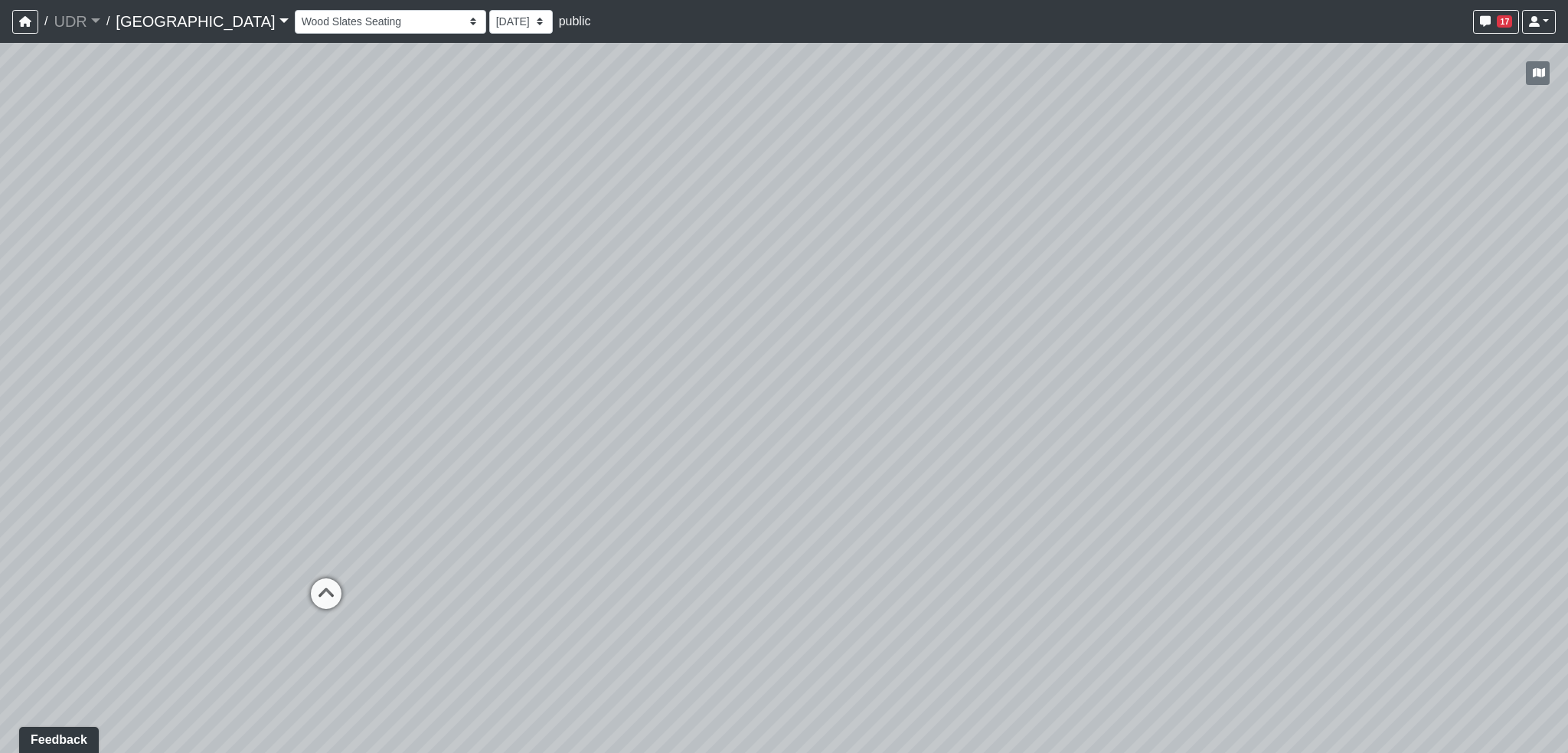
drag, startPoint x: 876, startPoint y: 536, endPoint x: 1049, endPoint y: 530, distance: 173.1
click at [1050, 530] on div "Loading... Conference Entry Loading... Coworking Entry Loading... Manager's Off…" at bounding box center [784, 397] width 1568 height 710
drag, startPoint x: 819, startPoint y: 544, endPoint x: 1183, endPoint y: 543, distance: 364.0
click at [1190, 543] on div "Loading... Conference Entry Loading... Coworking Entry Loading... Manager's Off…" at bounding box center [784, 397] width 1568 height 710
click at [743, 537] on icon at bounding box center [728, 540] width 46 height 46
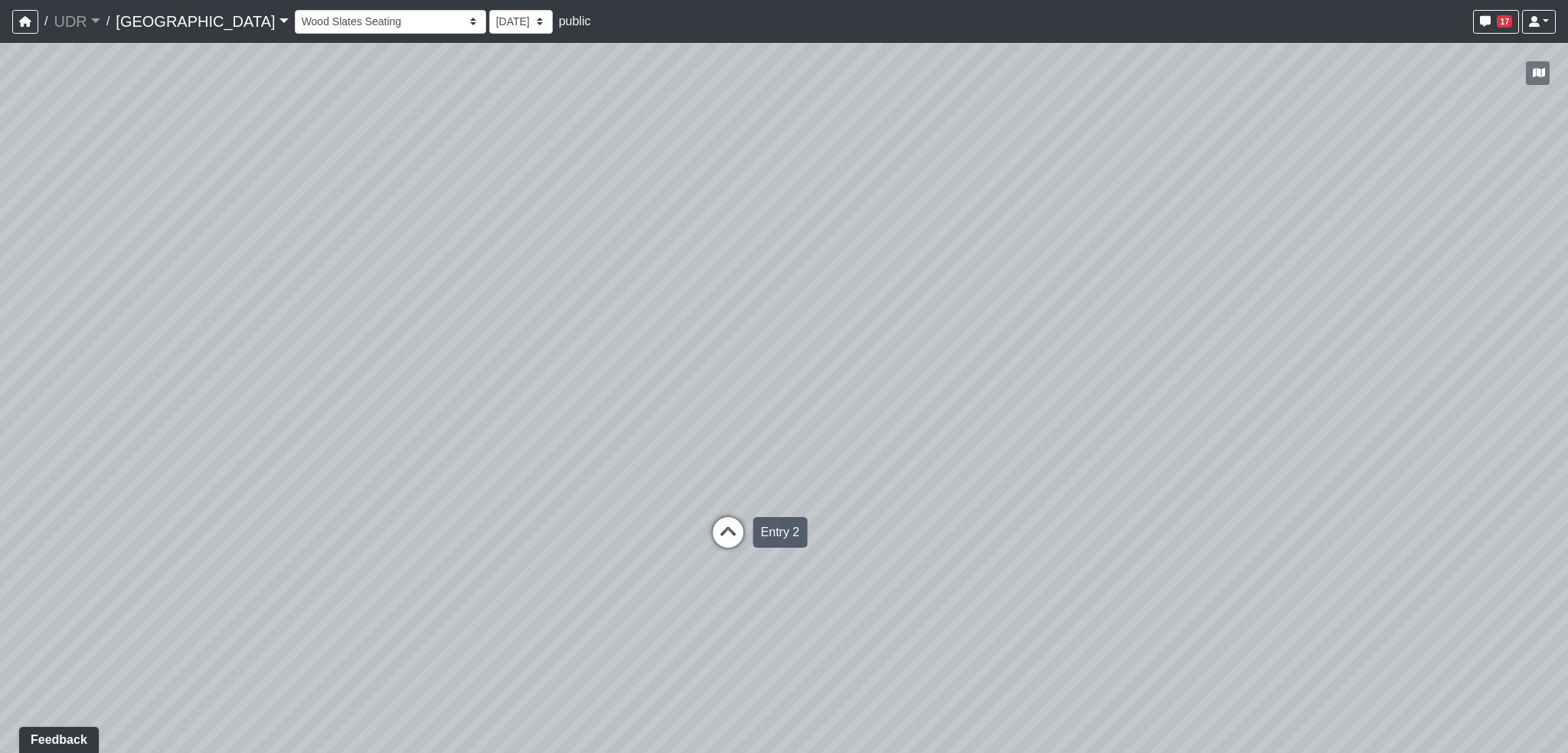
select select "syktsMxQyjBRuSrz4wYyCC"
drag, startPoint x: 839, startPoint y: 487, endPoint x: 151, endPoint y: 503, distance: 688.2
click at [151, 503] on div "Loading... Conference Entry Loading... Coworking Entry Loading... Manager's Off…" at bounding box center [784, 397] width 1568 height 710
drag, startPoint x: 617, startPoint y: 451, endPoint x: 181, endPoint y: 396, distance: 439.5
click at [81, 412] on div "Loading... Conference Entry Loading... Coworking Entry Loading... Manager's Off…" at bounding box center [784, 397] width 1568 height 710
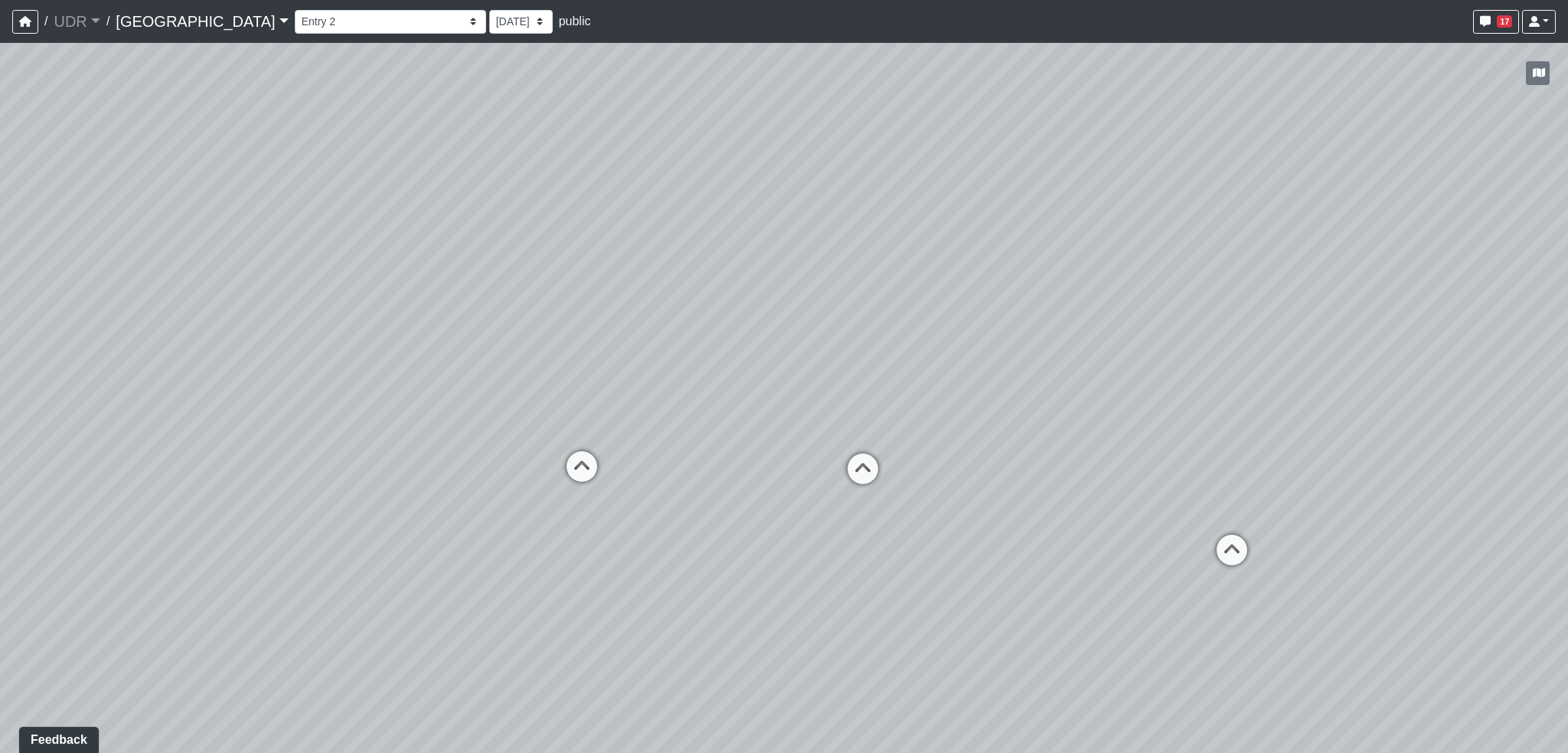
drag, startPoint x: 454, startPoint y: 380, endPoint x: 53, endPoint y: 363, distance: 401.4
click at [53, 363] on div "Loading... Conference Entry Loading... Coworking Entry Loading... Manager's Off…" at bounding box center [784, 397] width 1568 height 710
drag, startPoint x: 516, startPoint y: 382, endPoint x: 130, endPoint y: 452, distance: 392.3
click at [130, 452] on div "Loading... Conference Entry Loading... Coworking Entry Loading... Manager's Off…" at bounding box center [784, 397] width 1568 height 710
drag, startPoint x: 436, startPoint y: 410, endPoint x: 608, endPoint y: 437, distance: 174.1
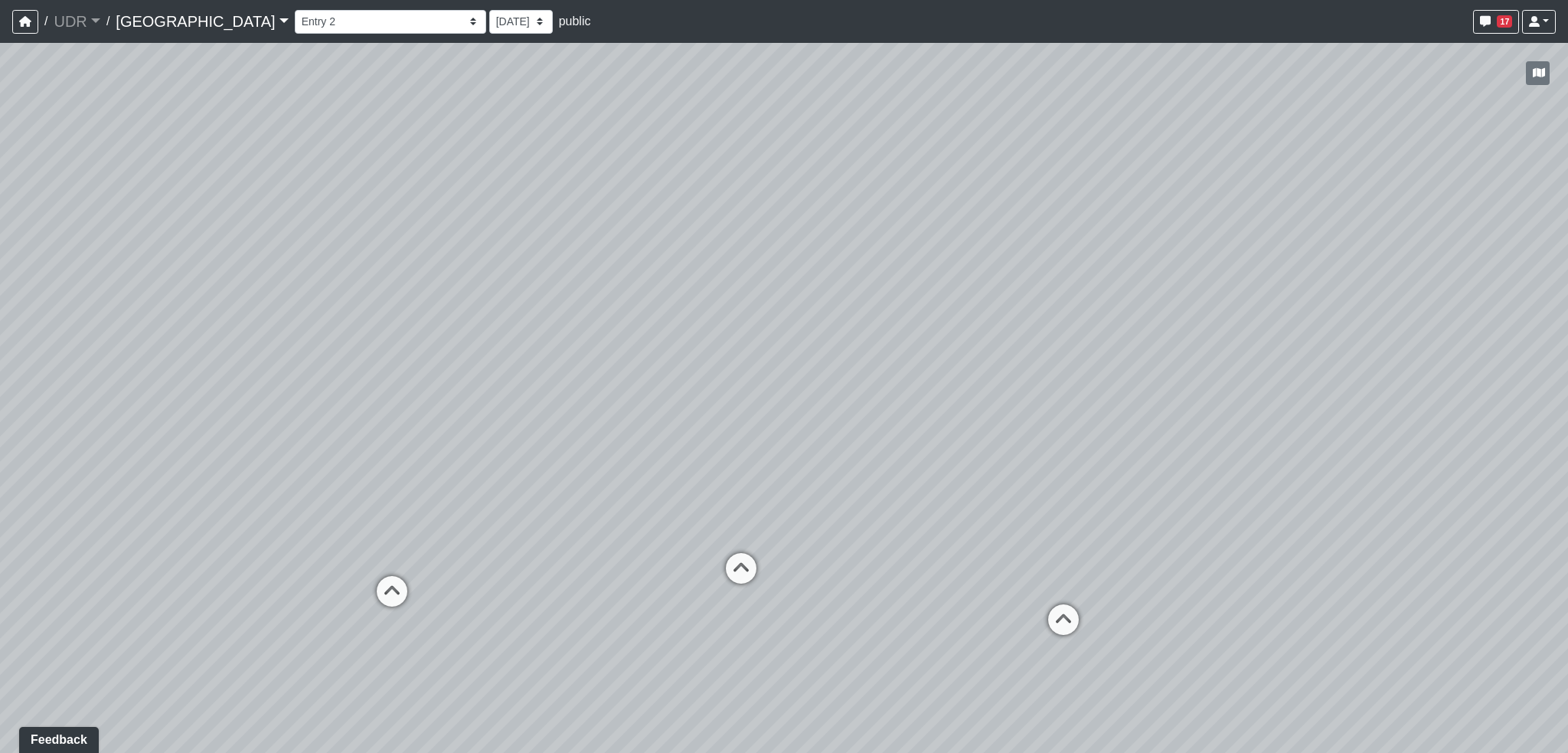
click at [608, 437] on div "Loading... Conference Entry Loading... Coworking Entry Loading... Manager's Off…" at bounding box center [784, 397] width 1568 height 710
click at [392, 468] on div "Loading... Conference Entry Loading... Coworking Entry Loading... Manager's Off…" at bounding box center [784, 397] width 1568 height 710
click at [359, 477] on div "Loading... Conference Entry Loading... Coworking Entry Loading... Manager's Off…" at bounding box center [784, 397] width 1568 height 710
drag, startPoint x: 359, startPoint y: 477, endPoint x: 648, endPoint y: 470, distance: 289.1
click at [648, 470] on div "Loading... Conference Entry Loading... Coworking Entry Loading... Manager's Off…" at bounding box center [784, 397] width 1568 height 710
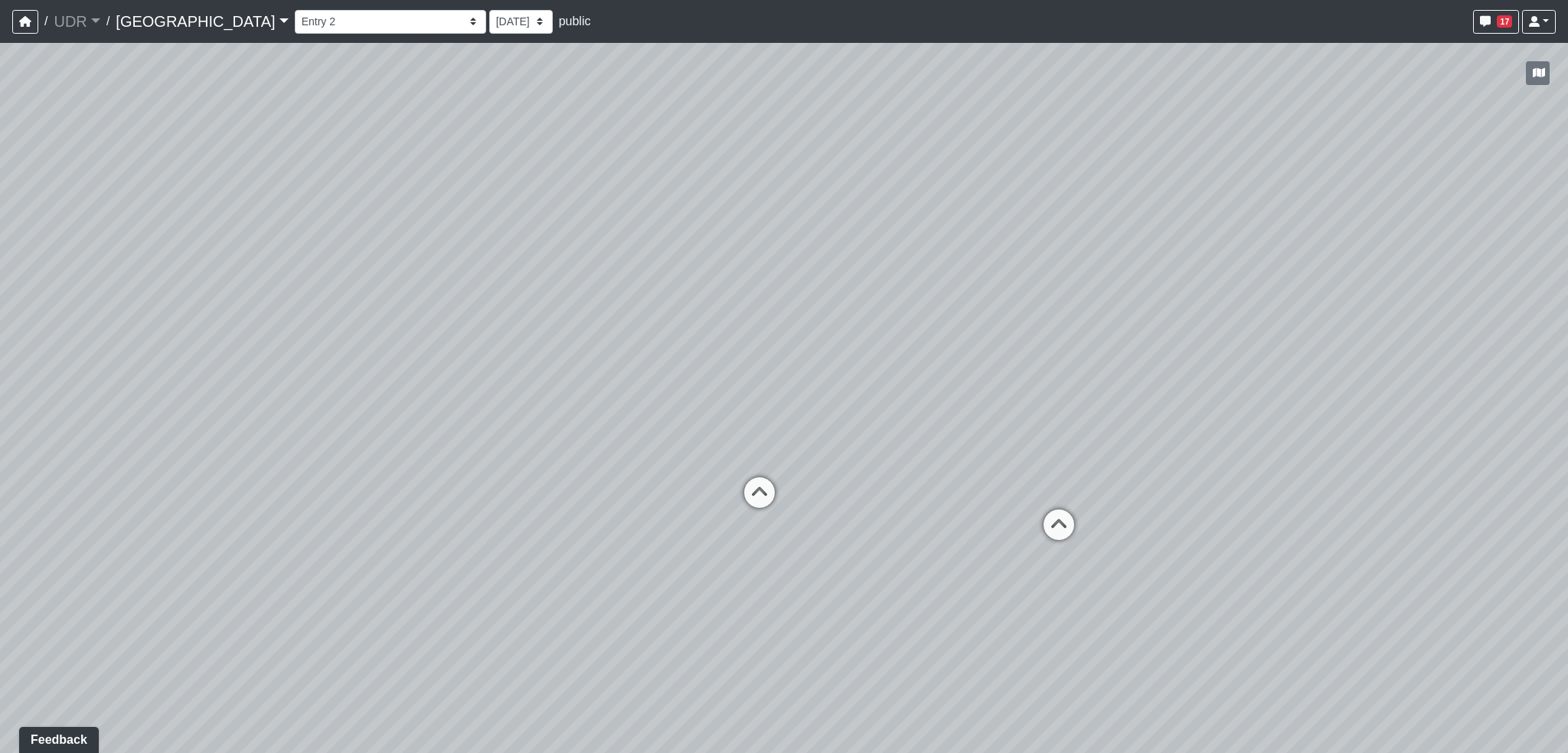
drag, startPoint x: 598, startPoint y: 501, endPoint x: 790, endPoint y: 441, distance: 201.2
click at [790, 441] on div "Loading... Conference Entry Loading... Coworking Entry Loading... Manager's Off…" at bounding box center [784, 397] width 1568 height 710
